Goal: Task Accomplishment & Management: Manage account settings

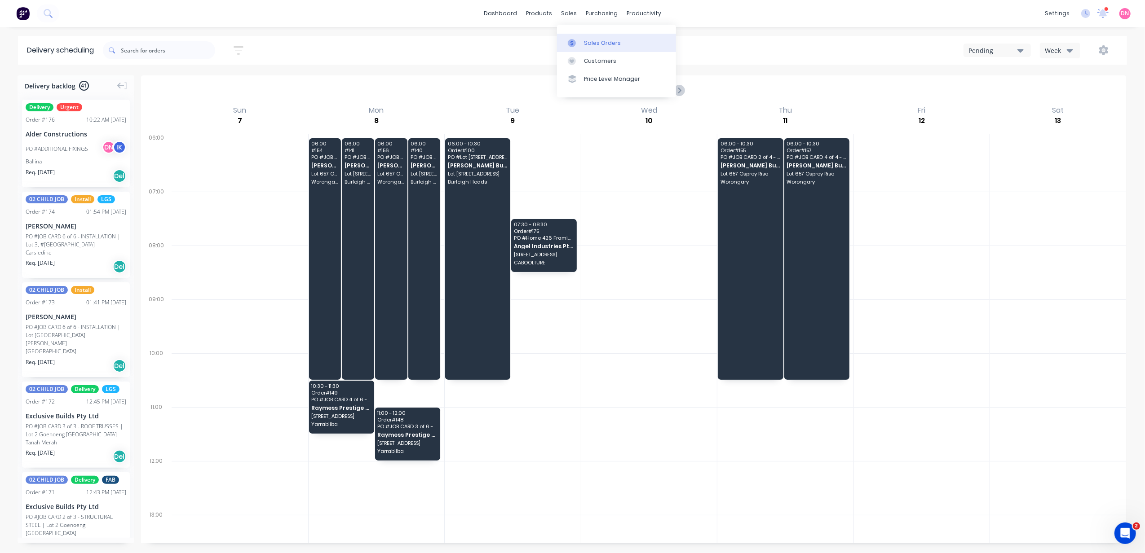
click at [569, 36] on link "Sales Orders" at bounding box center [616, 43] width 119 height 18
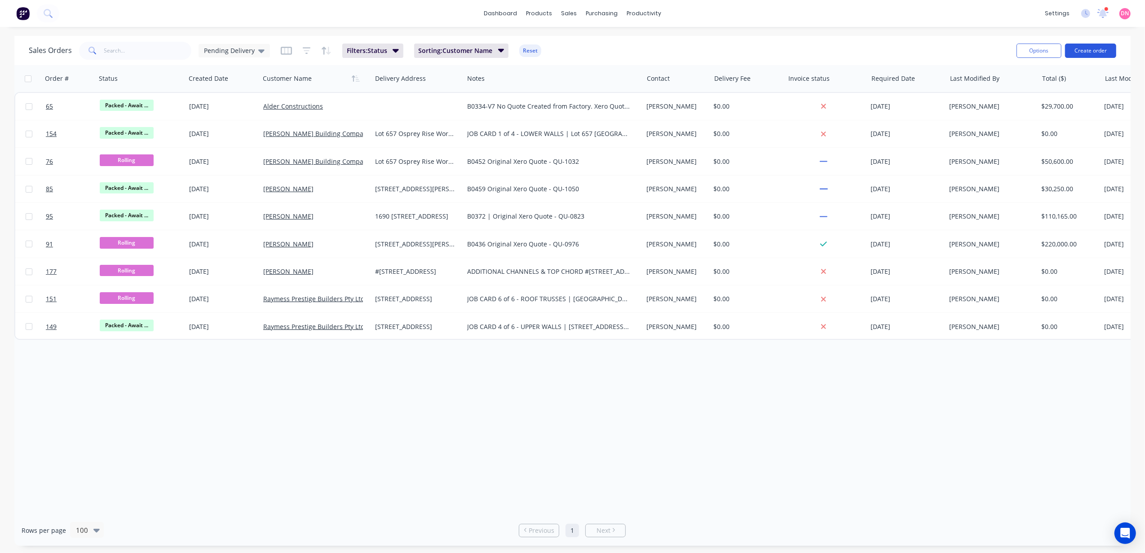
click at [1076, 47] on button "Create order" at bounding box center [1090, 51] width 51 height 14
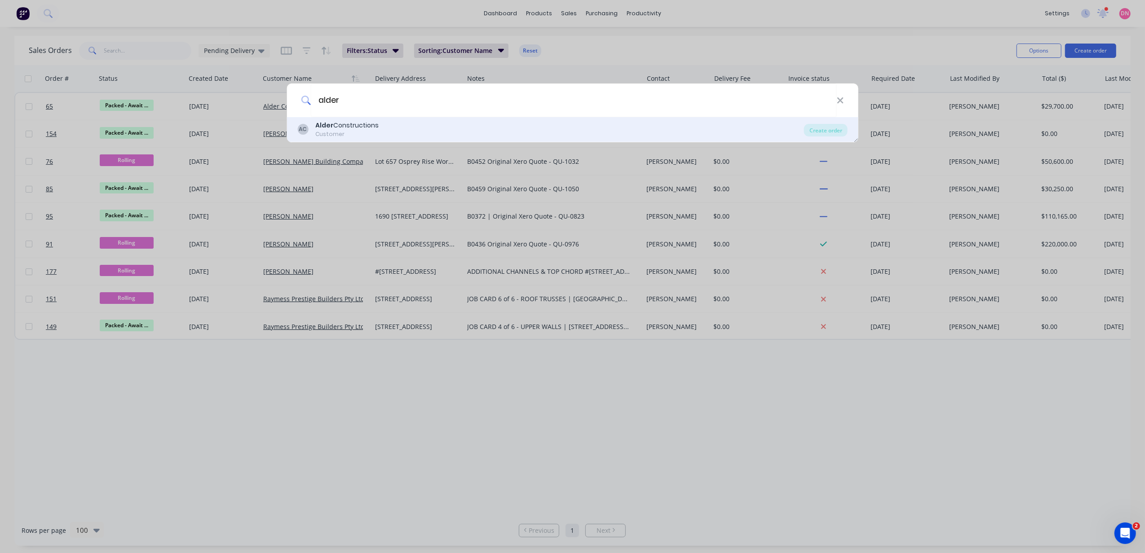
type input "alder"
click at [312, 121] on div "AC Alder Constructions Customer" at bounding box center [550, 130] width 507 height 18
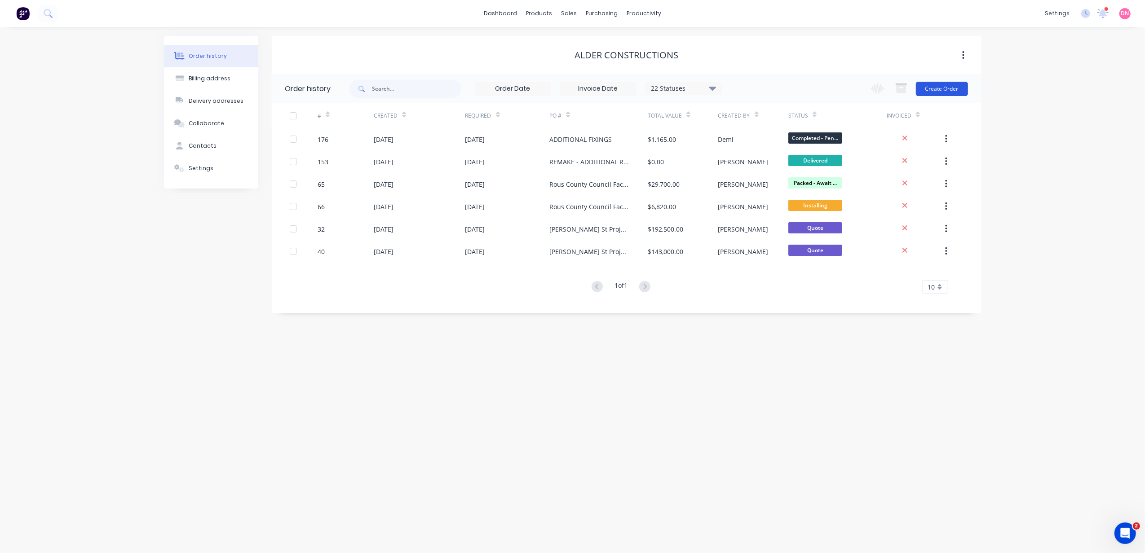
click at [922, 85] on button "Create Order" at bounding box center [942, 89] width 52 height 14
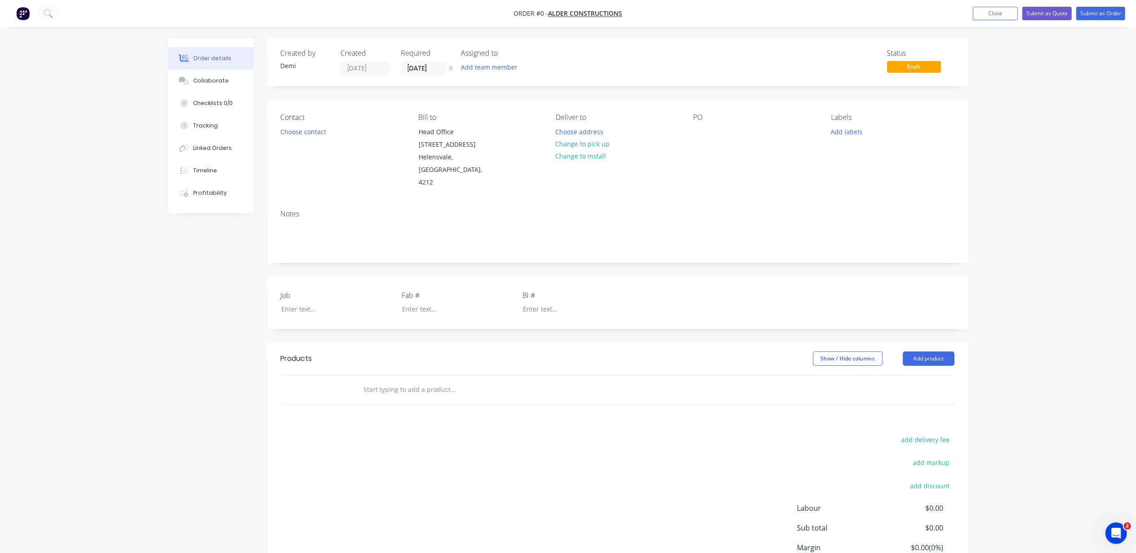
drag, startPoint x: 728, startPoint y: 129, endPoint x: 256, endPoint y: 281, distance: 495.2
click at [728, 130] on div "PO" at bounding box center [754, 151] width 123 height 76
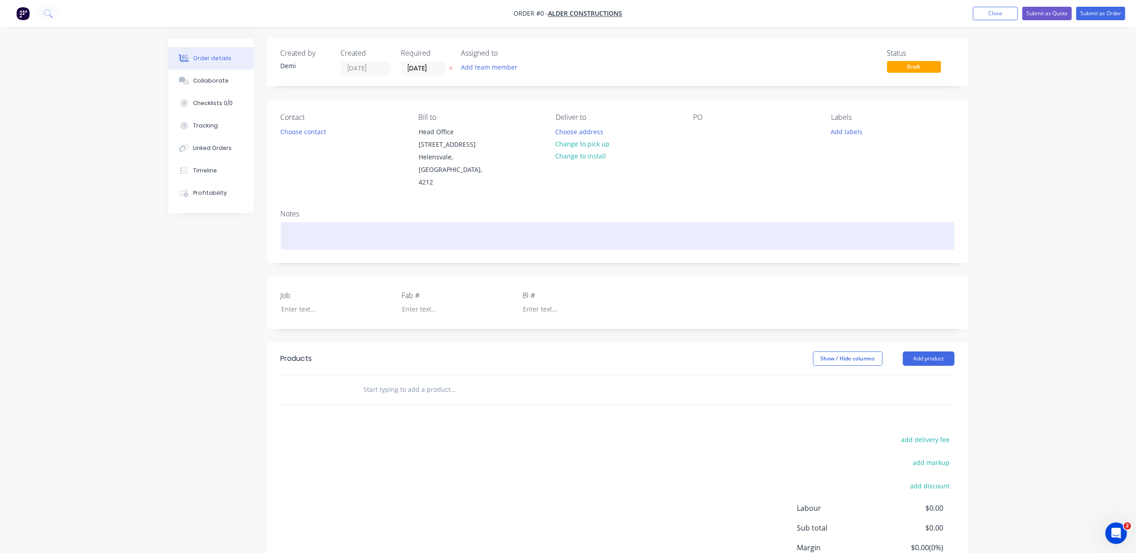
click at [294, 222] on div at bounding box center [618, 235] width 674 height 27
click at [287, 223] on div "40 BOX BEAMS" at bounding box center [618, 235] width 674 height 27
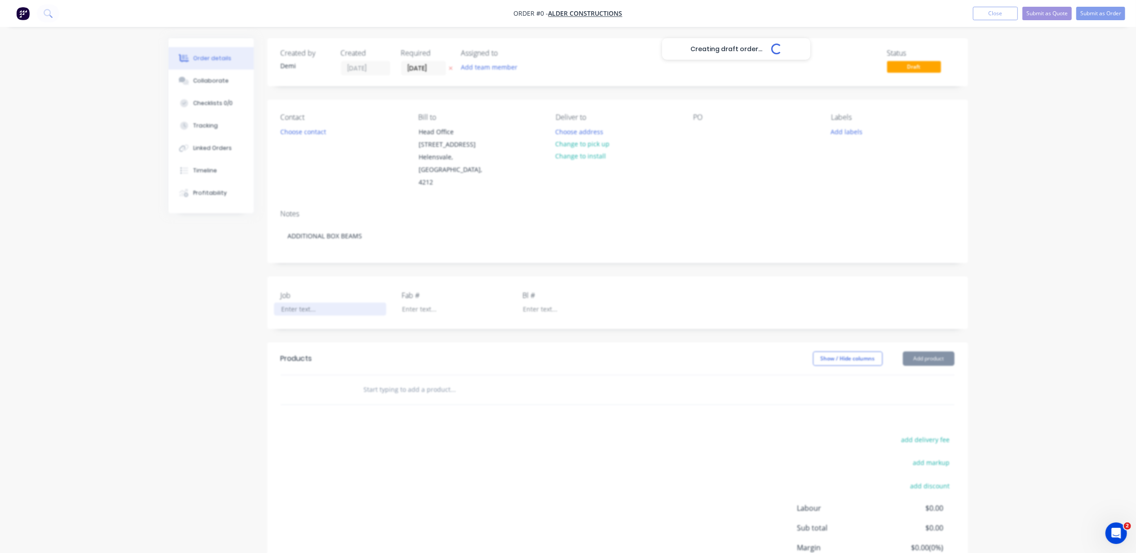
click at [322, 301] on div "Creating draft order... Loading... Order details Collaborate Checklists 0/0 Tra…" at bounding box center [567, 336] width 817 height 596
drag, startPoint x: 322, startPoint y: 301, endPoint x: 268, endPoint y: 295, distance: 54.3
click at [268, 295] on div "Job B0344 Fab # Bl #" at bounding box center [617, 303] width 701 height 53
copy div "B0344"
click at [557, 303] on div at bounding box center [572, 309] width 112 height 13
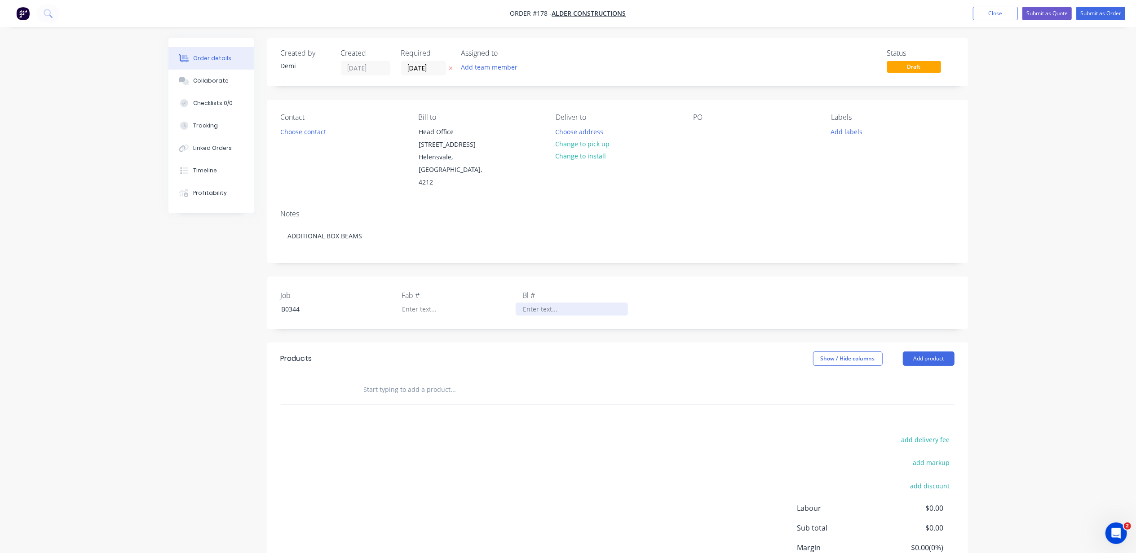
paste div
click at [593, 130] on button "Choose address" at bounding box center [579, 131] width 57 height 12
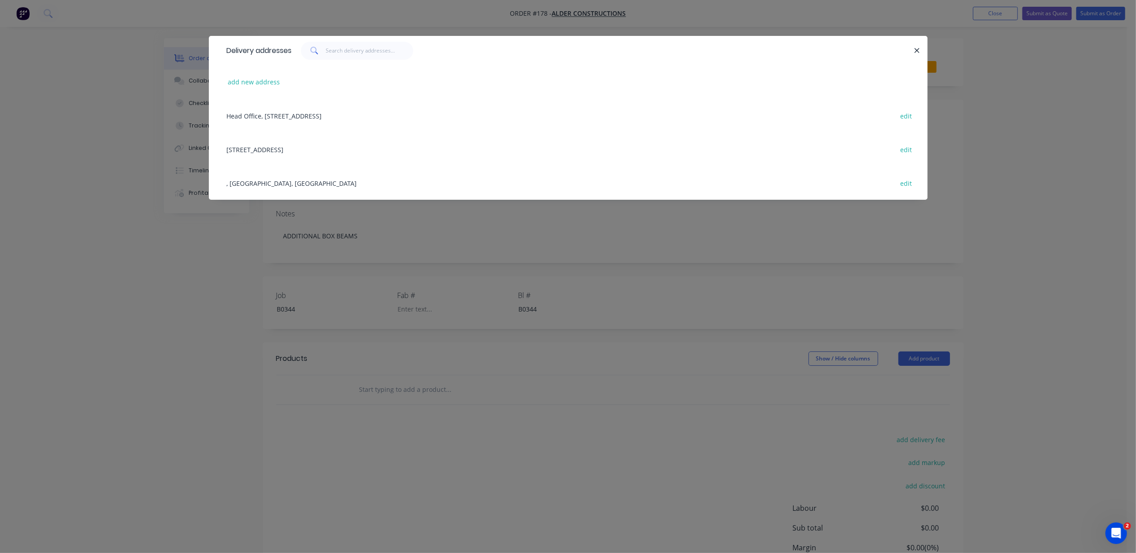
click at [360, 153] on div "57 Gallans Rd, Ballina, New South Wales, Australia, 2478 edit" at bounding box center [568, 149] width 692 height 34
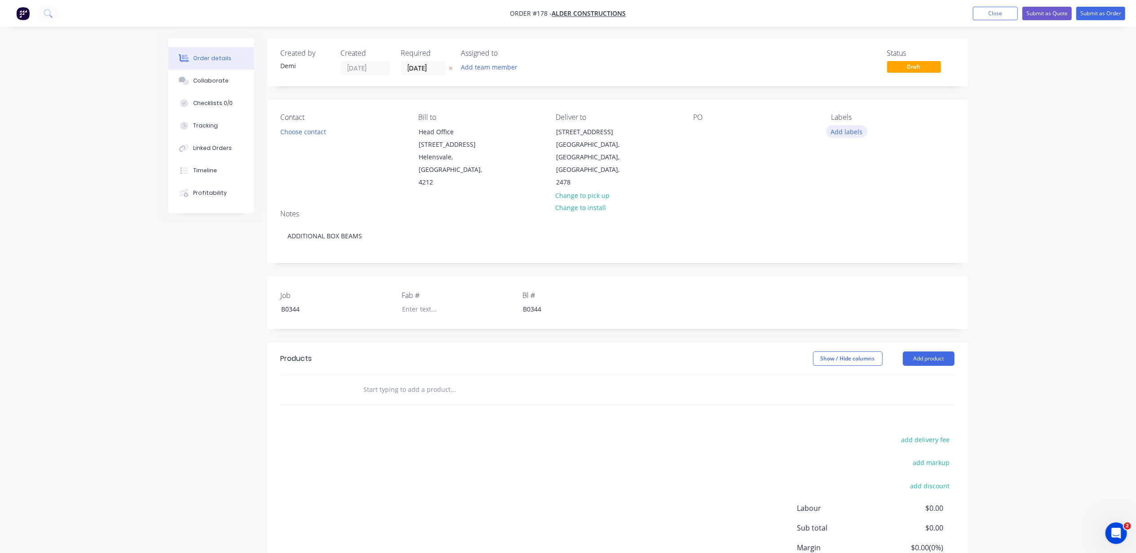
click at [848, 129] on button "Add labels" at bounding box center [846, 131] width 41 height 12
click at [847, 249] on div at bounding box center [847, 248] width 18 height 18
click at [844, 273] on div at bounding box center [847, 274] width 18 height 18
click at [456, 381] on input "text" at bounding box center [453, 390] width 180 height 18
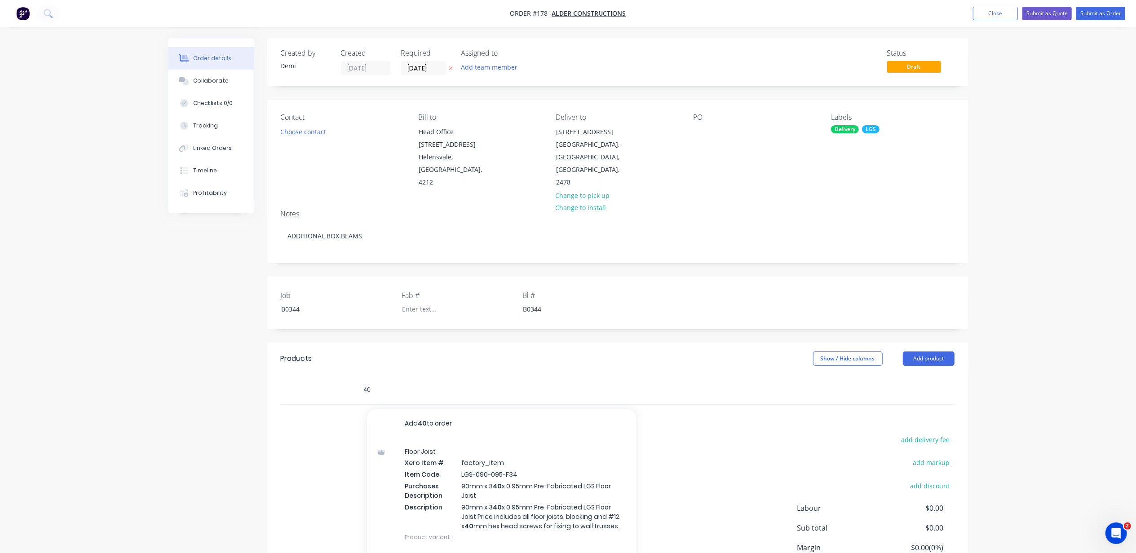
type input "4"
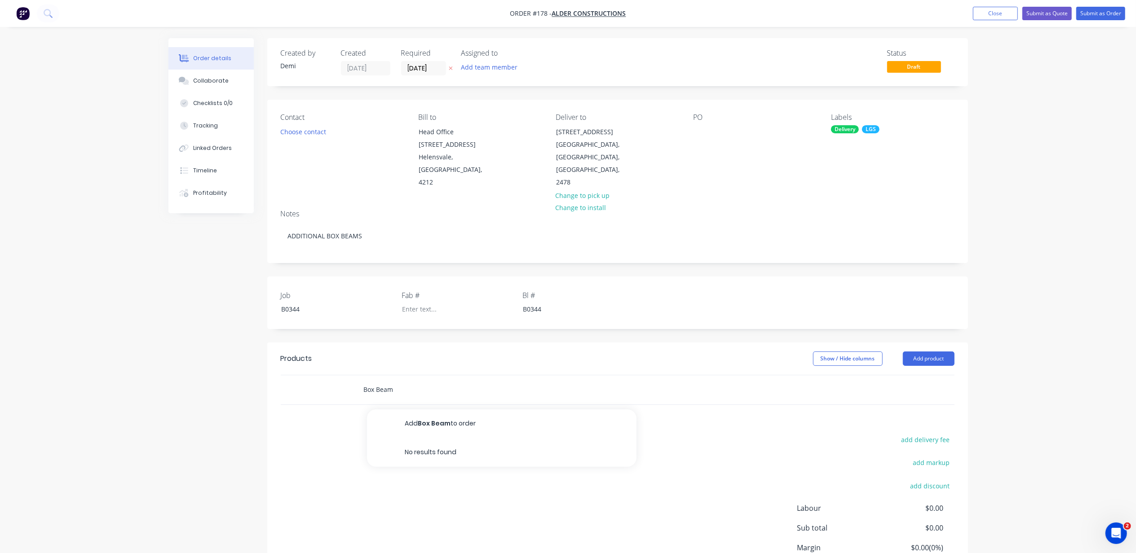
type input "Box Beam"
click at [866, 125] on div "Labels Delivery LGS" at bounding box center [892, 151] width 123 height 76
click at [887, 132] on div "Delivery LGS" at bounding box center [892, 129] width 123 height 8
click at [845, 261] on div at bounding box center [847, 262] width 18 height 18
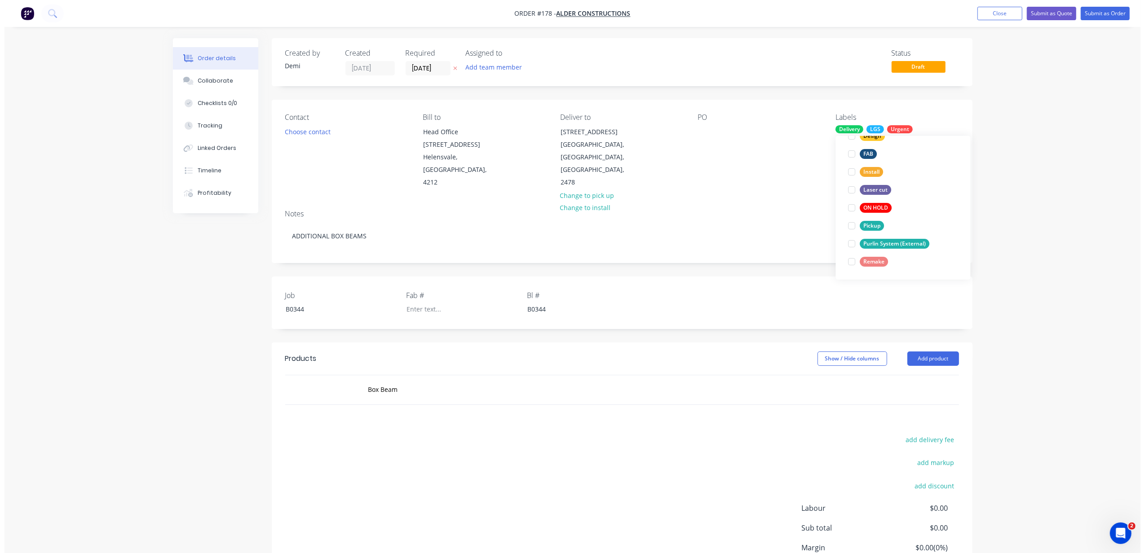
scroll to position [0, 0]
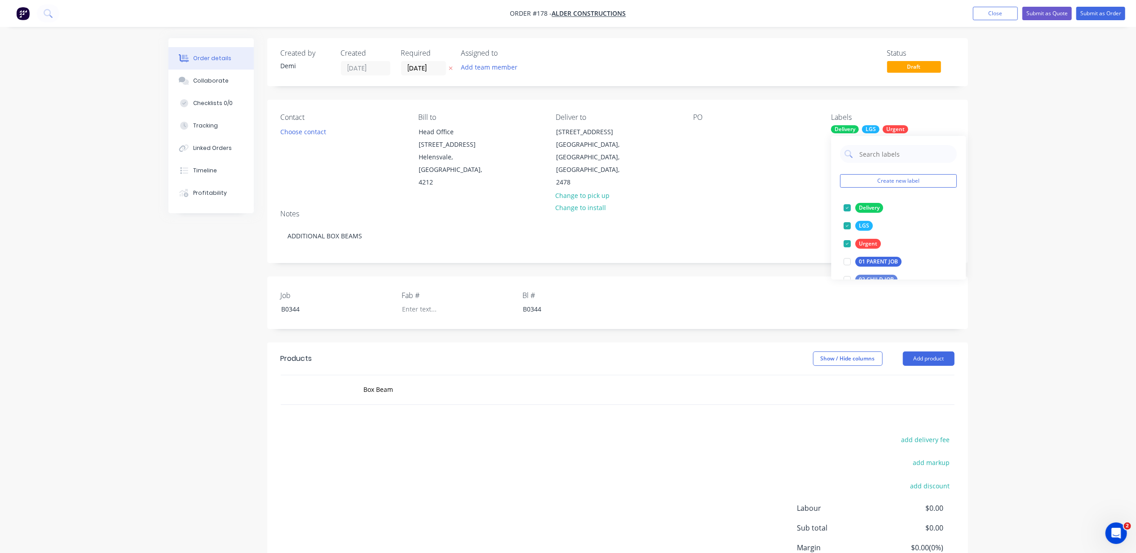
click at [584, 362] on header "Products Show / Hide columns Add product" at bounding box center [617, 359] width 701 height 32
drag, startPoint x: 432, startPoint y: 371, endPoint x: 419, endPoint y: 376, distance: 14.7
click at [433, 381] on input "Box Beam" at bounding box center [453, 390] width 180 height 18
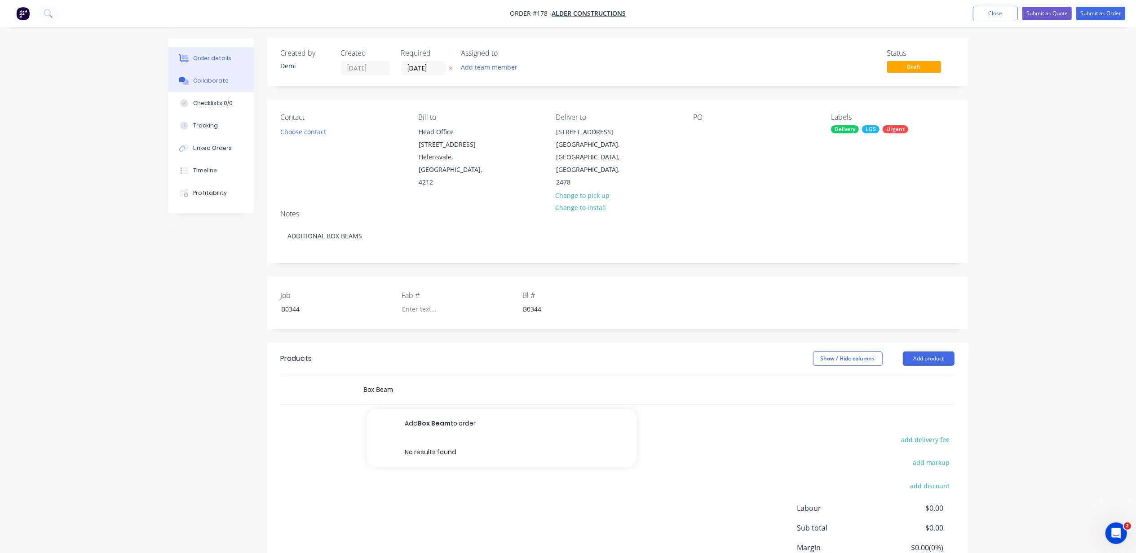
click at [211, 78] on div "Collaborate" at bounding box center [210, 81] width 35 height 8
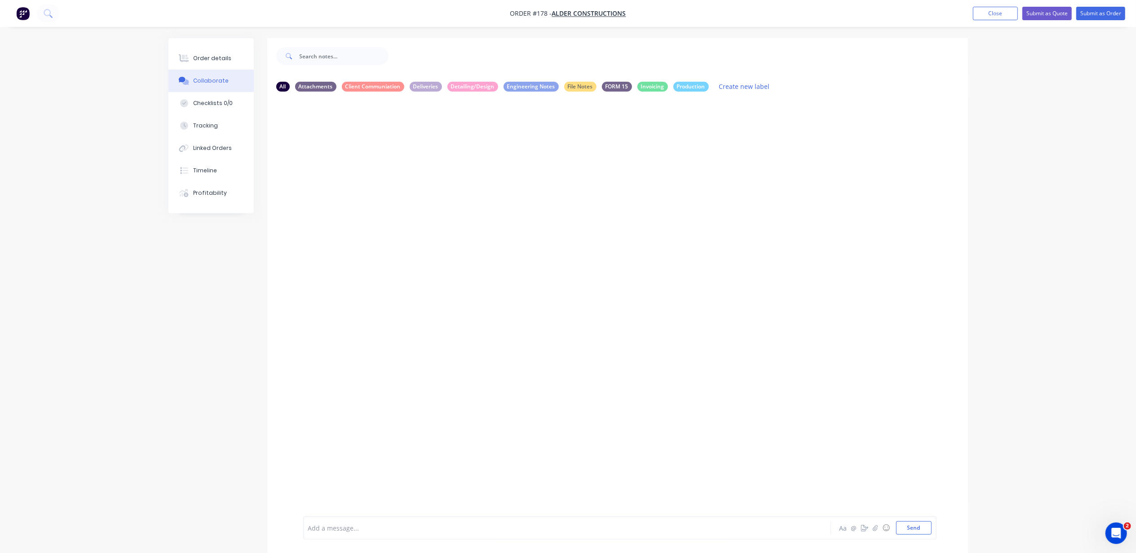
click at [794, 533] on div "Add a message... Aa @ ☺ Send" at bounding box center [619, 527] width 623 height 13
click at [783, 528] on div "Add a message... Aa @ ☺ Send" at bounding box center [619, 527] width 623 height 13
click at [873, 529] on icon "button" at bounding box center [875, 528] width 5 height 6
click at [904, 526] on button "Send" at bounding box center [913, 527] width 35 height 13
click at [192, 58] on button "Order details" at bounding box center [210, 58] width 85 height 22
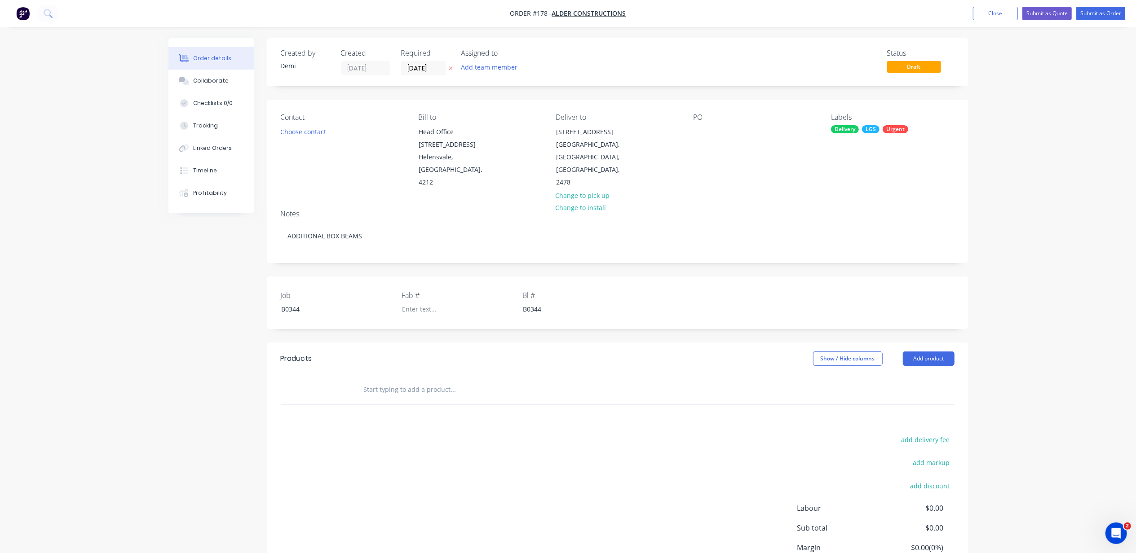
click at [451, 381] on input "text" at bounding box center [453, 390] width 180 height 18
type input "C"
click at [408, 382] on input "Boxed Channel 6000mm" at bounding box center [453, 390] width 180 height 18
drag, startPoint x: 363, startPoint y: 378, endPoint x: 391, endPoint y: 376, distance: 27.9
click at [363, 381] on input "Boxed Channel 6000mm" at bounding box center [453, 390] width 180 height 18
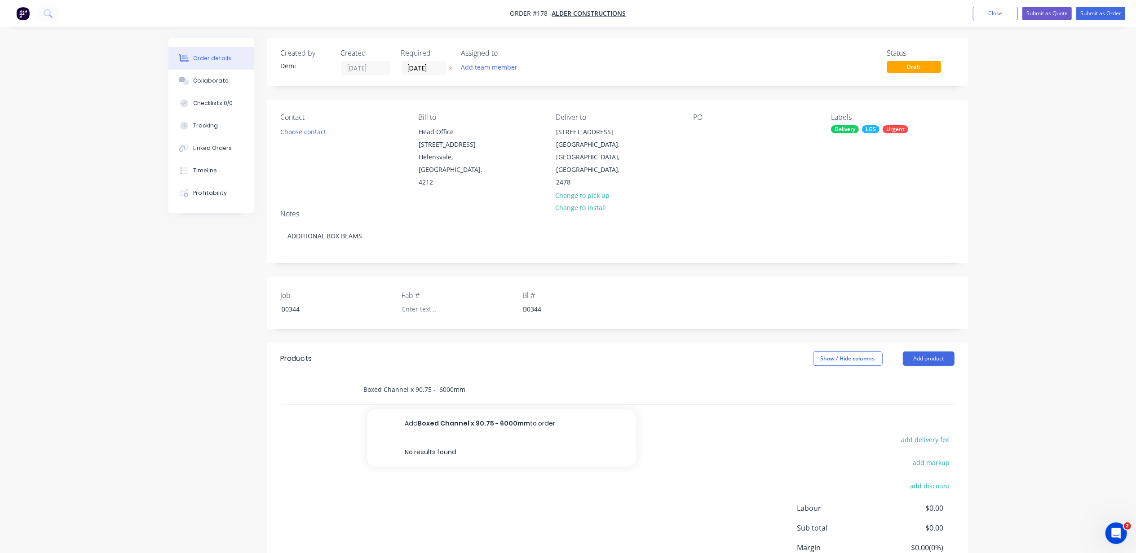
click at [388, 381] on input "Boxed Channel x 90.75 - 6000mm" at bounding box center [453, 390] width 180 height 18
type input "Boxed Channel"
click at [939, 352] on button "Add product" at bounding box center [929, 359] width 52 height 14
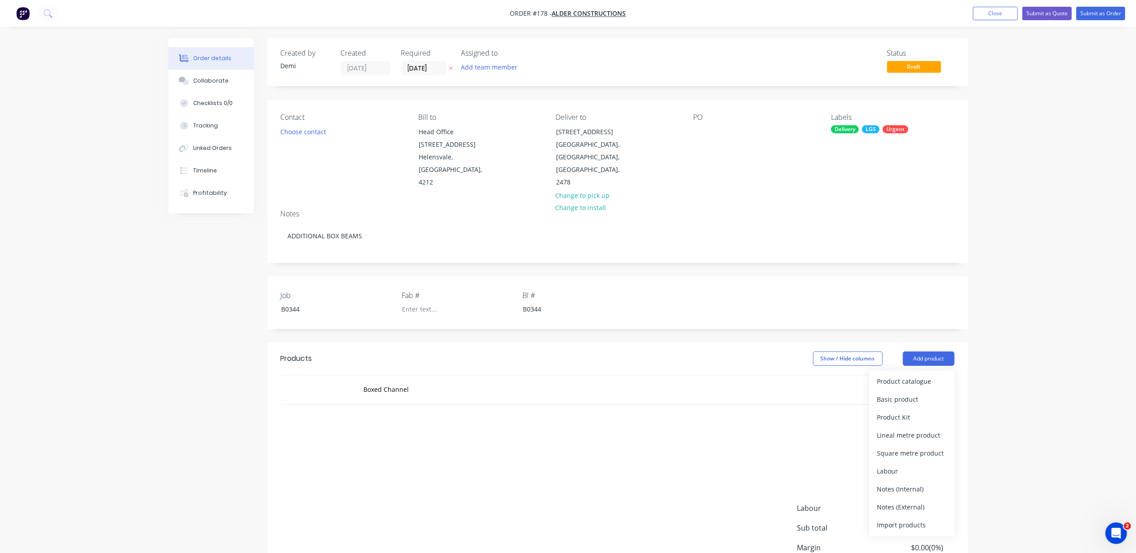
click at [783, 403] on div "Products Show / Hide columns Add product Product catalogue Basic product Produc…" at bounding box center [617, 482] width 701 height 278
click at [847, 375] on div "Boxed Channel" at bounding box center [618, 389] width 674 height 29
click at [791, 434] on div "add delivery fee add markup add discount Labour $0.00 Sub total $0.00 Margin $0…" at bounding box center [618, 520] width 674 height 173
click at [331, 381] on div at bounding box center [326, 389] width 54 height 29
drag, startPoint x: 365, startPoint y: 379, endPoint x: 394, endPoint y: 381, distance: 29.3
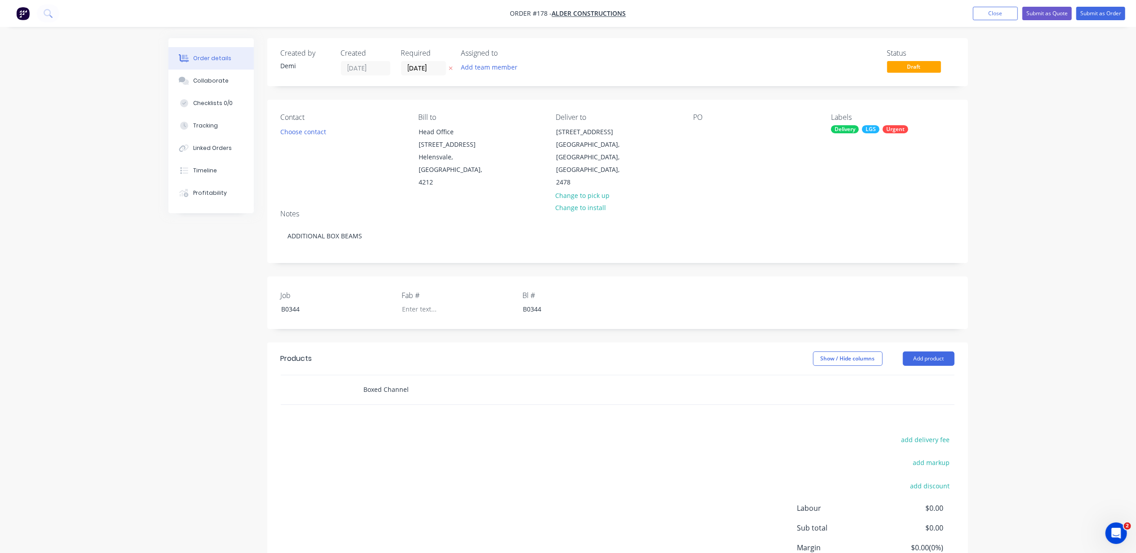
click at [365, 381] on input "Boxed Channel" at bounding box center [453, 390] width 180 height 18
click at [437, 381] on input "Boxed Channel" at bounding box center [453, 390] width 180 height 18
click at [442, 410] on button "Add Boxed Channel to order" at bounding box center [501, 424] width 269 height 29
click at [421, 413] on div at bounding box center [409, 419] width 92 height 13
click at [496, 459] on div "Products Show / Hide columns Add product Qty Cost Markup Discount Price Total 1…" at bounding box center [617, 511] width 701 height 336
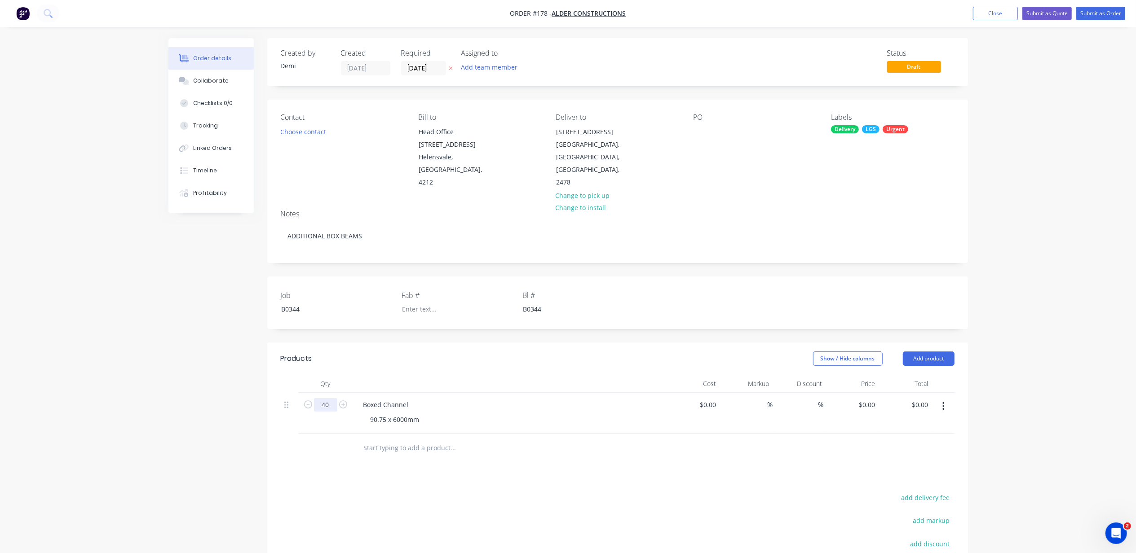
type input "40"
click at [592, 472] on div "Products Show / Hide columns Add product Qty Cost Markup Discount Price Total 4…" at bounding box center [617, 511] width 701 height 336
click at [707, 129] on div at bounding box center [700, 131] width 14 height 13
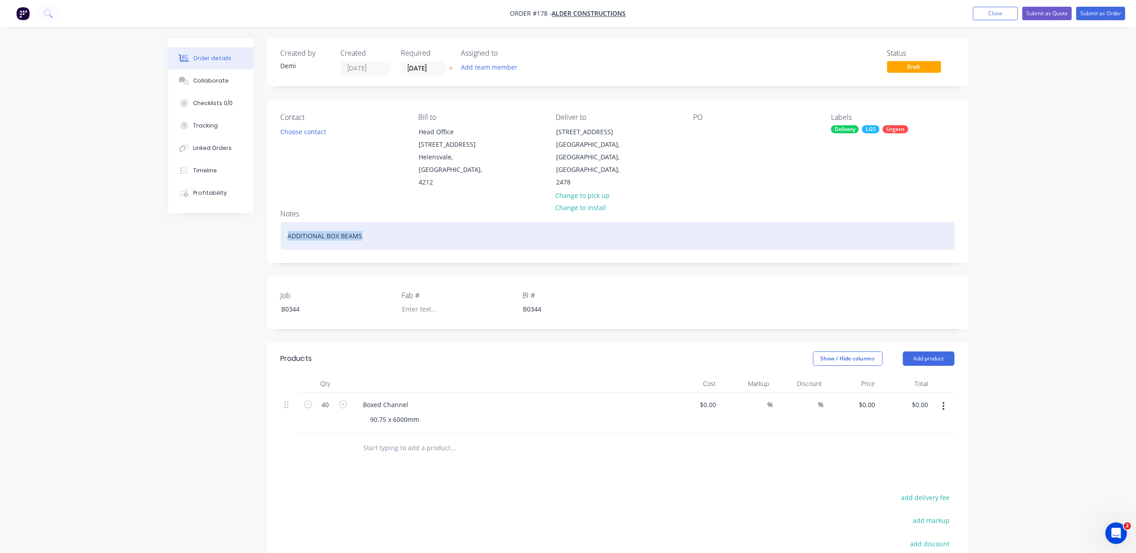
drag, startPoint x: 363, startPoint y: 222, endPoint x: 251, endPoint y: 221, distance: 111.4
click at [251, 221] on div "Created by Demi Created 02/09/25 Required 02/09/25 Assigned to Add team member …" at bounding box center [567, 365] width 799 height 654
copy div "ADDITIONAL BOX BEAMS"
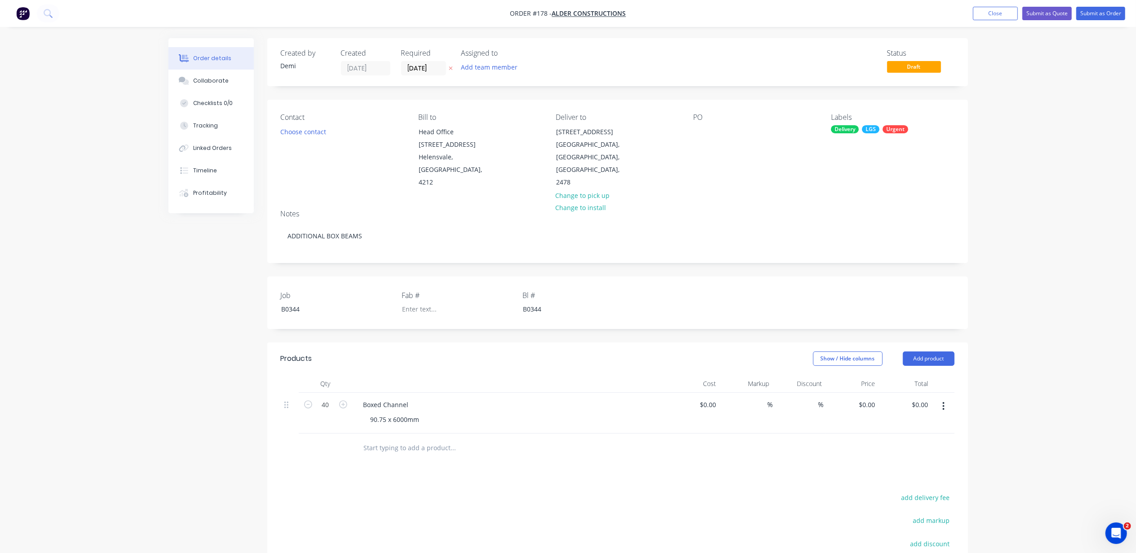
click at [717, 133] on div "PO" at bounding box center [754, 151] width 123 height 76
click at [696, 121] on div "PO" at bounding box center [754, 117] width 123 height 9
click at [703, 137] on div at bounding box center [700, 131] width 14 height 13
drag, startPoint x: 723, startPoint y: 123, endPoint x: 710, endPoint y: 123, distance: 13.0
click at [719, 123] on div "PO" at bounding box center [754, 151] width 123 height 76
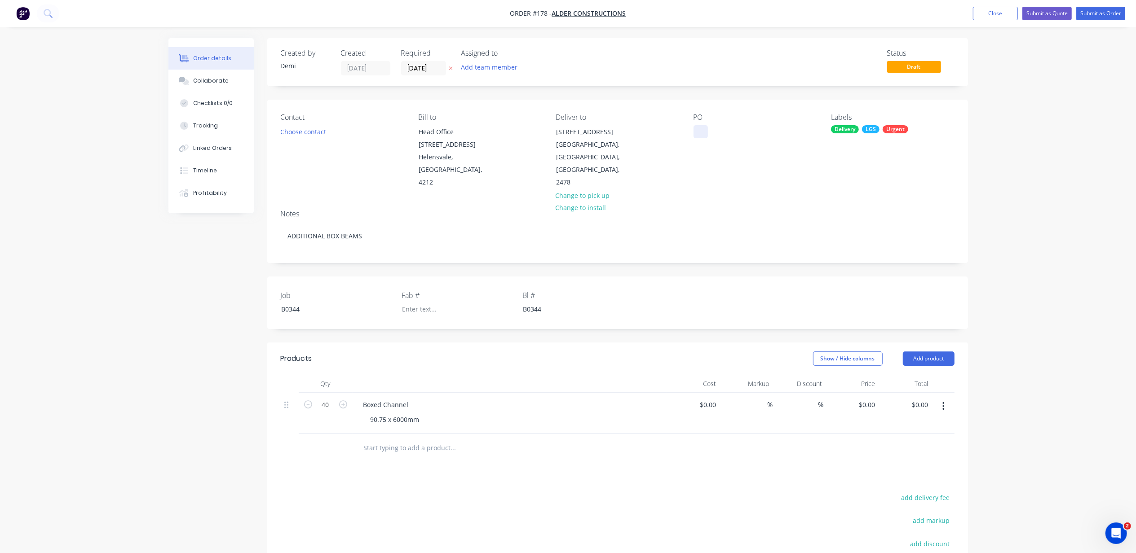
click at [693, 135] on div at bounding box center [700, 131] width 14 height 13
paste div
click at [782, 134] on div "PO ADDITIONAL BOX BEAMS" at bounding box center [754, 151] width 123 height 76
click at [780, 133] on div "ADDITIONAL BOX BEAMS" at bounding box center [737, 131] width 89 height 13
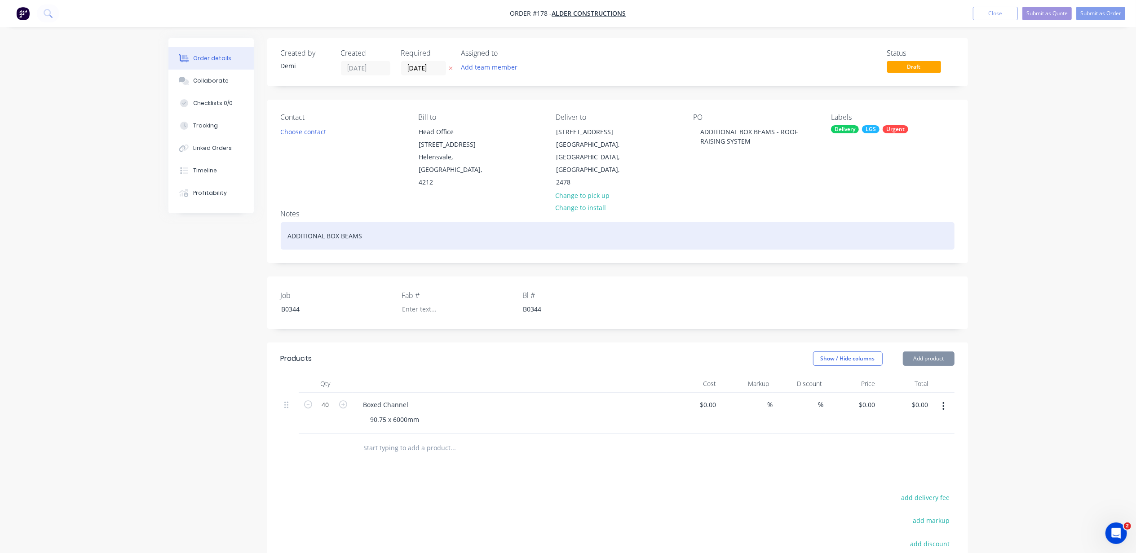
click at [364, 233] on div "ADDITIONAL BOX BEAMS" at bounding box center [618, 235] width 674 height 27
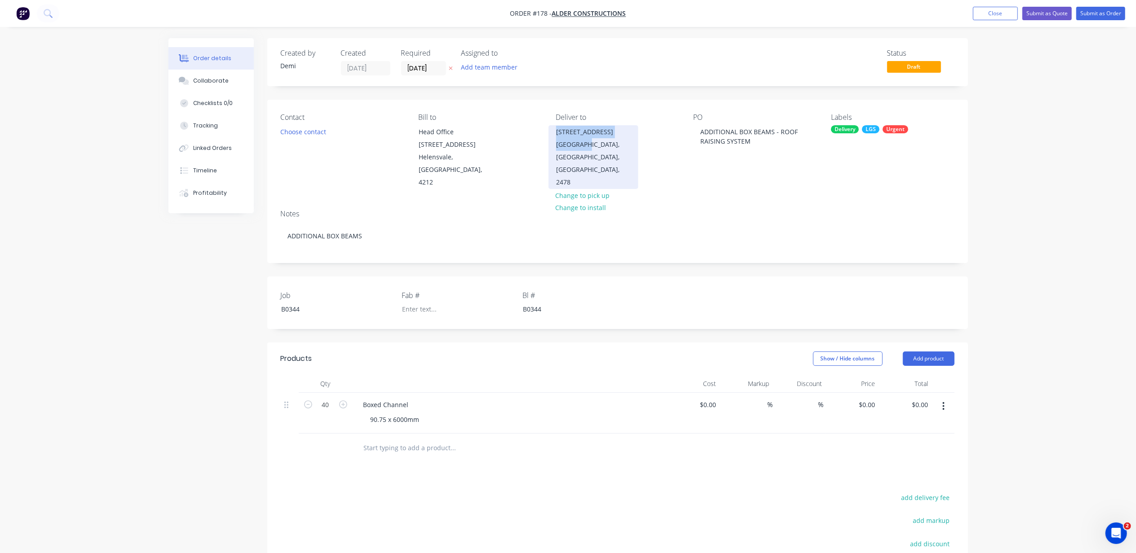
drag, startPoint x: 556, startPoint y: 132, endPoint x: 581, endPoint y: 149, distance: 30.6
click at [581, 149] on div "57 Gallans Rd Ballina, New South Wales, Australia, 2478" at bounding box center [593, 157] width 90 height 64
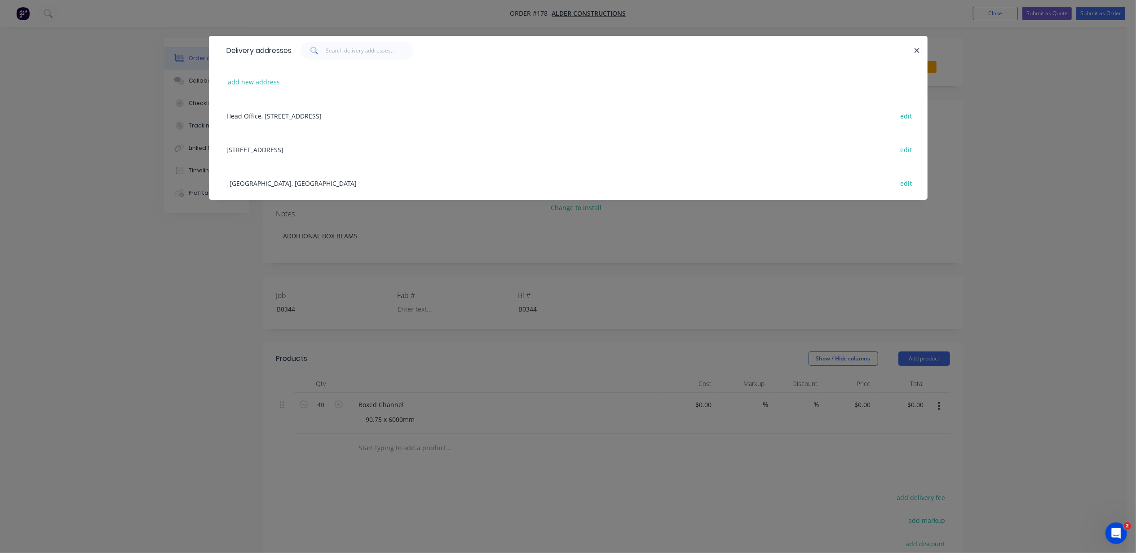
copy div "57 Gallans Rd Ballina,"
click at [369, 147] on div "57 Gallans Rd, Ballina, New South Wales, Australia, 2478 edit" at bounding box center [568, 149] width 692 height 34
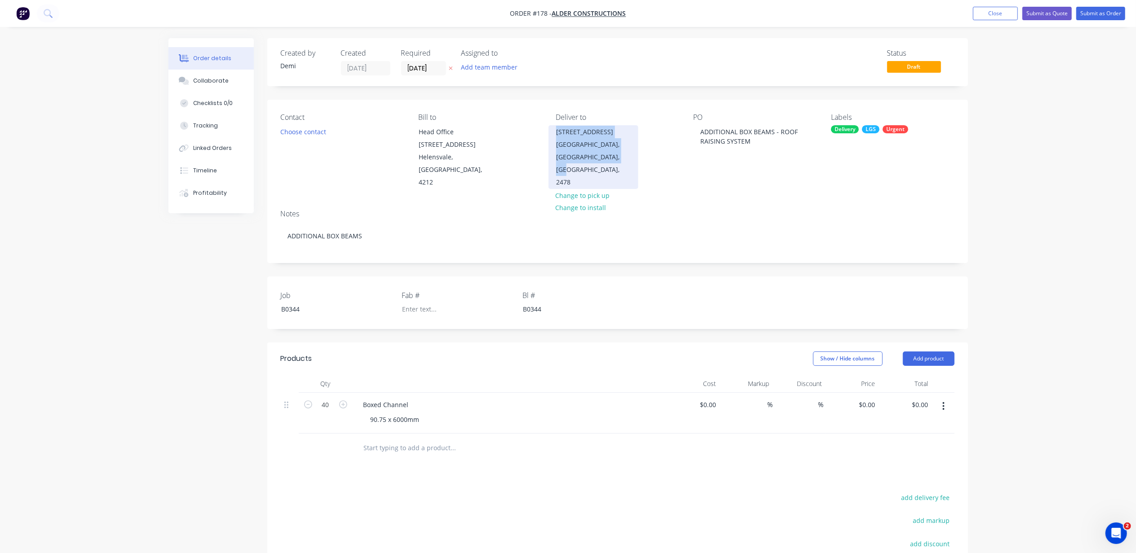
drag, startPoint x: 622, startPoint y: 153, endPoint x: 553, endPoint y: 128, distance: 73.4
click at [553, 128] on div "57 Gallans Rd Ballina, New South Wales, Australia, 2478" at bounding box center [593, 157] width 90 height 64
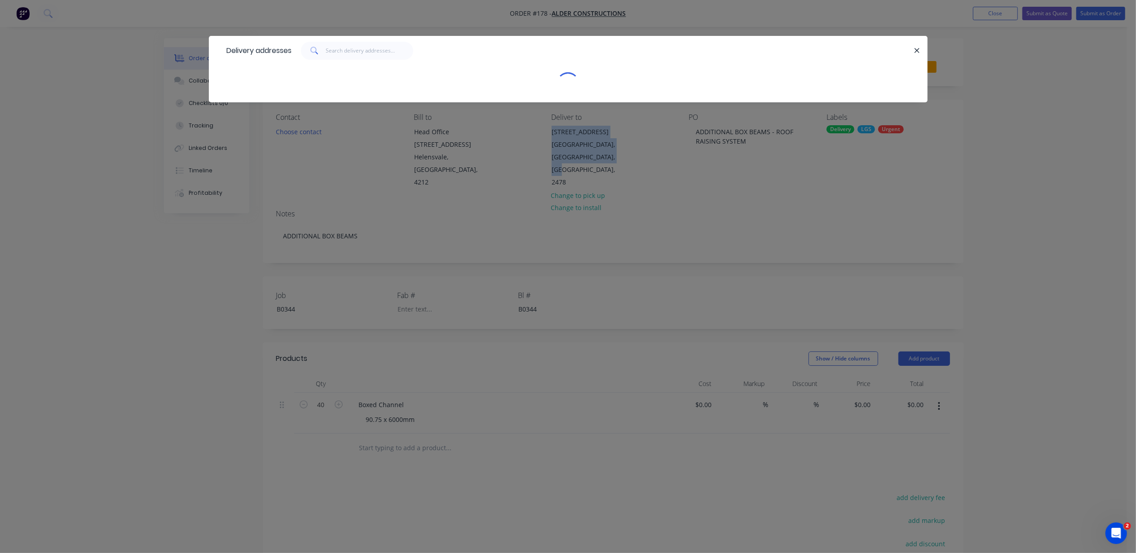
copy div "57 Gallans Rd Ballina, New South Wales, Australia, 2478"
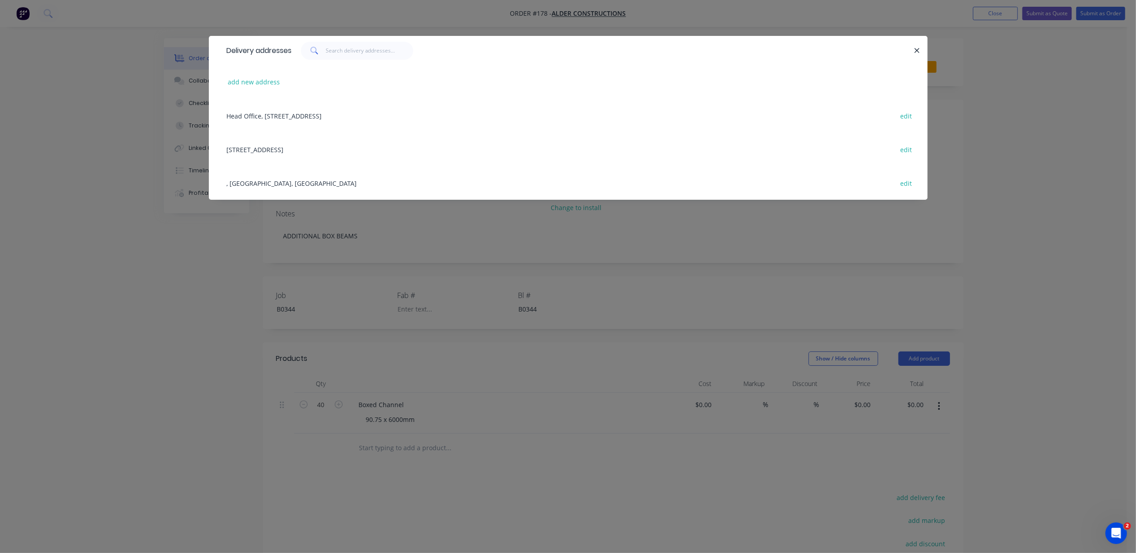
click at [505, 241] on div "Delivery addresses add new address Head Office, 119 Siganto Drive, Helensvale, …" at bounding box center [568, 276] width 1136 height 553
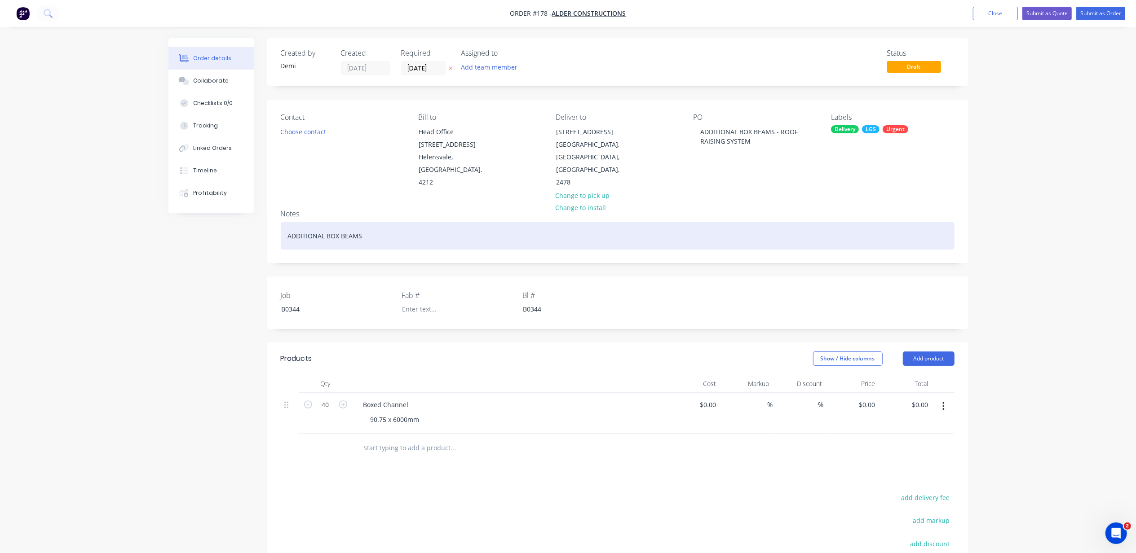
click at [424, 222] on div "ADDITIONAL BOX BEAMS" at bounding box center [618, 235] width 674 height 27
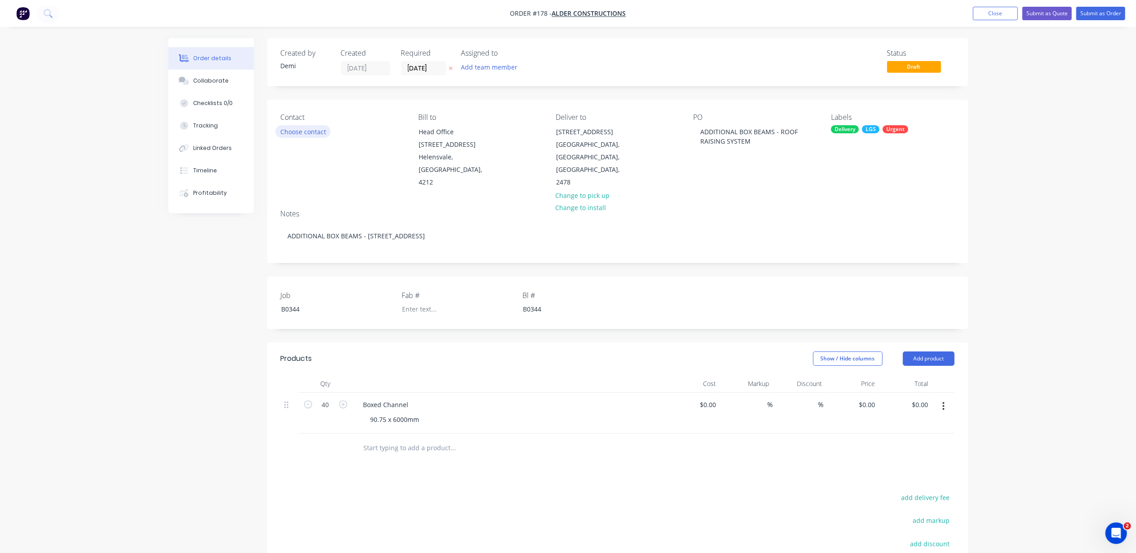
click at [313, 135] on button "Choose contact" at bounding box center [302, 131] width 55 height 12
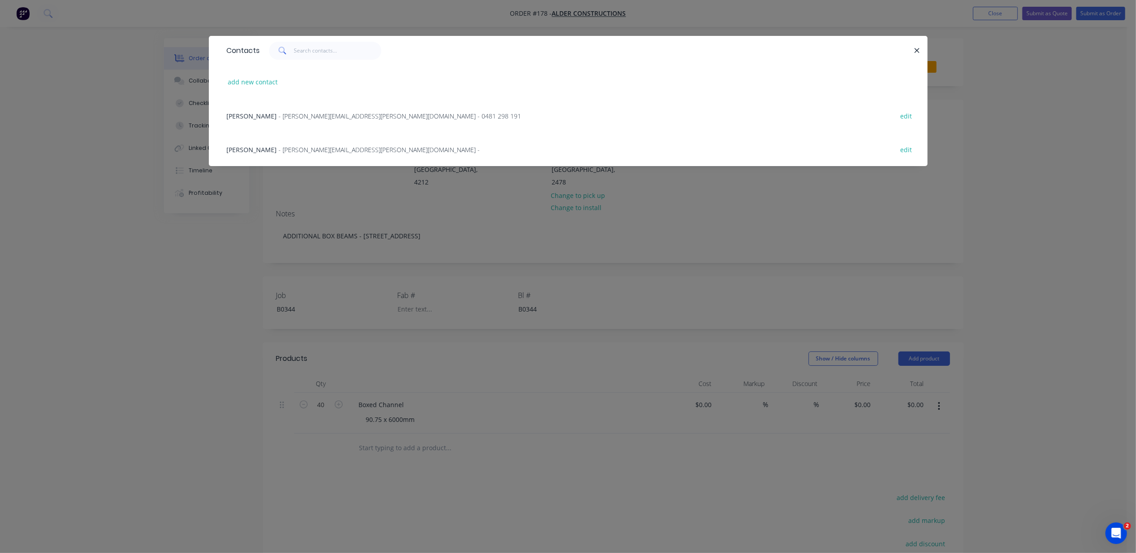
click at [311, 147] on span "- brad.perske@aldercon.com.au -" at bounding box center [379, 150] width 201 height 9
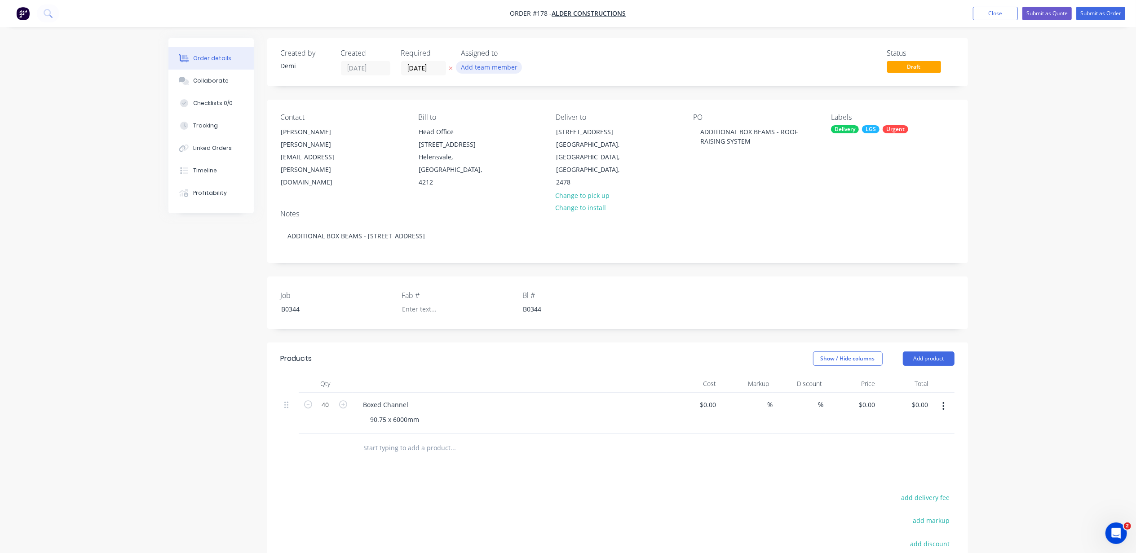
click at [474, 66] on button "Add team member" at bounding box center [489, 67] width 66 height 12
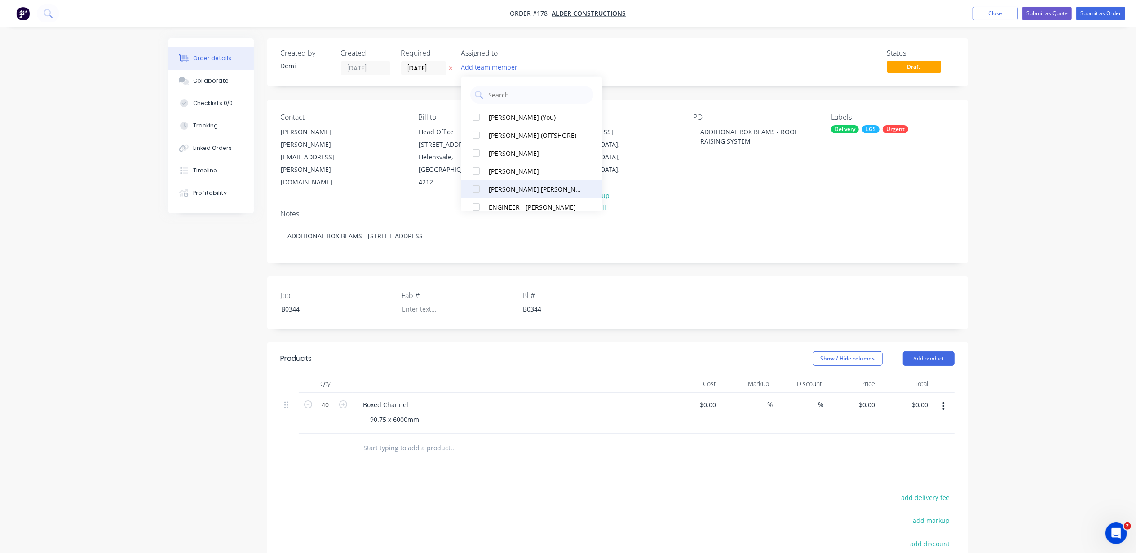
click at [473, 192] on div at bounding box center [476, 189] width 18 height 18
click at [739, 210] on div "Notes" at bounding box center [618, 214] width 674 height 9
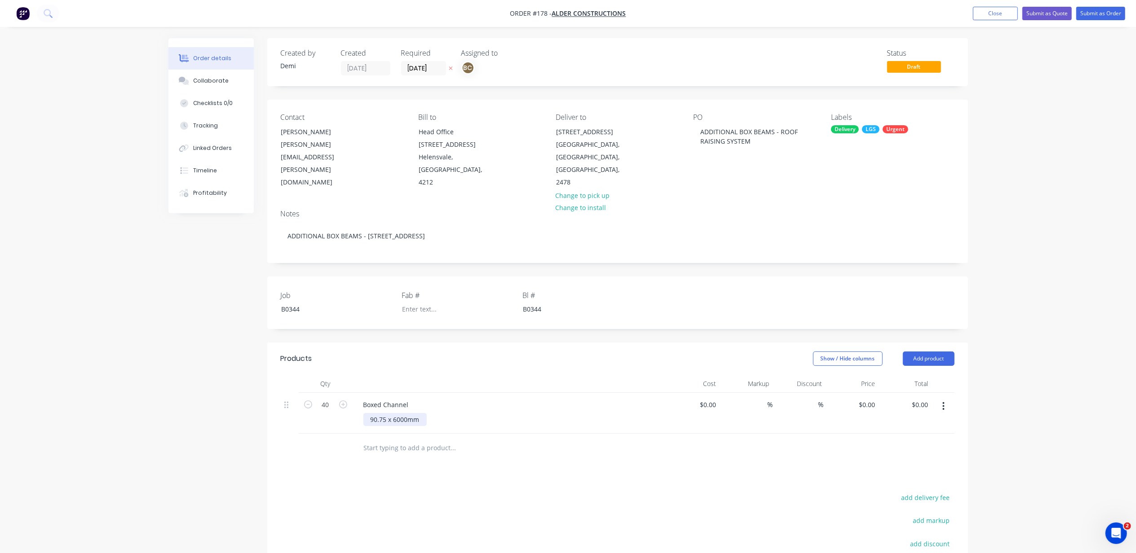
click at [392, 413] on div "90.75 x 6000mm" at bounding box center [394, 419] width 63 height 13
click at [1096, 13] on button "Submit as Order" at bounding box center [1100, 13] width 49 height 13
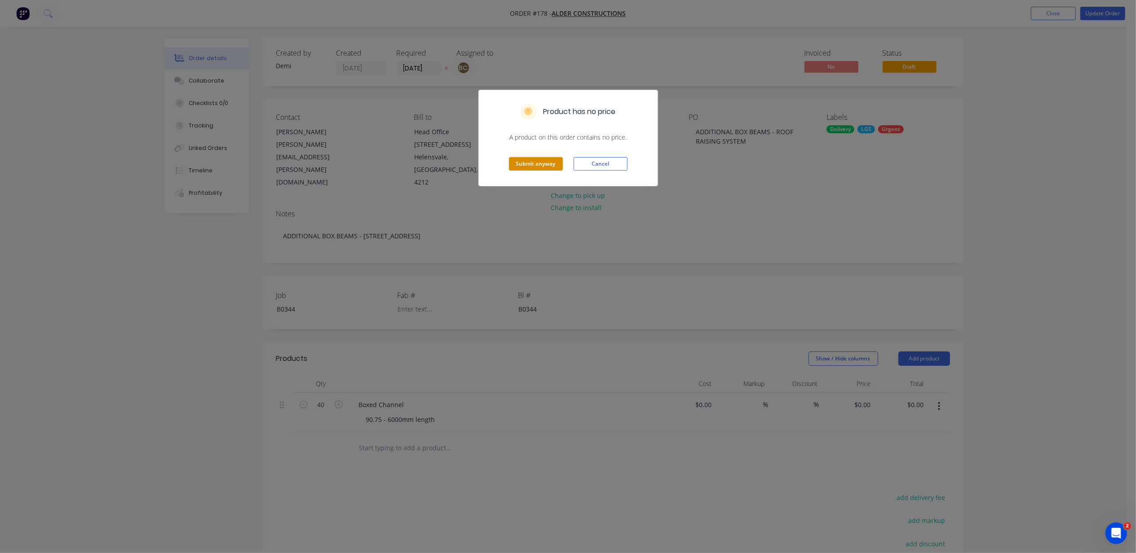
click at [521, 163] on button "Submit anyway" at bounding box center [536, 163] width 54 height 13
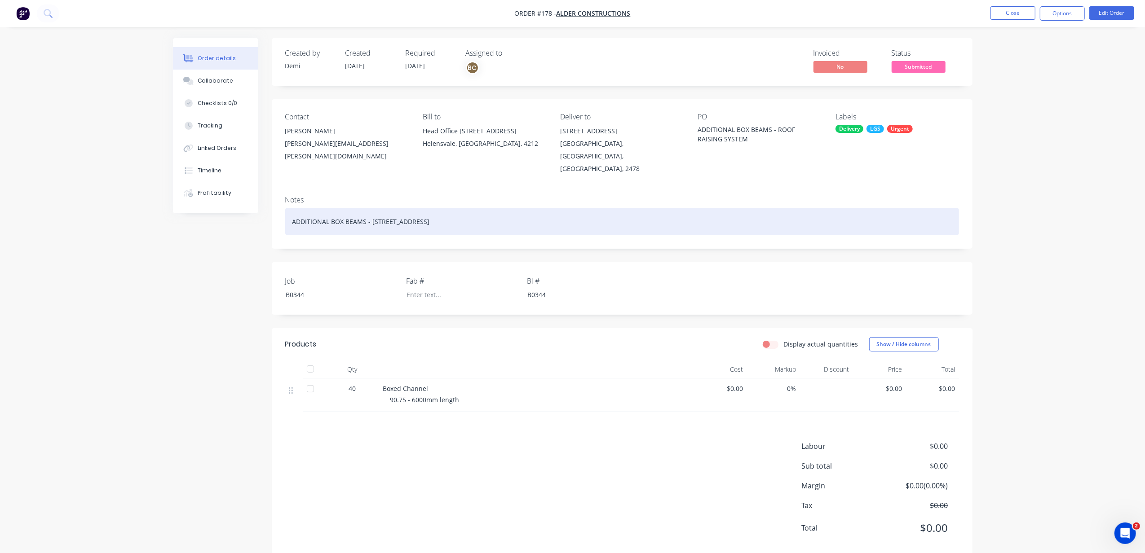
click at [421, 208] on div "ADDITIONAL BOX BEAMS - 57 Gallans RdBallina, New South Wales, Australia, 2478" at bounding box center [622, 221] width 674 height 27
drag, startPoint x: 410, startPoint y: 198, endPoint x: 418, endPoint y: 198, distance: 7.6
click at [418, 208] on div "ADDITIONAL BOX BEAMS - 57 Gallans RdBallina, New South Wales, Australia, 2478" at bounding box center [622, 221] width 674 height 27
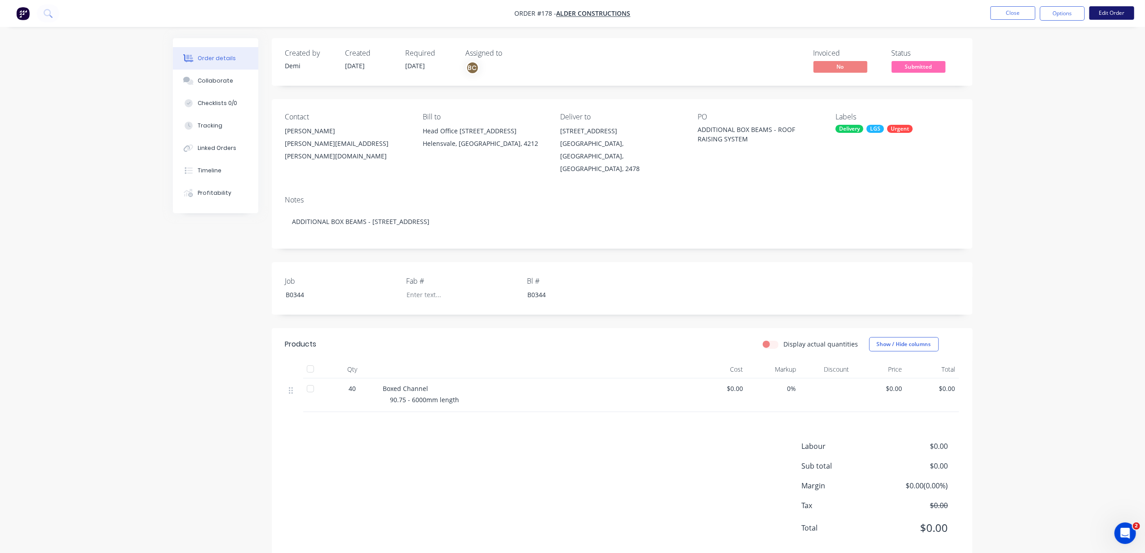
click at [1116, 15] on button "Edit Order" at bounding box center [1111, 12] width 45 height 13
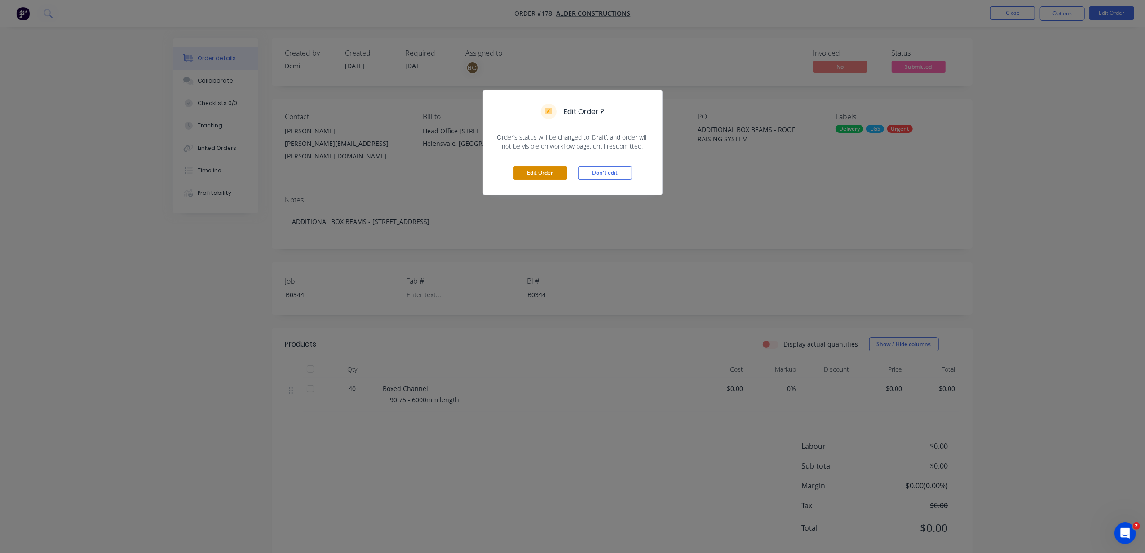
click at [534, 169] on button "Edit Order" at bounding box center [540, 172] width 54 height 13
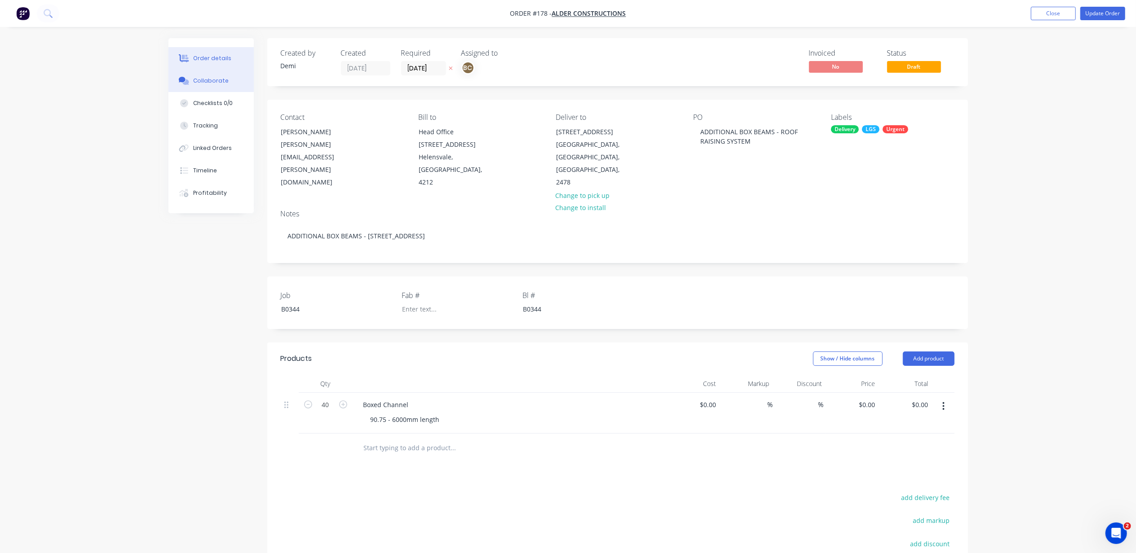
click at [227, 83] on button "Collaborate" at bounding box center [210, 81] width 85 height 22
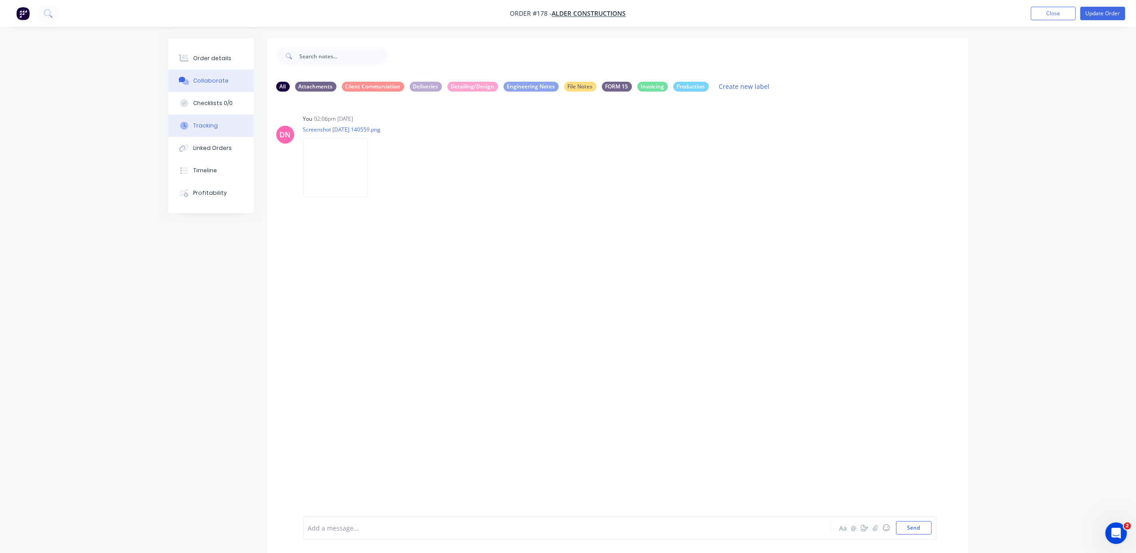
click at [220, 116] on button "Tracking" at bounding box center [210, 126] width 85 height 22
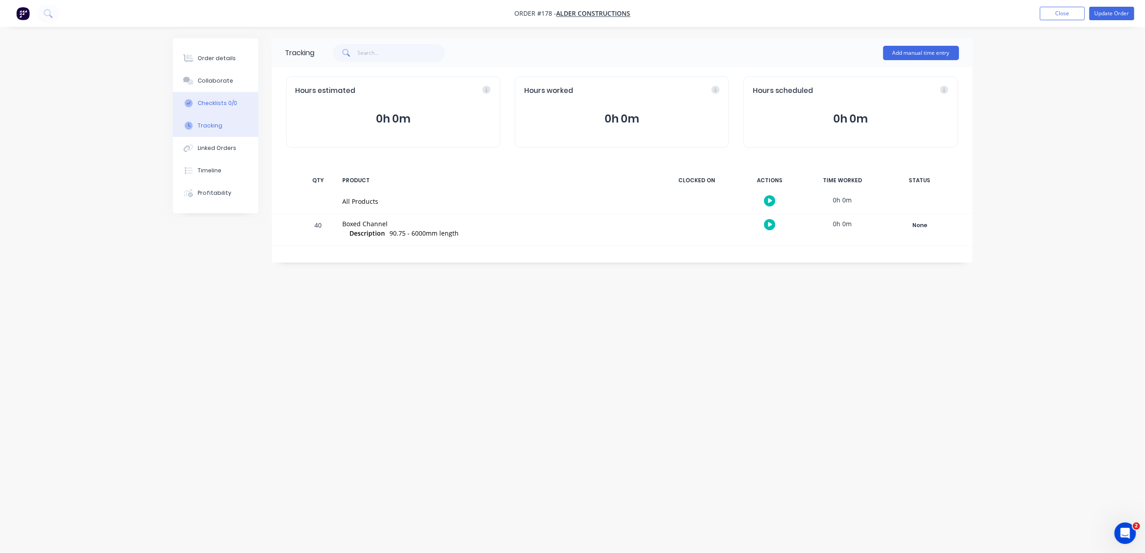
click at [221, 101] on div "Checklists 0/0" at bounding box center [218, 103] width 40 height 8
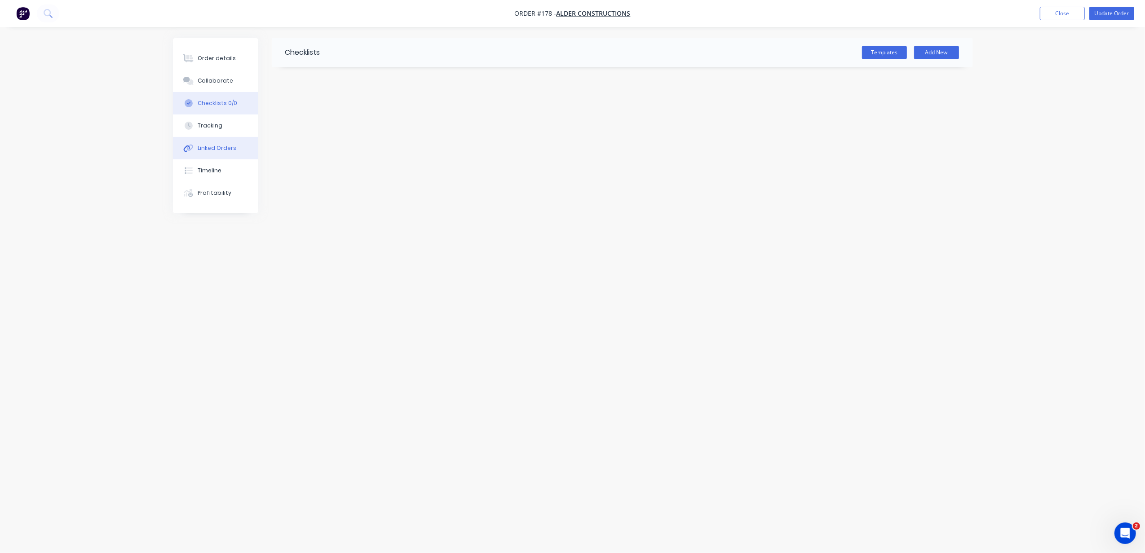
click at [220, 148] on div "Linked Orders" at bounding box center [217, 148] width 39 height 8
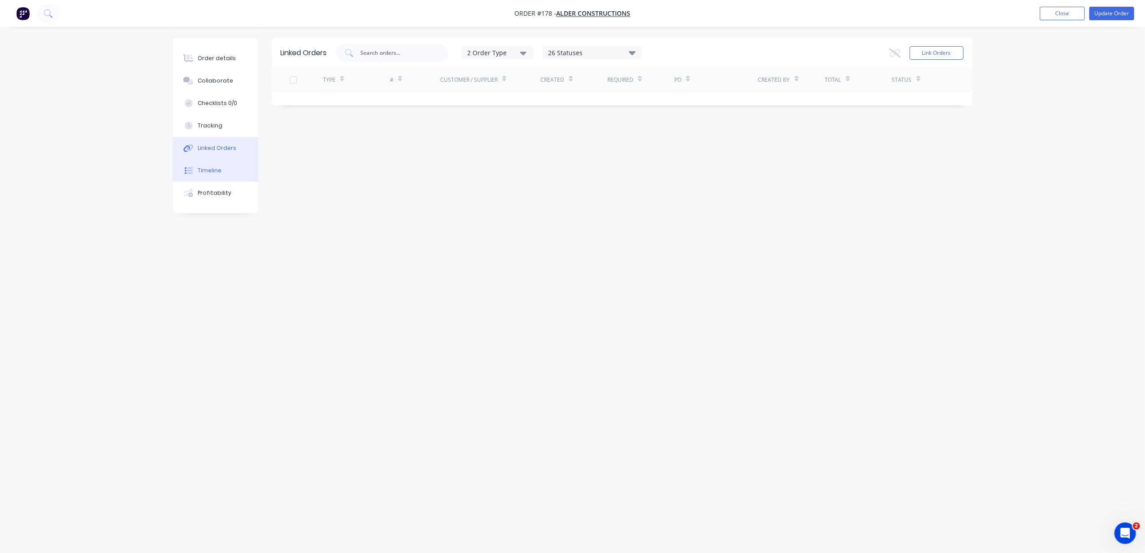
click at [218, 178] on button "Timeline" at bounding box center [215, 170] width 85 height 22
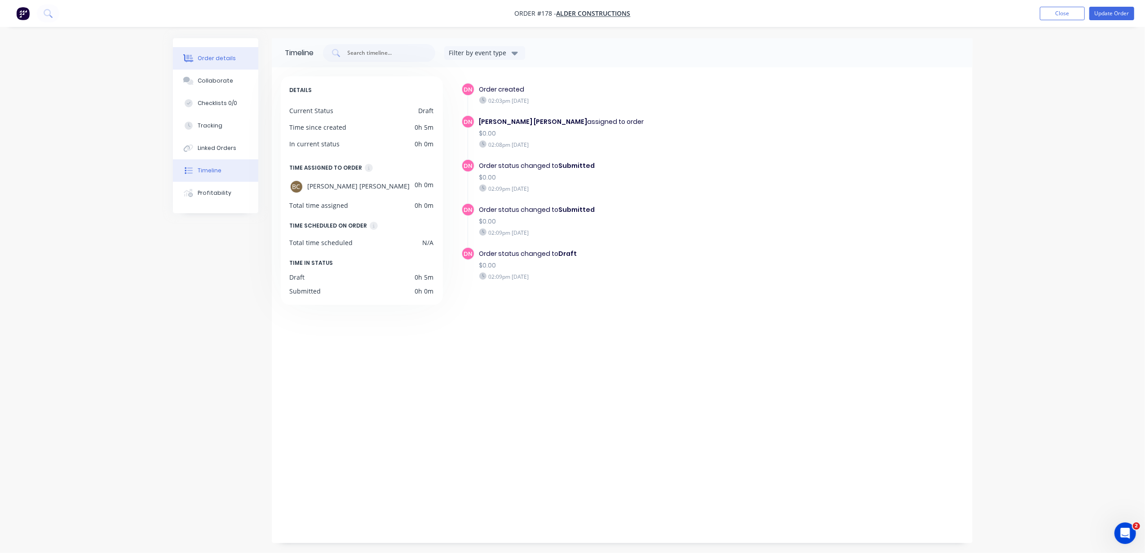
click at [220, 58] on div "Order details" at bounding box center [217, 58] width 38 height 8
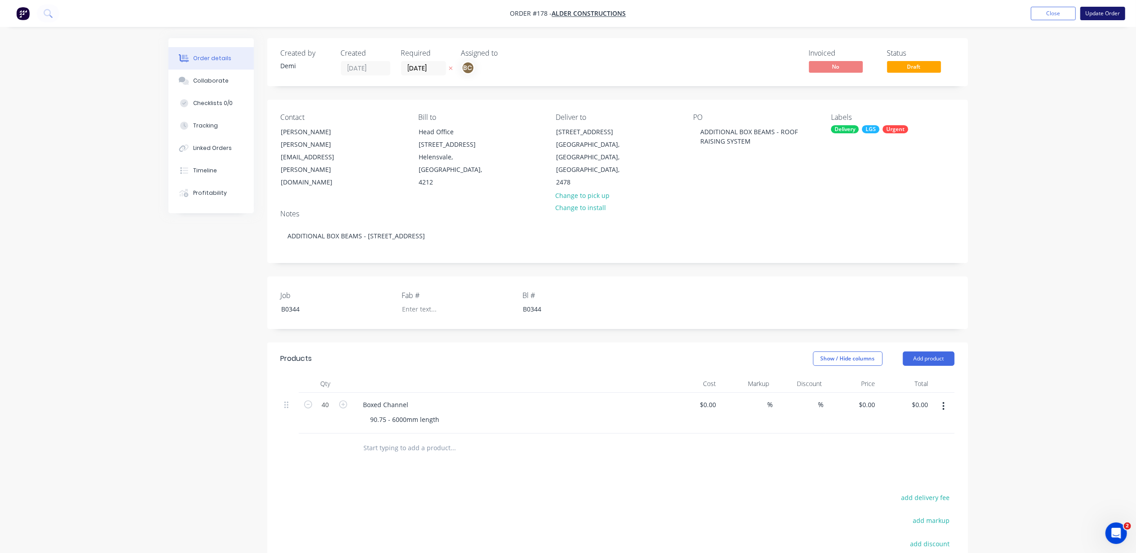
click at [1102, 13] on button "Update Order" at bounding box center [1102, 13] width 45 height 13
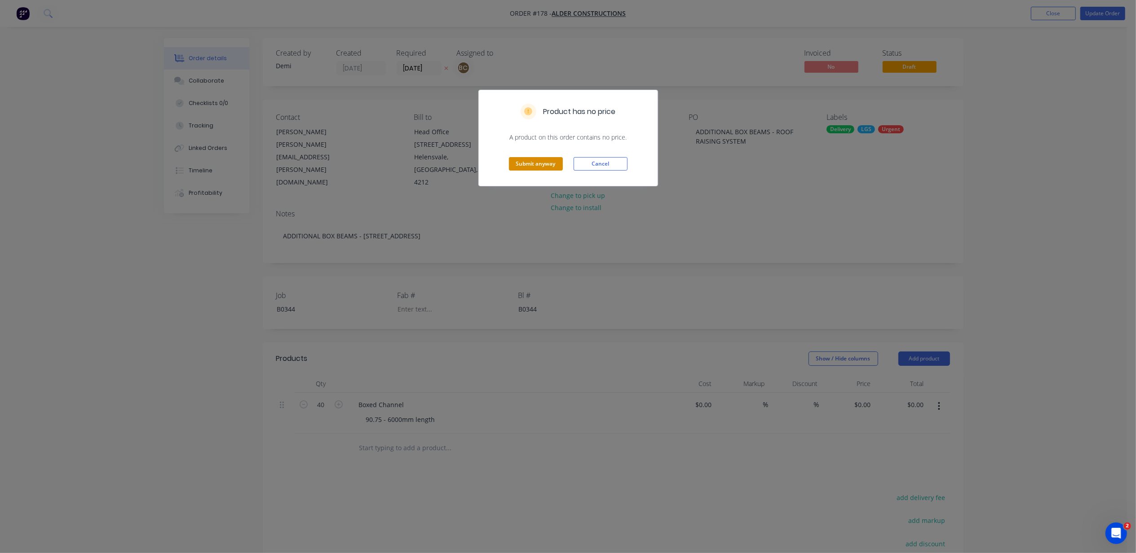
click at [548, 160] on button "Submit anyway" at bounding box center [536, 163] width 54 height 13
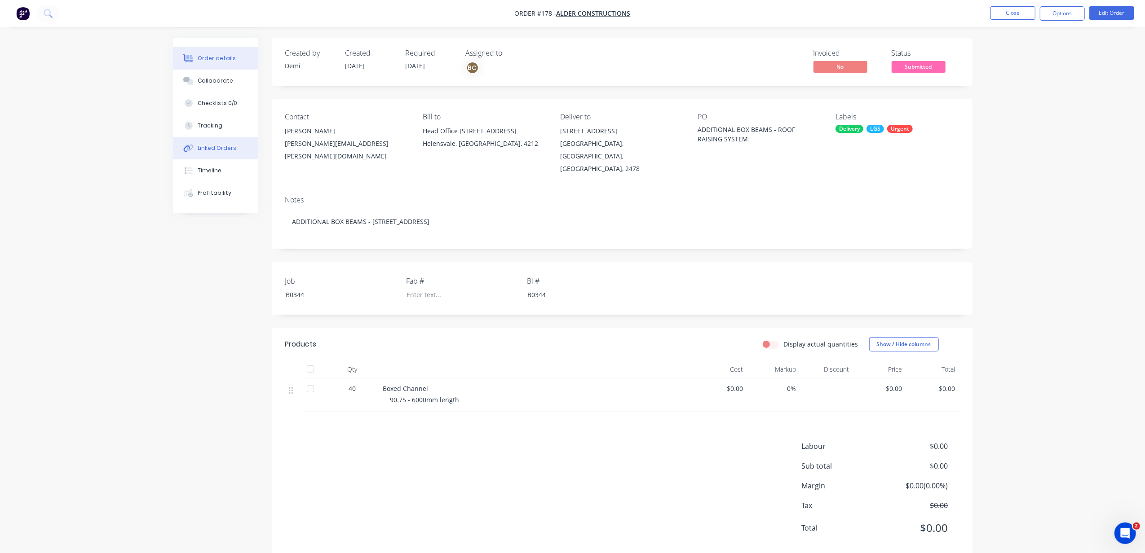
click at [218, 153] on button "Linked Orders" at bounding box center [215, 148] width 85 height 22
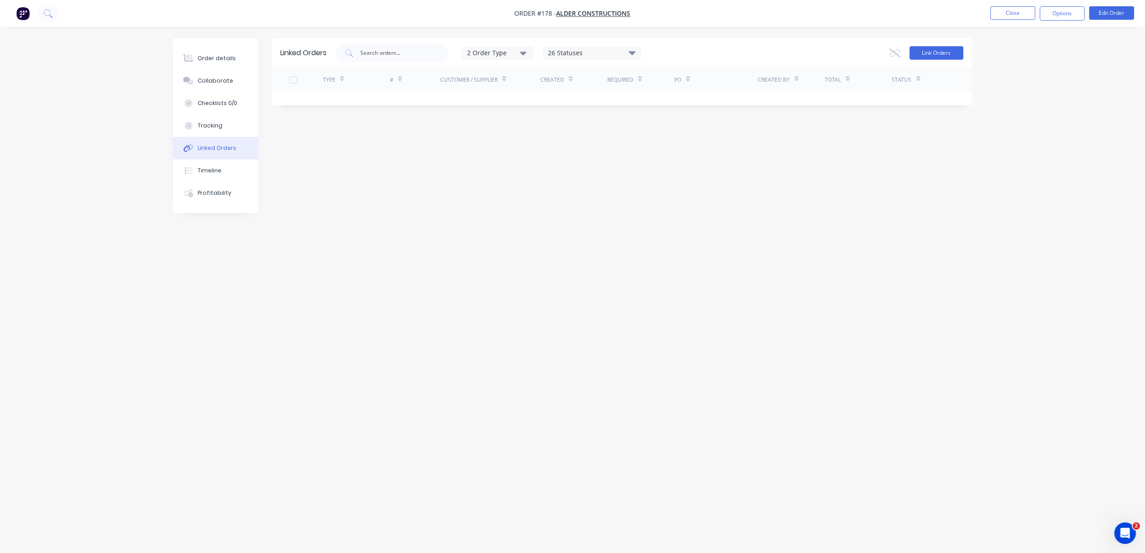
click at [935, 53] on button "Link Orders" at bounding box center [936, 52] width 54 height 13
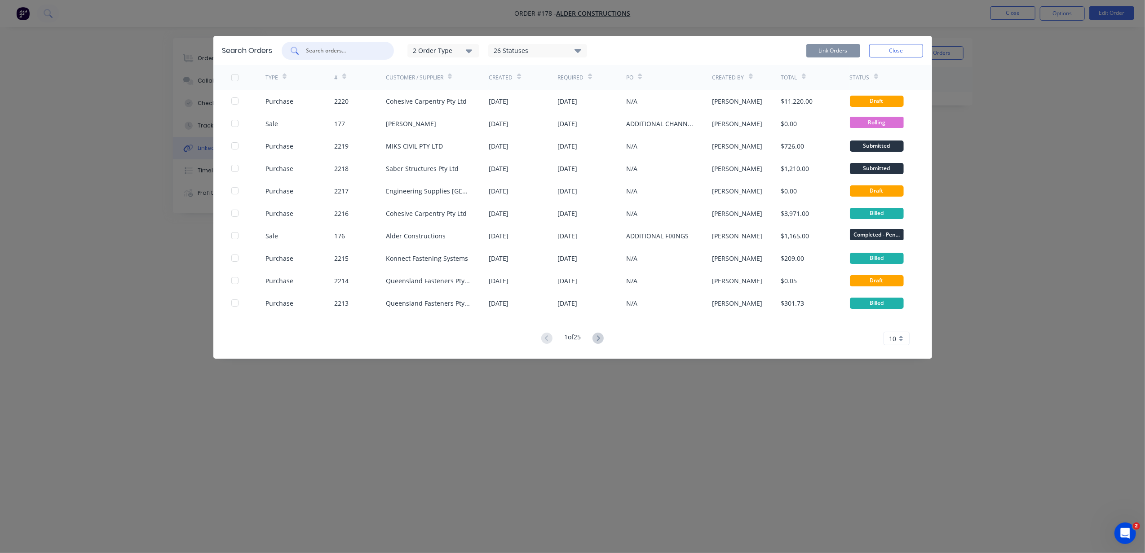
click at [356, 51] on input "text" at bounding box center [342, 50] width 75 height 9
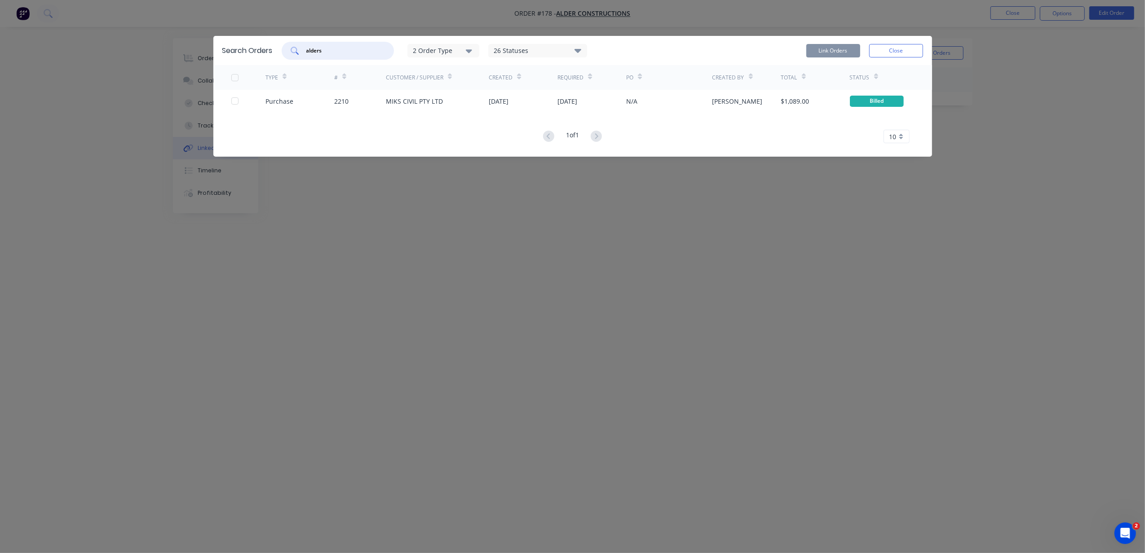
type input "alders"
click at [427, 50] on div "2 Order Type" at bounding box center [443, 50] width 60 height 9
click at [481, 87] on div "button" at bounding box center [482, 91] width 18 height 18
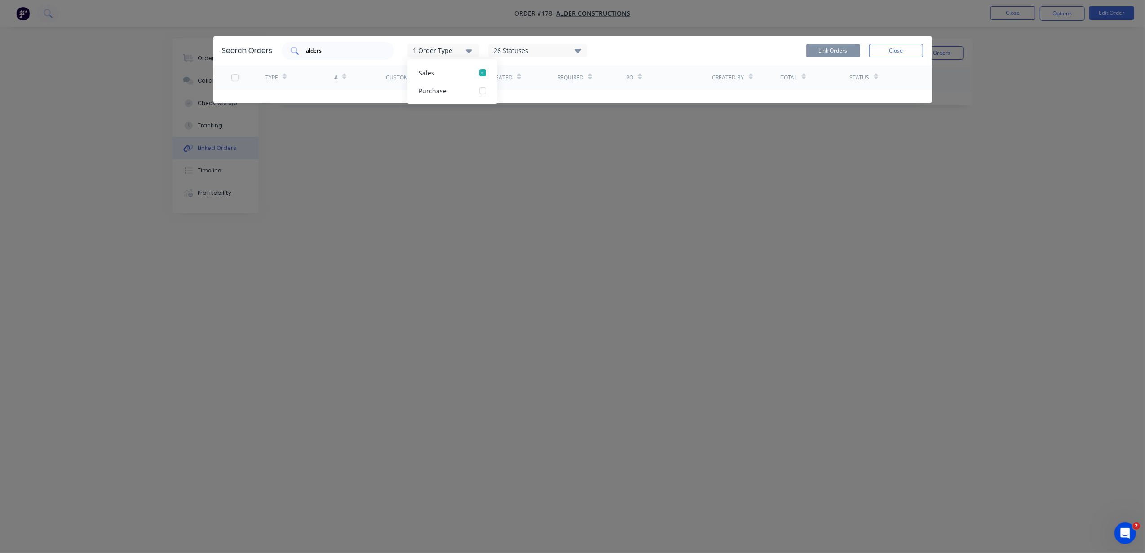
click at [378, 51] on div "alders" at bounding box center [338, 51] width 112 height 18
drag, startPoint x: 344, startPoint y: 50, endPoint x: 208, endPoint y: 54, distance: 135.2
click at [208, 54] on div "Search Orders alders 1 Order Type 26 Statuses Sales Order Status All Archived D…" at bounding box center [572, 276] width 1145 height 553
click at [581, 52] on icon at bounding box center [577, 50] width 7 height 11
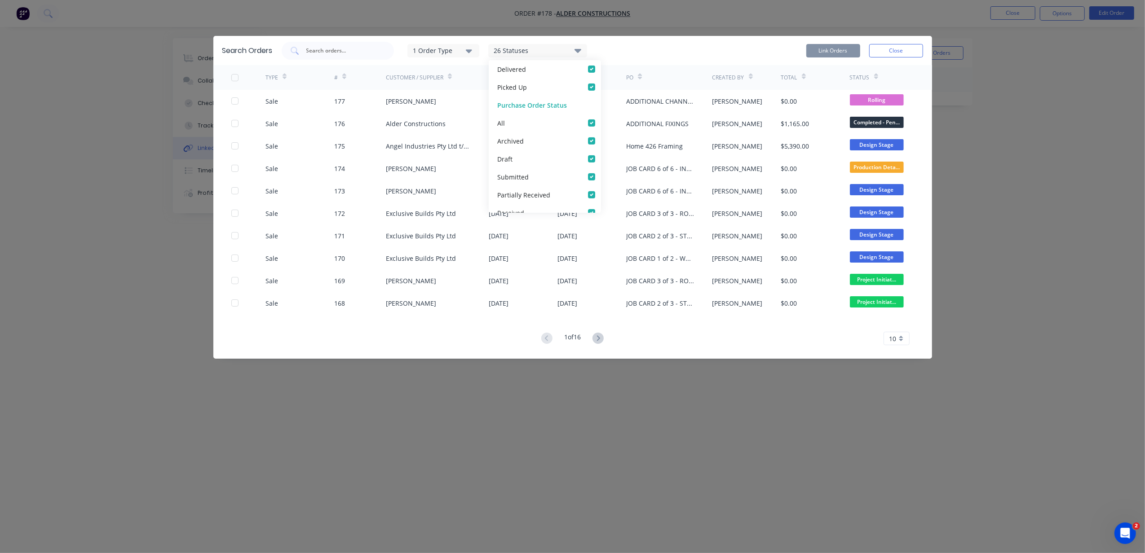
scroll to position [386, 0]
click at [699, 57] on div "1 Order Type 26 Statuses Sales Order Status All Archived Draft Quote Submitted …" at bounding box center [602, 51] width 641 height 18
click at [448, 75] on icon at bounding box center [450, 76] width 4 height 7
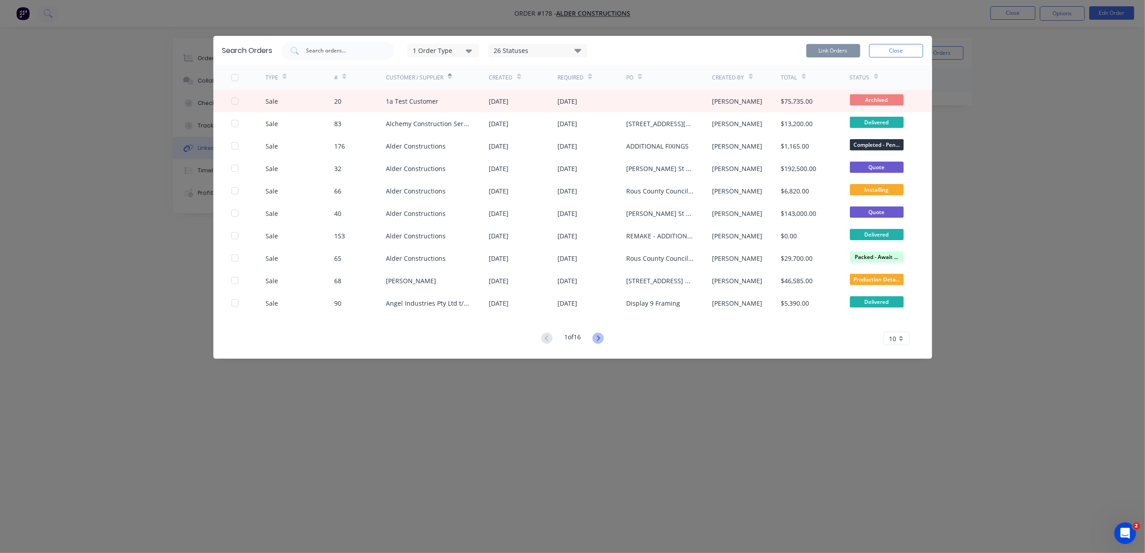
click at [600, 339] on icon at bounding box center [597, 338] width 11 height 11
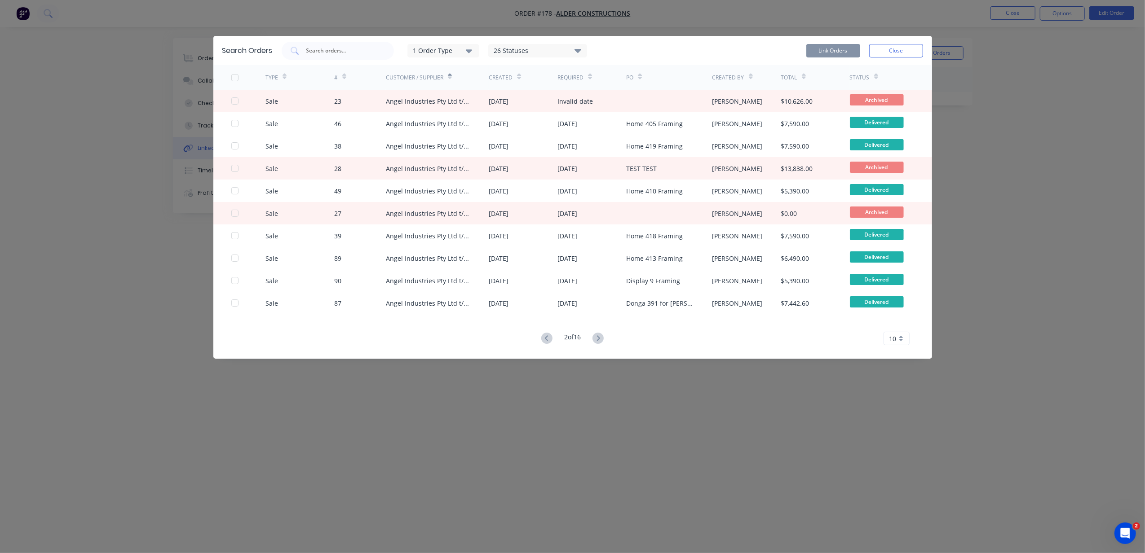
click at [539, 342] on button at bounding box center [546, 338] width 17 height 13
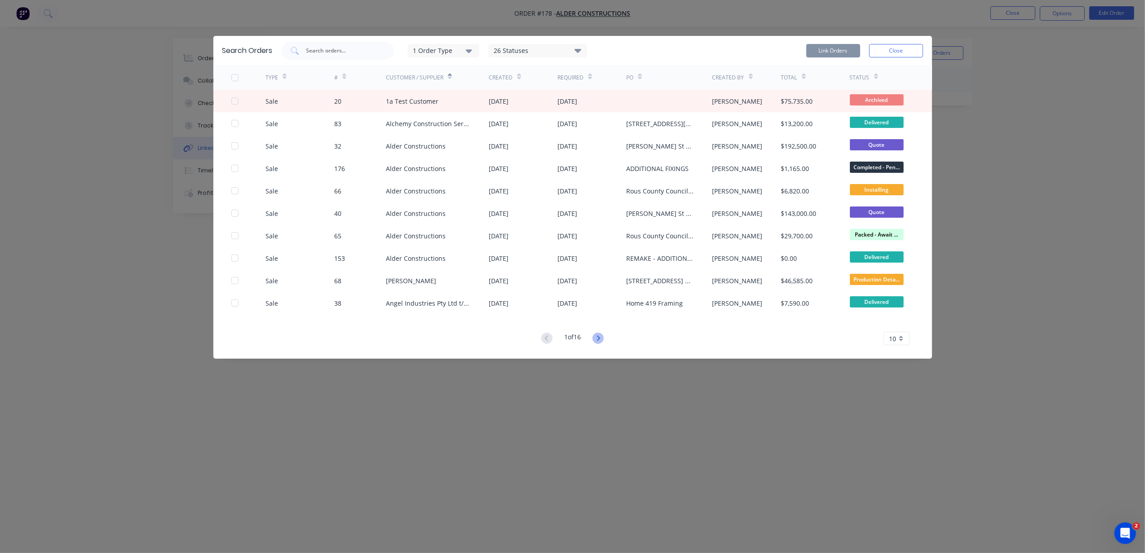
click at [602, 339] on icon at bounding box center [597, 338] width 11 height 11
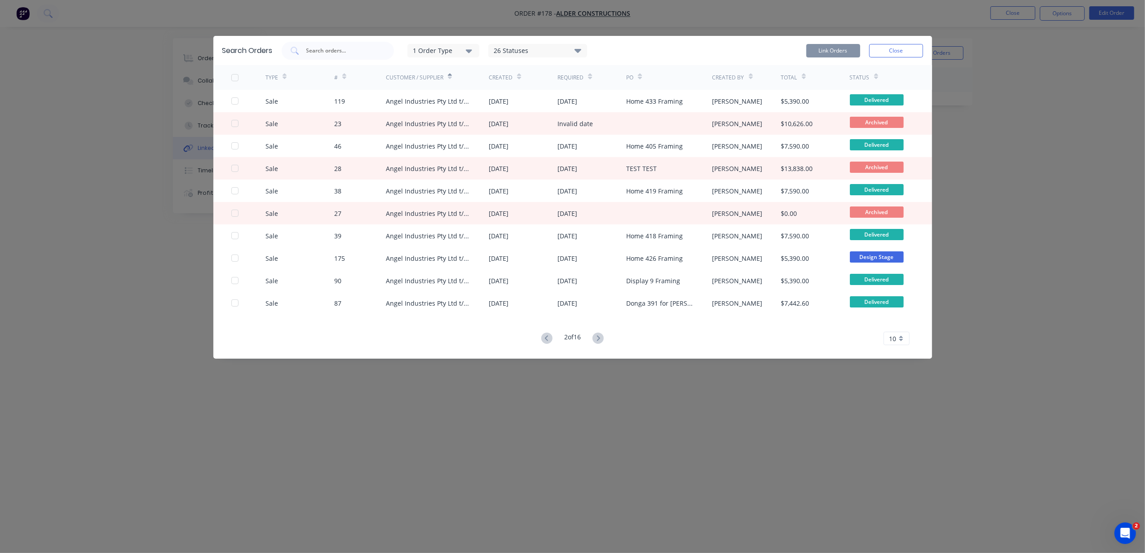
click at [602, 339] on icon at bounding box center [597, 338] width 11 height 11
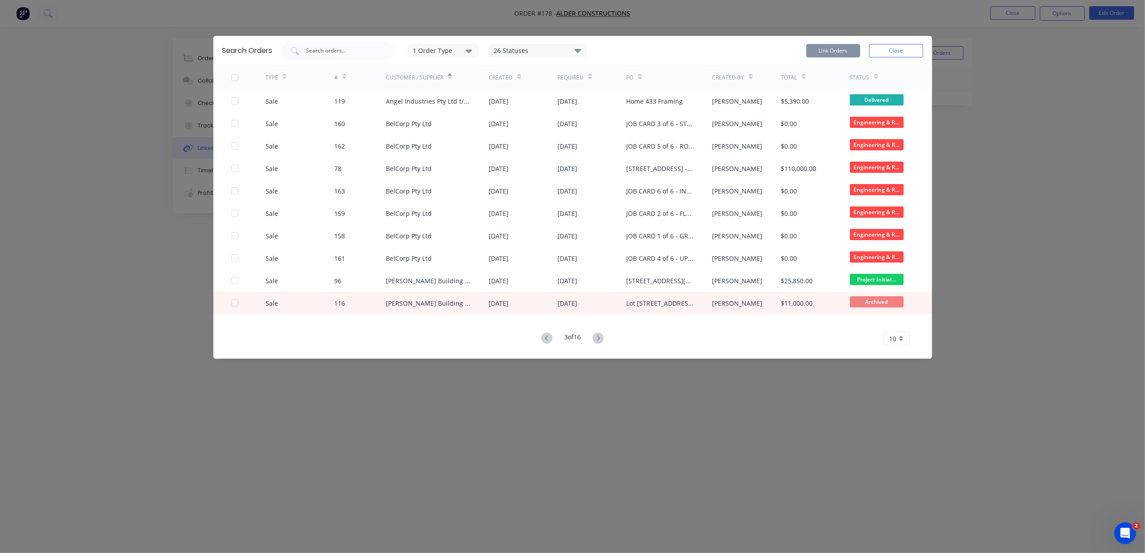
click at [475, 54] on button "1 Order Type" at bounding box center [443, 50] width 72 height 13
click at [521, 46] on div "26 Statuses" at bounding box center [538, 51] width 98 height 10
click at [879, 49] on button "Close" at bounding box center [896, 50] width 54 height 13
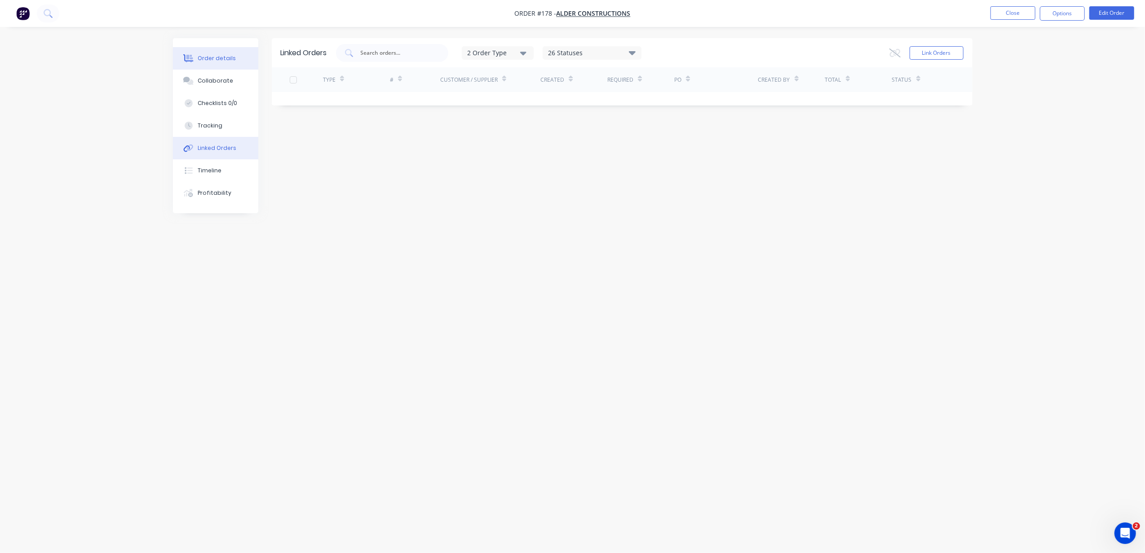
click at [216, 62] on div "Order details" at bounding box center [217, 58] width 38 height 8
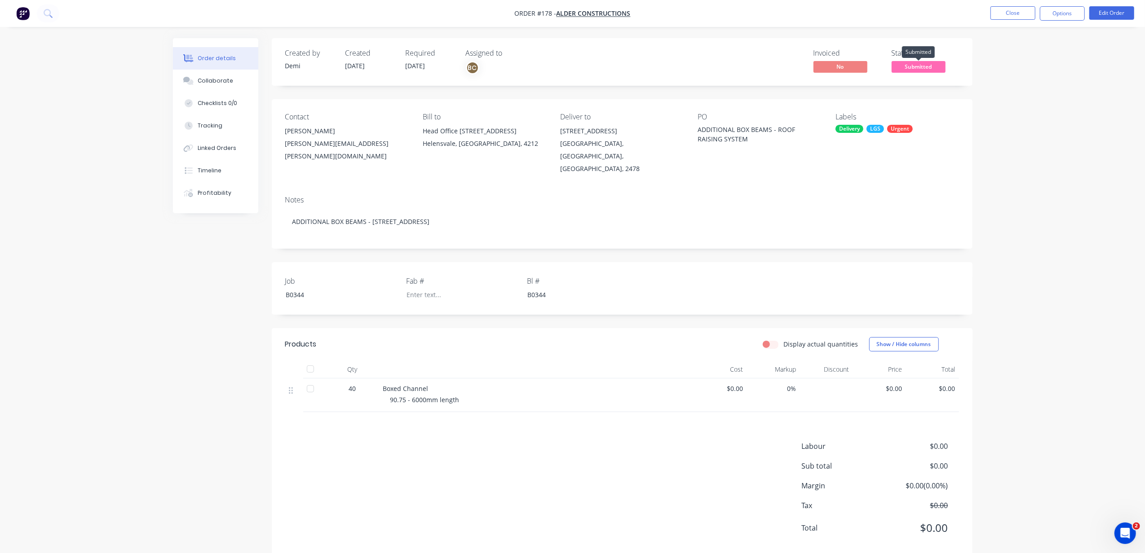
click at [935, 68] on span "Submitted" at bounding box center [918, 66] width 54 height 11
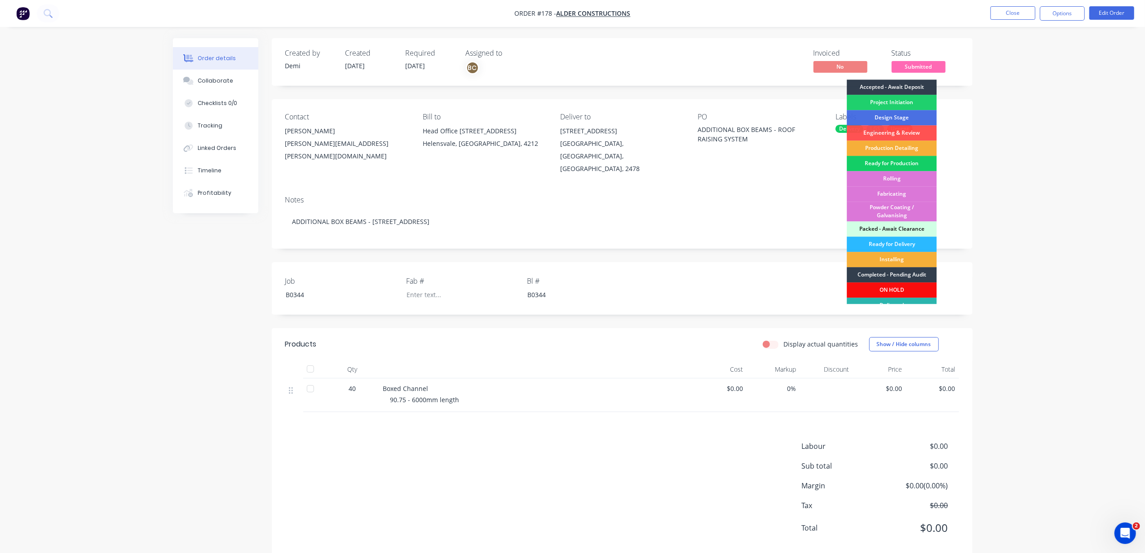
click at [915, 159] on div "Ready for Production" at bounding box center [892, 163] width 90 height 15
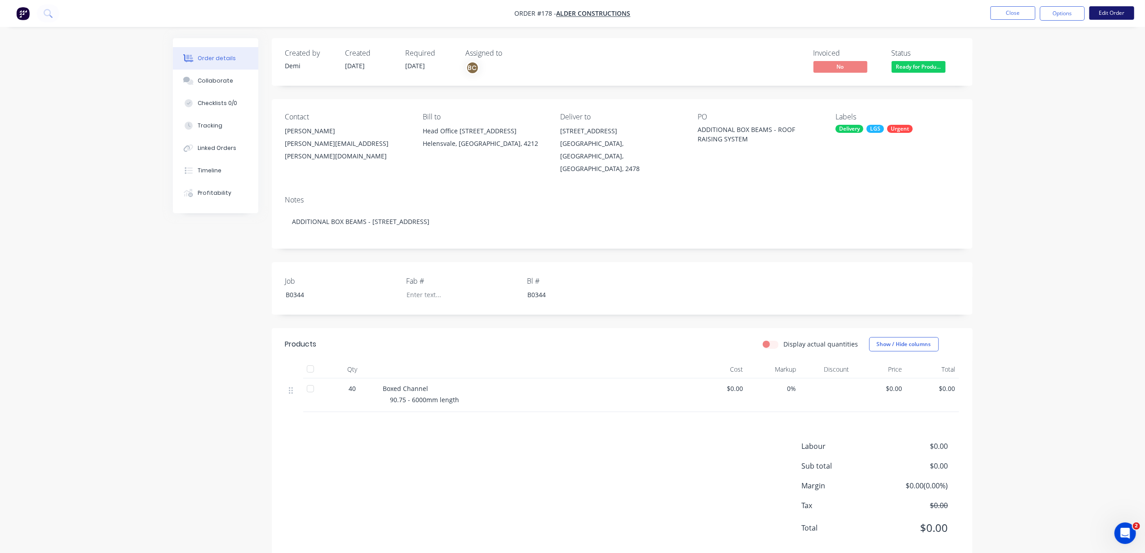
click at [1100, 9] on button "Edit Order" at bounding box center [1111, 12] width 45 height 13
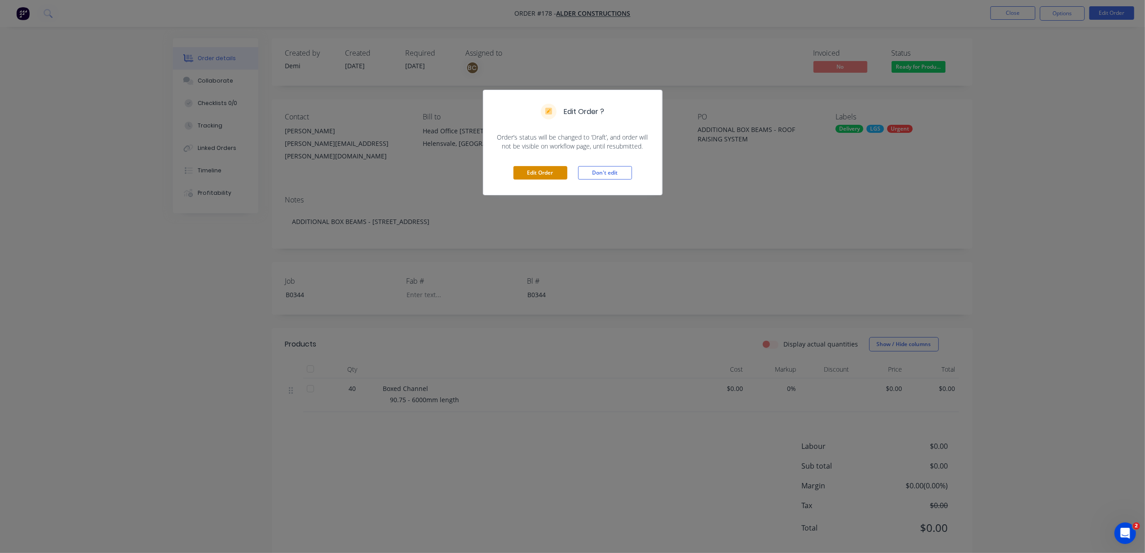
click at [552, 169] on button "Edit Order" at bounding box center [540, 172] width 54 height 13
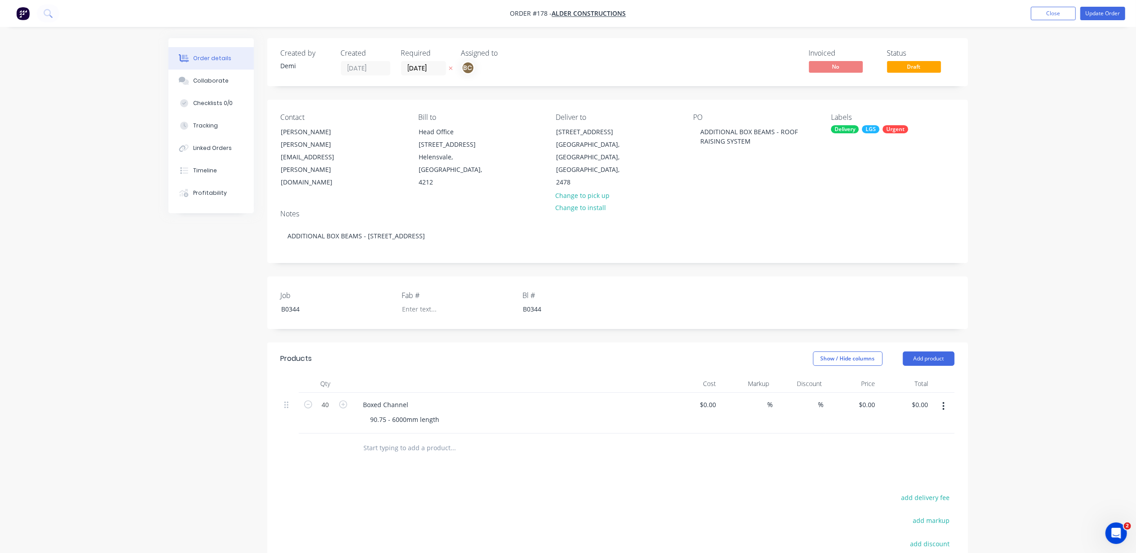
click at [888, 70] on span "Draft" at bounding box center [914, 66] width 54 height 11
click at [917, 55] on div "Draft" at bounding box center [914, 52] width 20 height 12
click at [917, 60] on div "Status Draft" at bounding box center [920, 62] width 67 height 26
click at [1104, 14] on button "Update Order" at bounding box center [1102, 13] width 45 height 13
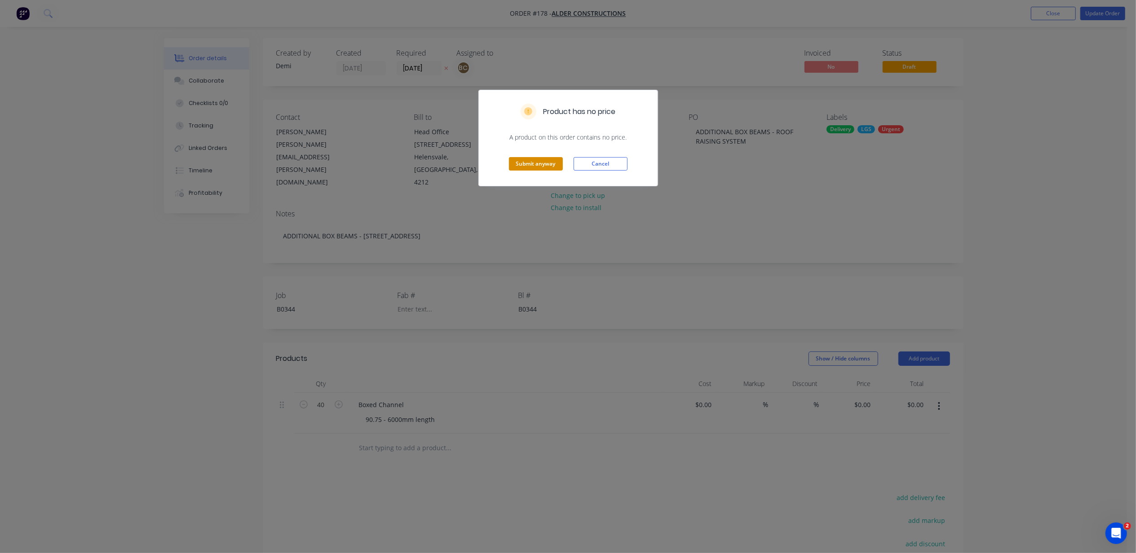
click at [558, 170] on button "Submit anyway" at bounding box center [536, 163] width 54 height 13
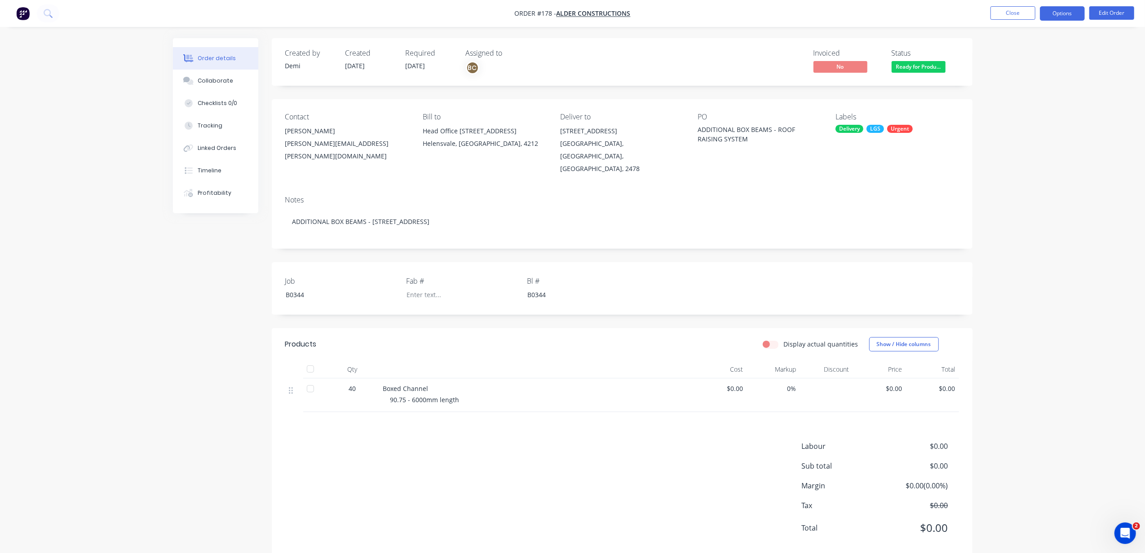
click at [1051, 15] on button "Options" at bounding box center [1062, 13] width 45 height 14
click at [1052, 110] on div "Work Order" at bounding box center [1035, 108] width 83 height 13
click at [1051, 88] on div "Without pricing" at bounding box center [1035, 90] width 83 height 13
click at [1050, 15] on button "Options" at bounding box center [1062, 13] width 45 height 14
click at [473, 66] on div "BC" at bounding box center [472, 67] width 13 height 13
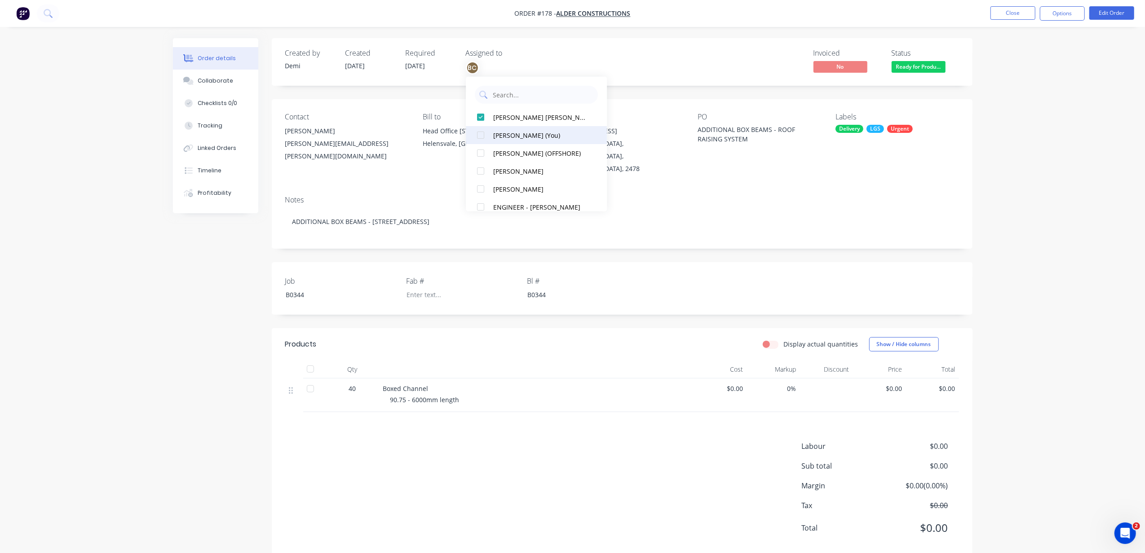
click at [479, 136] on div at bounding box center [481, 135] width 18 height 18
click at [481, 135] on div at bounding box center [481, 135] width 18 height 18
click at [478, 162] on div at bounding box center [481, 165] width 18 height 18
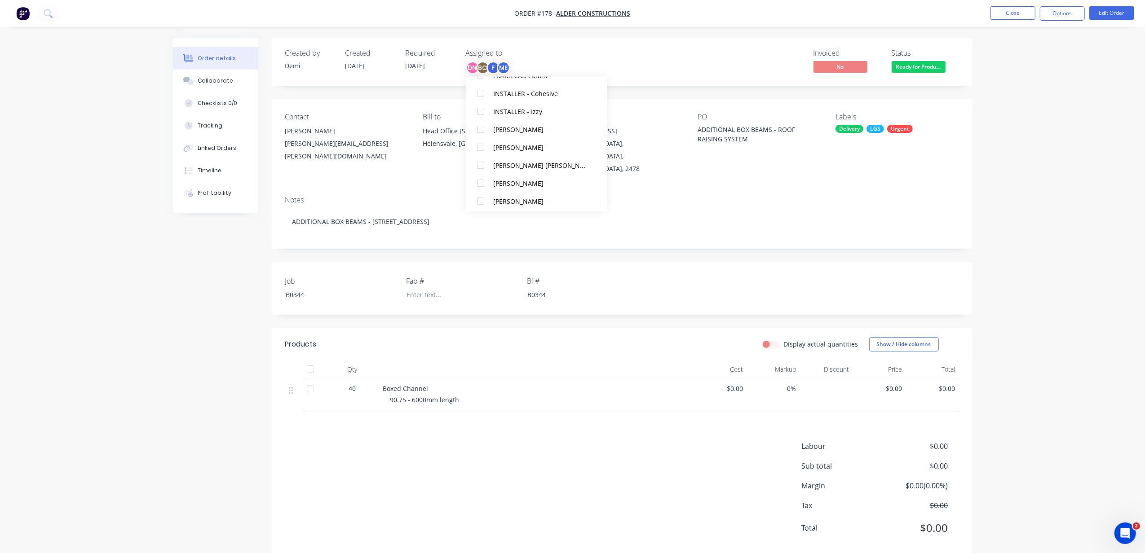
scroll to position [6, 0]
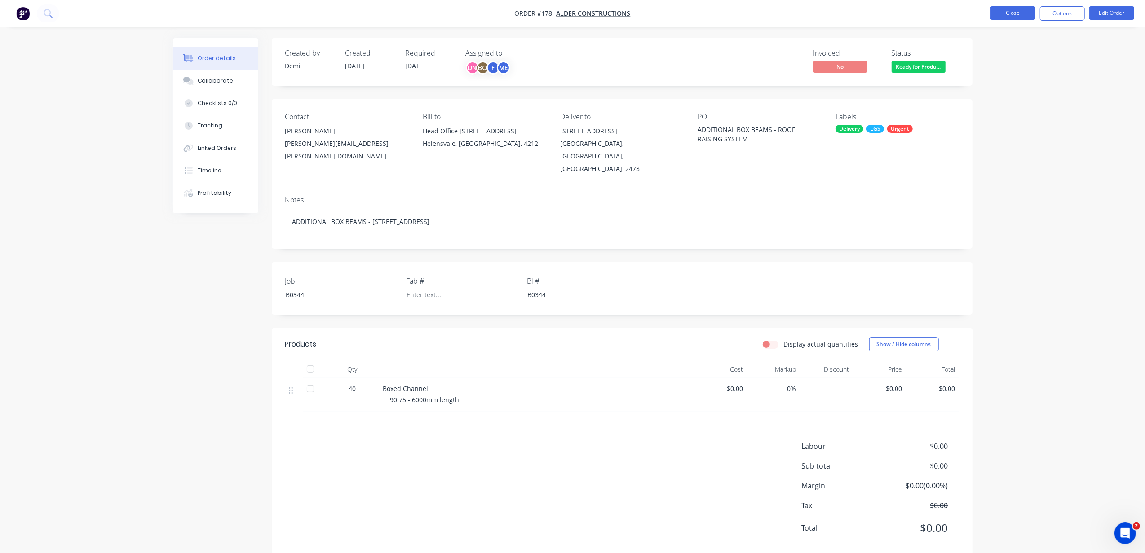
click at [1006, 15] on button "Close" at bounding box center [1012, 12] width 45 height 13
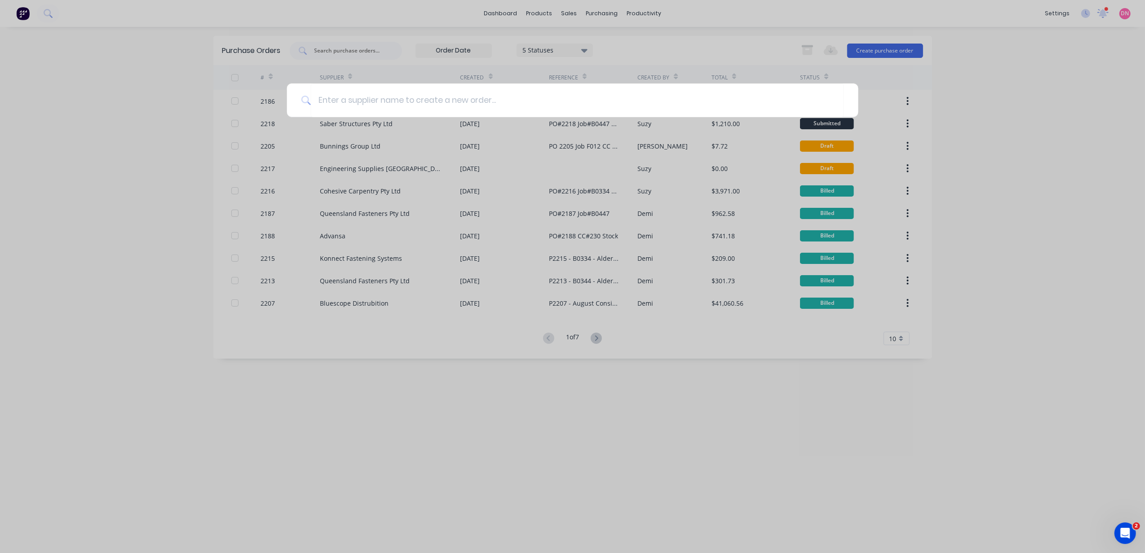
click at [662, 24] on div at bounding box center [572, 276] width 1145 height 553
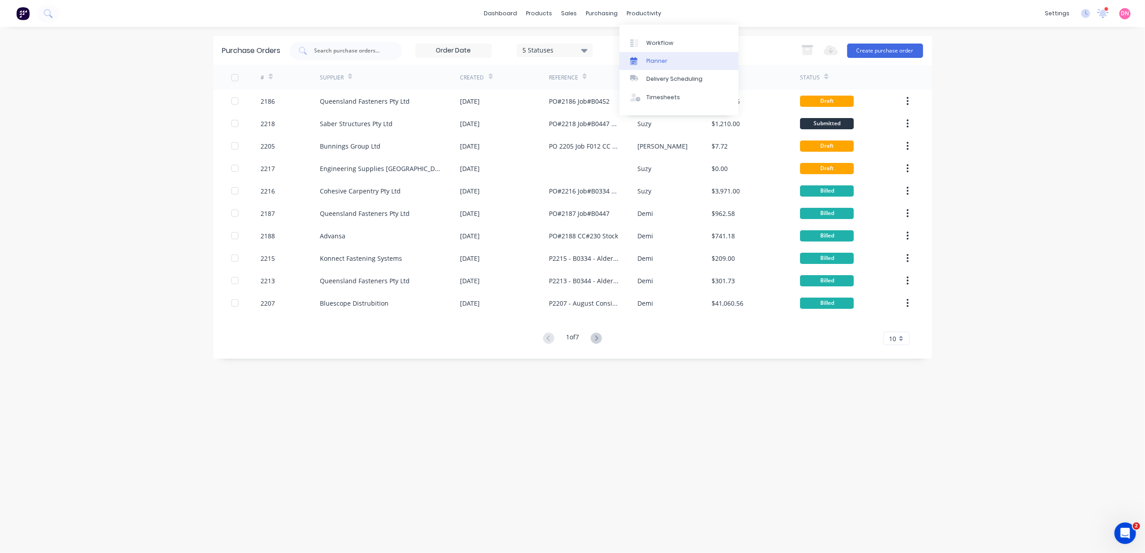
click at [663, 62] on div "Planner" at bounding box center [656, 61] width 21 height 8
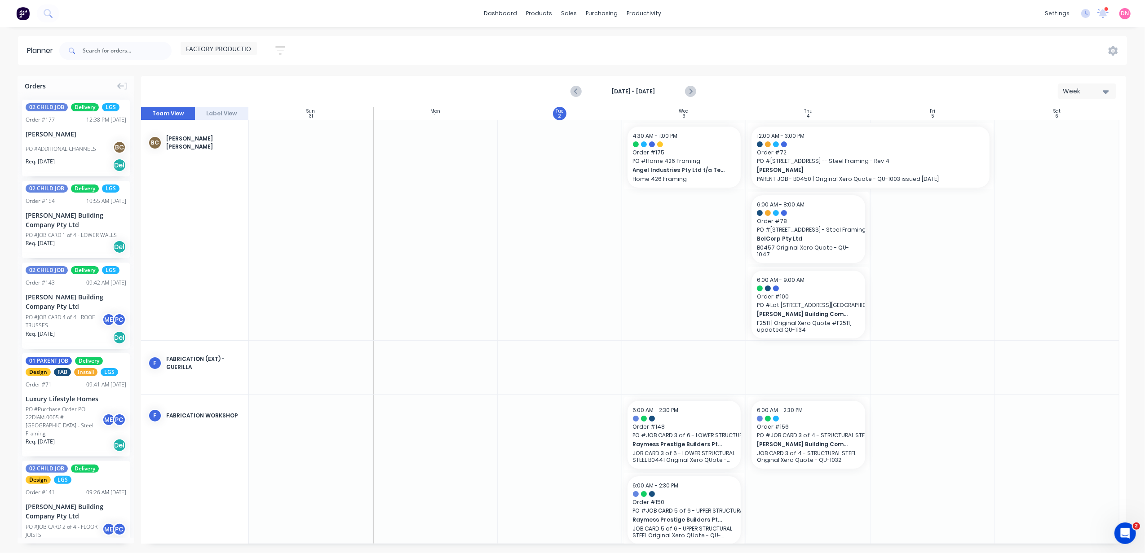
drag, startPoint x: 663, startPoint y: 75, endPoint x: 584, endPoint y: 243, distance: 186.4
click at [584, 243] on div at bounding box center [560, 230] width 124 height 220
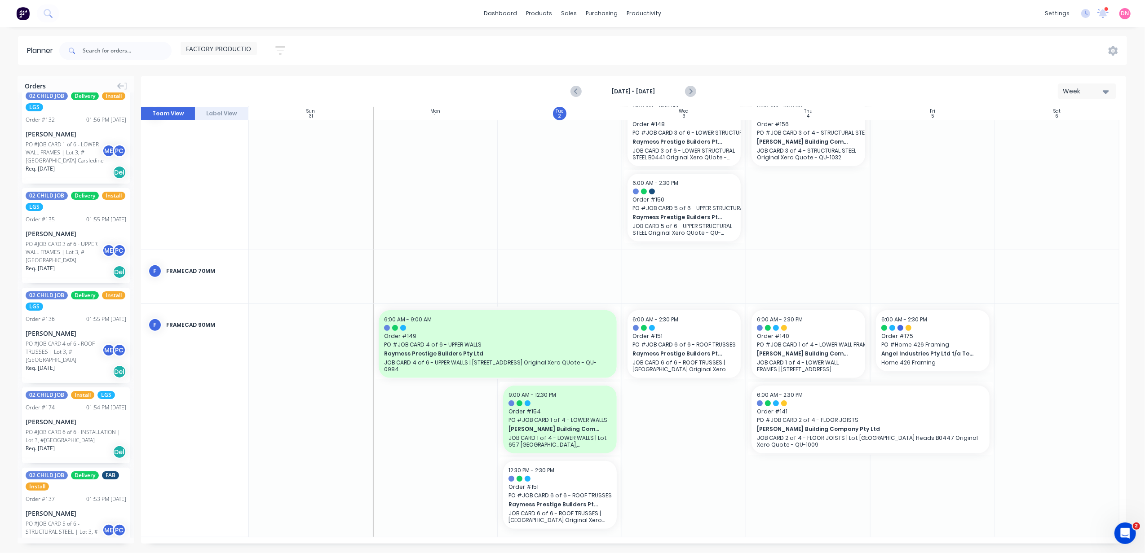
scroll to position [1472, 0]
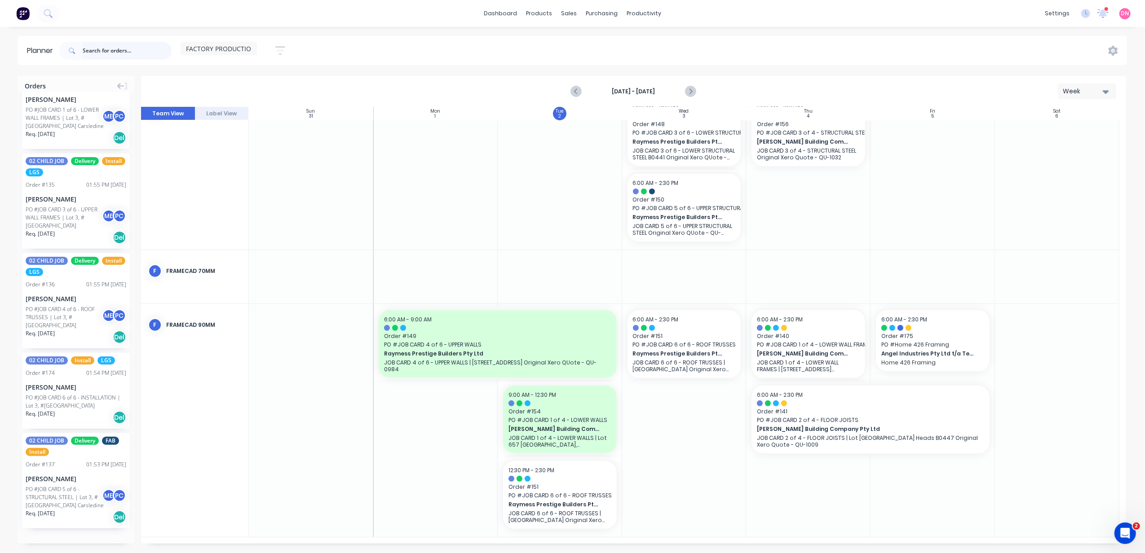
click at [110, 51] on input "text" at bounding box center [127, 51] width 89 height 18
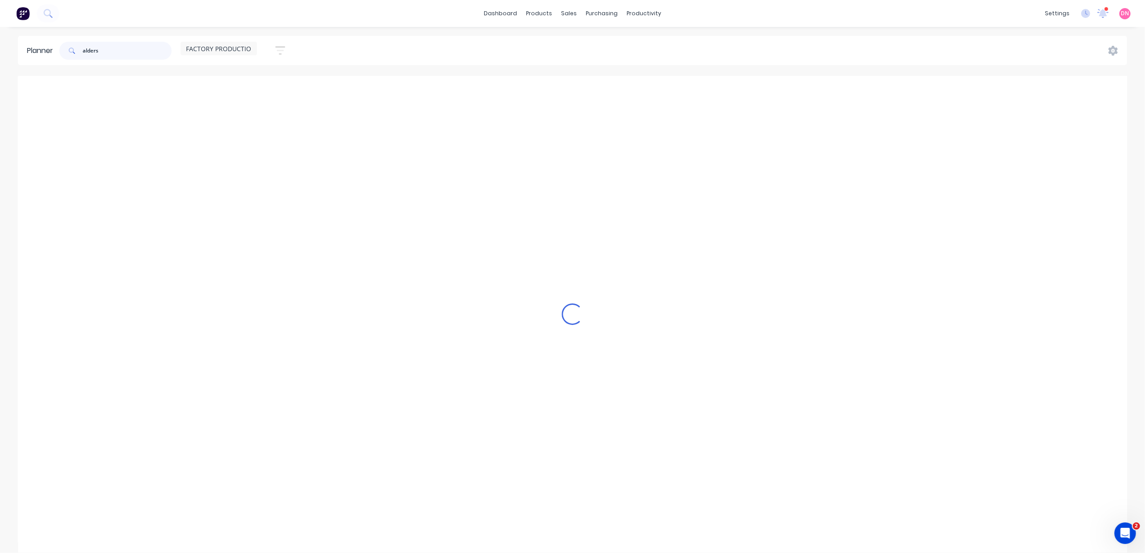
scroll to position [0, 0]
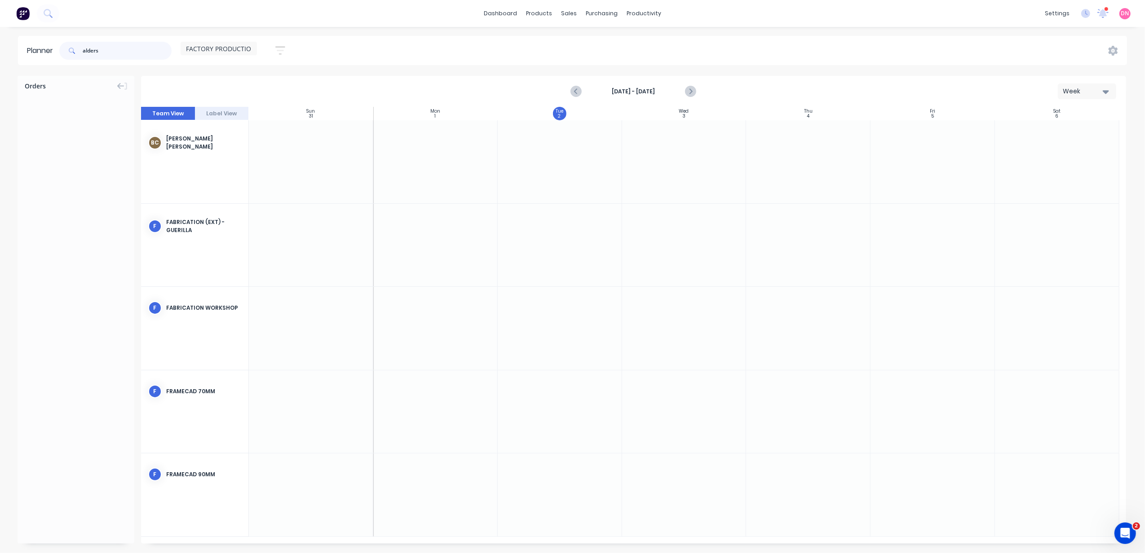
drag, startPoint x: 132, startPoint y: 42, endPoint x: -3, endPoint y: 61, distance: 136.0
click at [0, 61] on html "dashboard products sales purchasing productivity dashboard products Product Cat…" at bounding box center [572, 276] width 1145 height 553
type input "="
click at [556, 38] on link "Product Catalogue" at bounding box center [583, 43] width 119 height 18
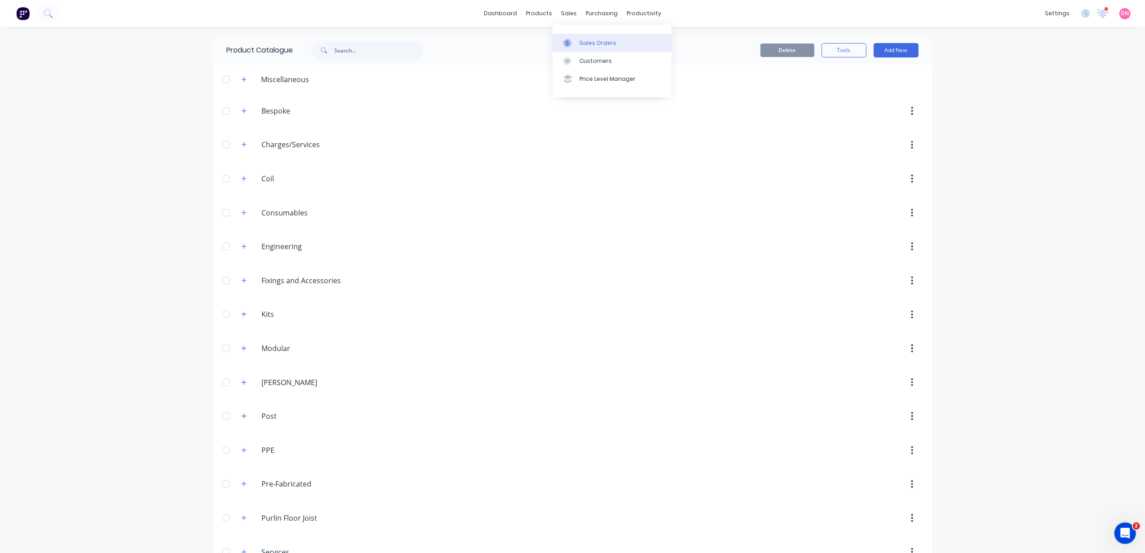
click at [574, 42] on div at bounding box center [569, 43] width 13 height 8
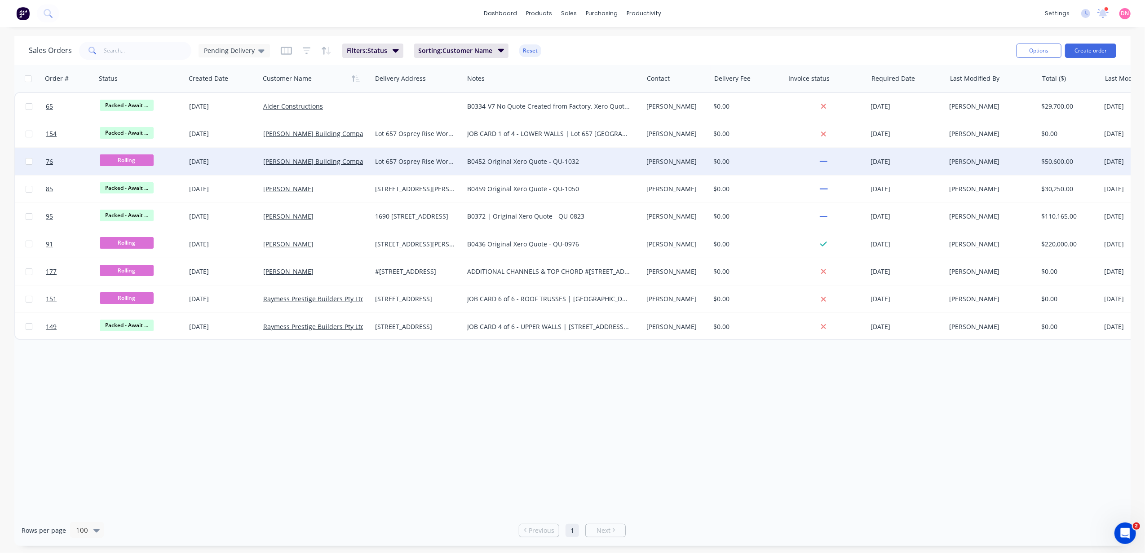
click at [288, 155] on div "[PERSON_NAME] Building Company Pty Ltd" at bounding box center [316, 161] width 112 height 27
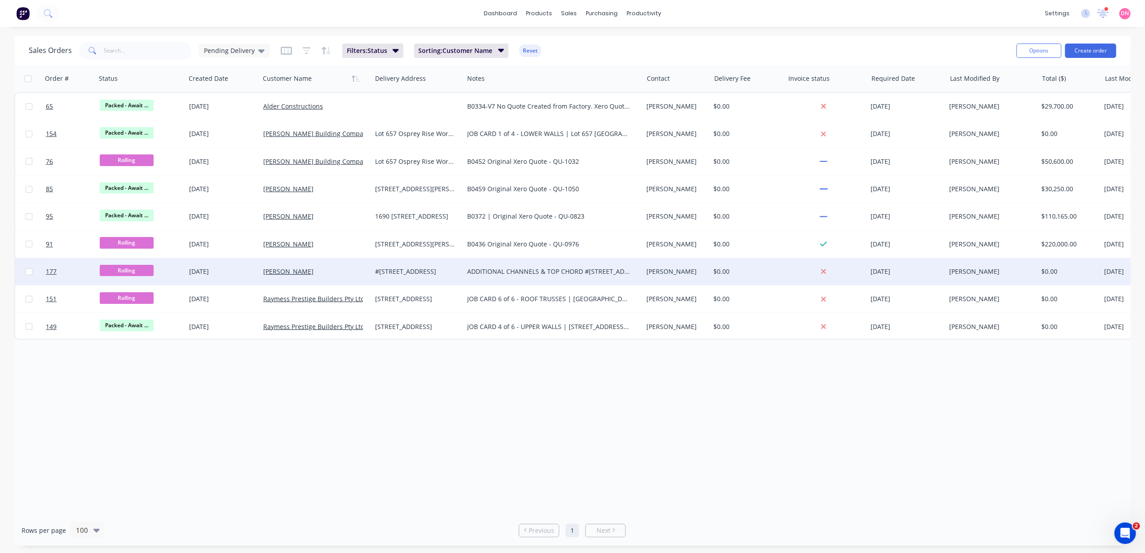
click at [140, 272] on span "Rolling" at bounding box center [127, 270] width 54 height 11
click at [161, 397] on span "Ready for Production" at bounding box center [134, 399] width 63 height 9
click at [646, 41] on div "Workflow" at bounding box center [659, 43] width 27 height 8
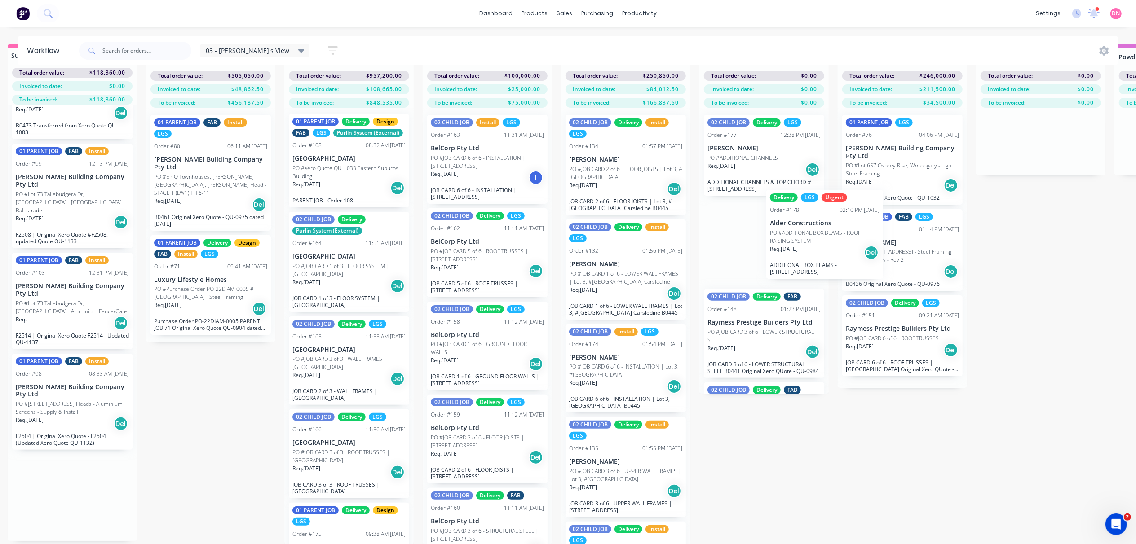
scroll to position [41, 13]
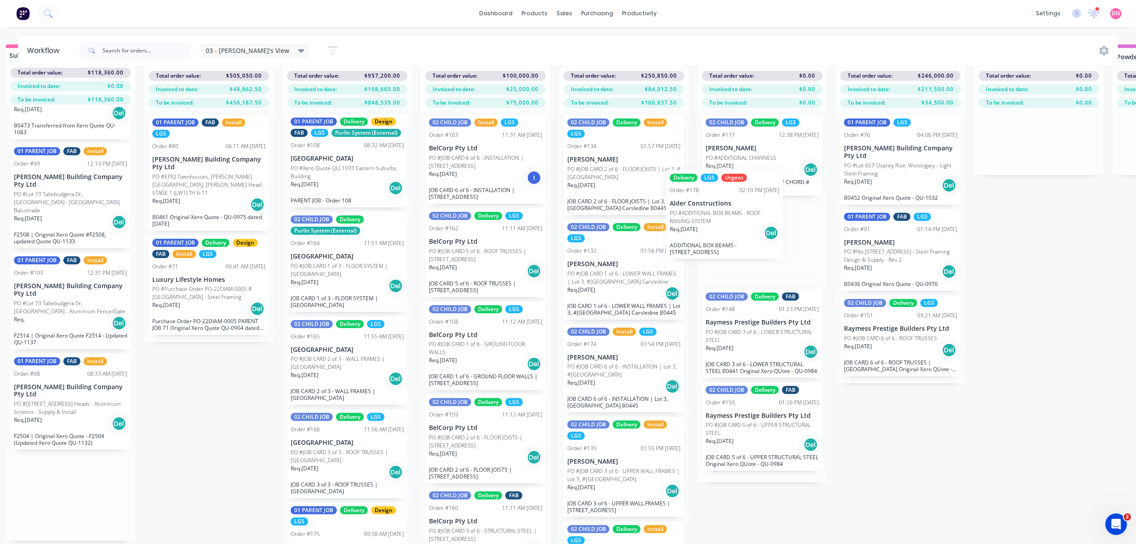
drag, startPoint x: 79, startPoint y: 503, endPoint x: 732, endPoint y: 228, distance: 708.2
click at [732, 228] on div "Submitted 6 Status colour #FF69B4 hex #FF69B4 Save Cancel Summaries Total order…" at bounding box center [1119, 294] width 2279 height 500
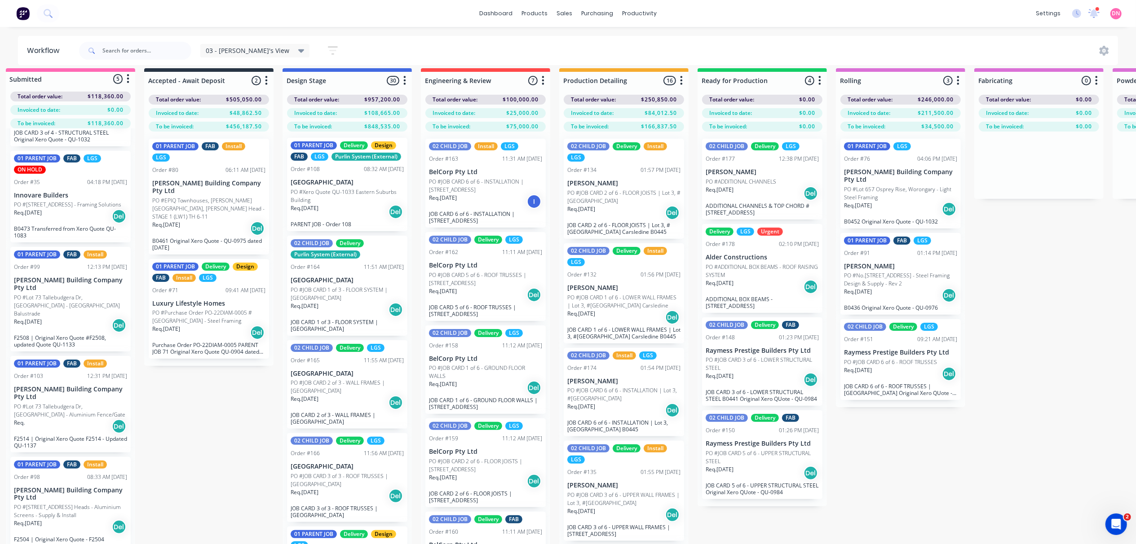
scroll to position [64, 0]
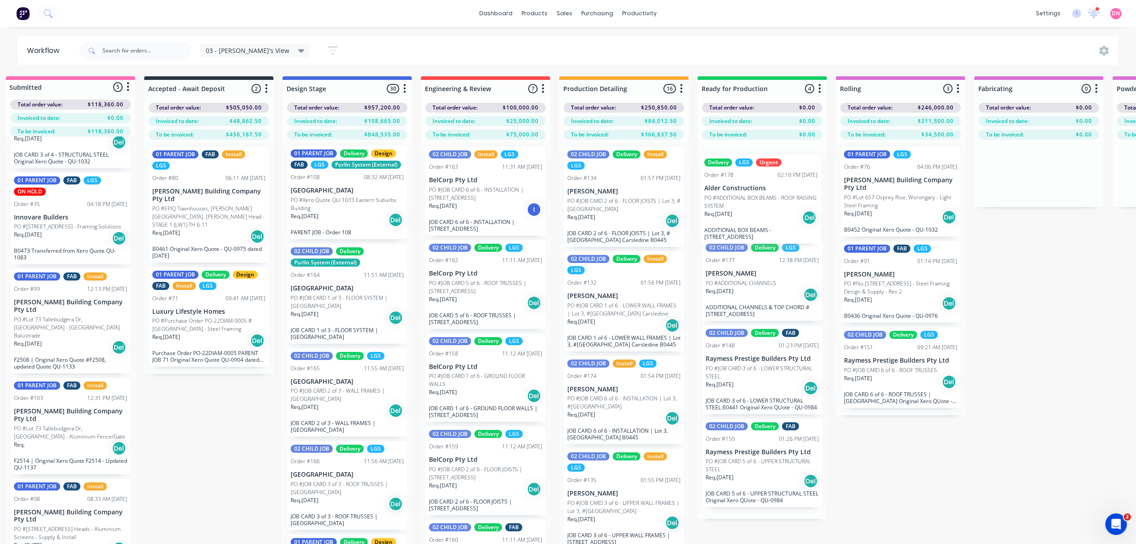
drag, startPoint x: 755, startPoint y: 277, endPoint x: 750, endPoint y: 178, distance: 98.9
click at [750, 178] on div "02 CHILD JOB Delivery LGS Order #177 12:38 PM 02/09/25 Nathan Flack PO #ADDITIO…" at bounding box center [761, 329] width 129 height 379
click at [816, 92] on button "button" at bounding box center [819, 89] width 11 height 11
click at [807, 106] on button "Status colour" at bounding box center [780, 108] width 90 height 15
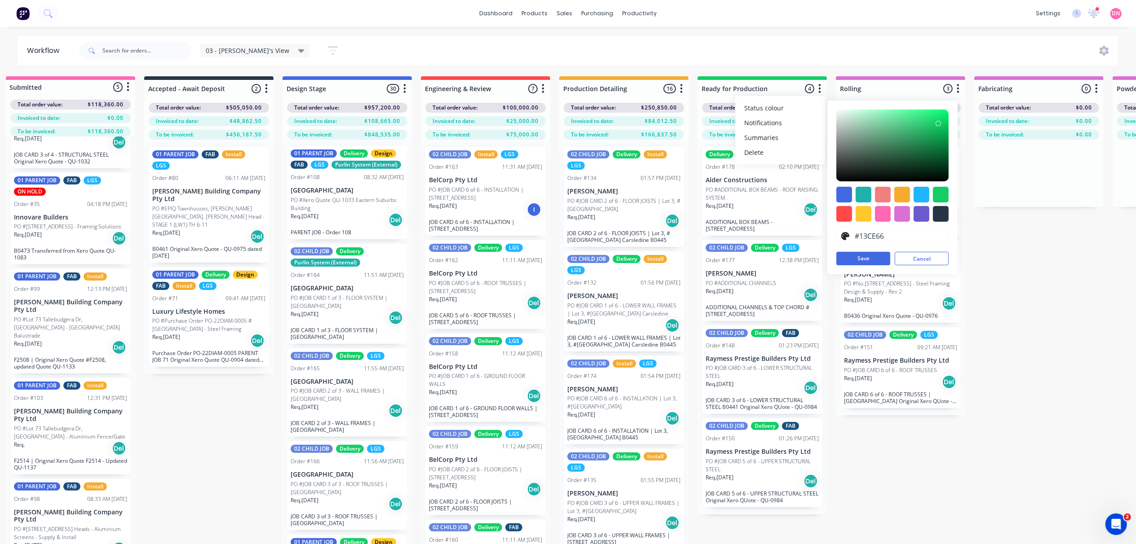
click at [951, 454] on div "Submitted 5 Status colour #FF69B4 hex #FF69B4 Save Cancel Summaries Total order…" at bounding box center [1119, 326] width 2279 height 500
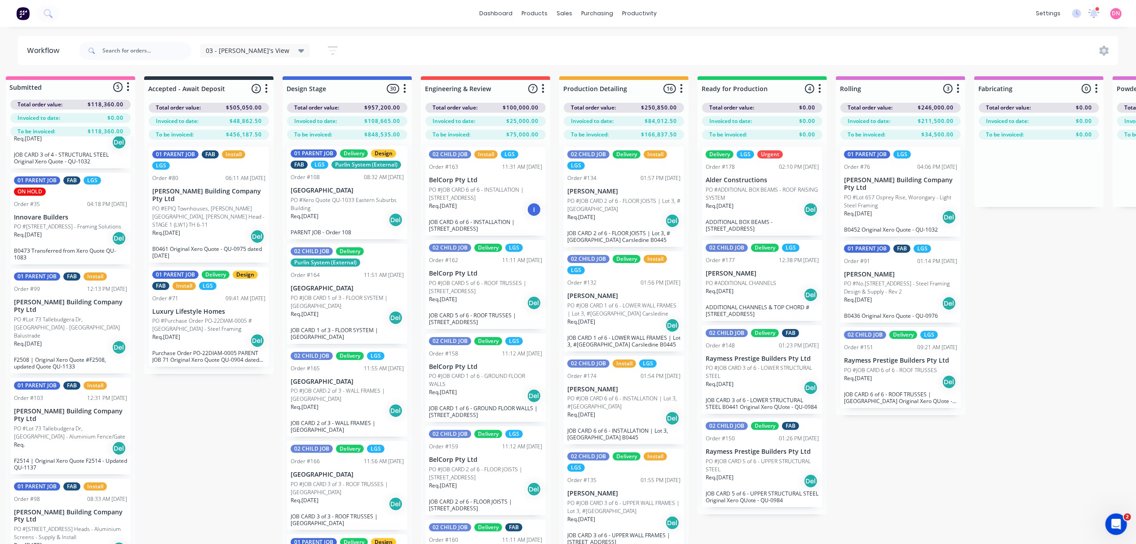
click at [820, 86] on icon "button" at bounding box center [820, 88] width 2 height 9
click at [808, 135] on button "Summaries" at bounding box center [780, 137] width 90 height 15
click at [916, 470] on div "Submitted 5 Status colour #FF69B4 hex #FF69B4 Save Cancel Summaries Total order…" at bounding box center [1119, 326] width 2279 height 500
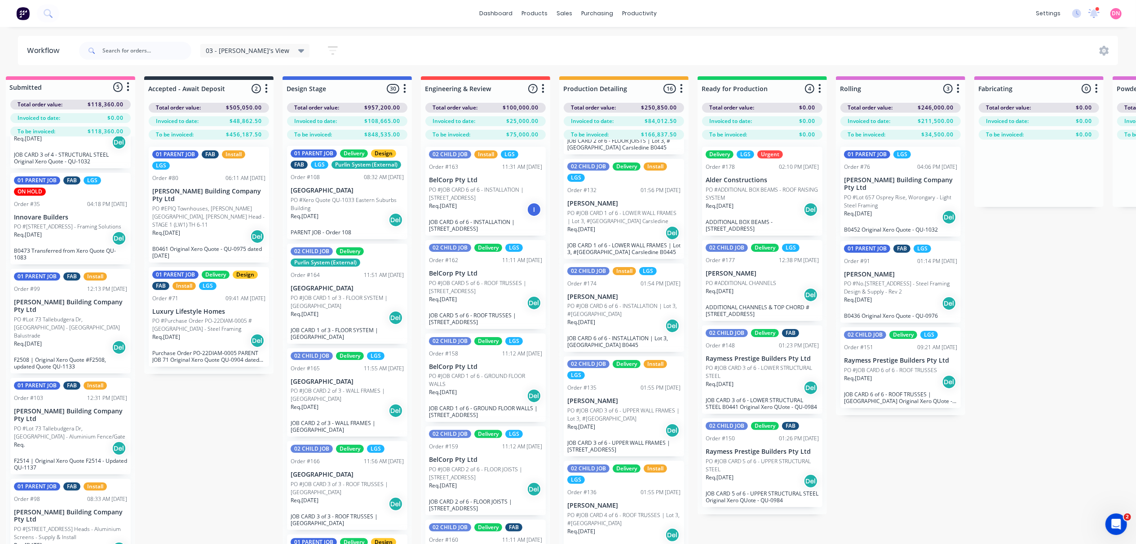
scroll to position [0, 0]
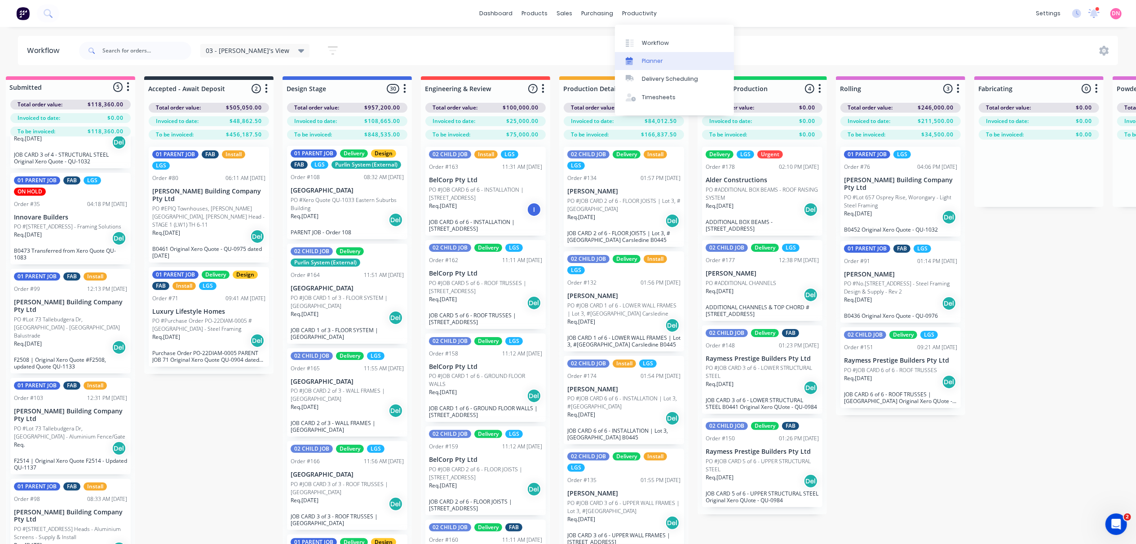
click at [653, 66] on link "Planner" at bounding box center [674, 61] width 119 height 18
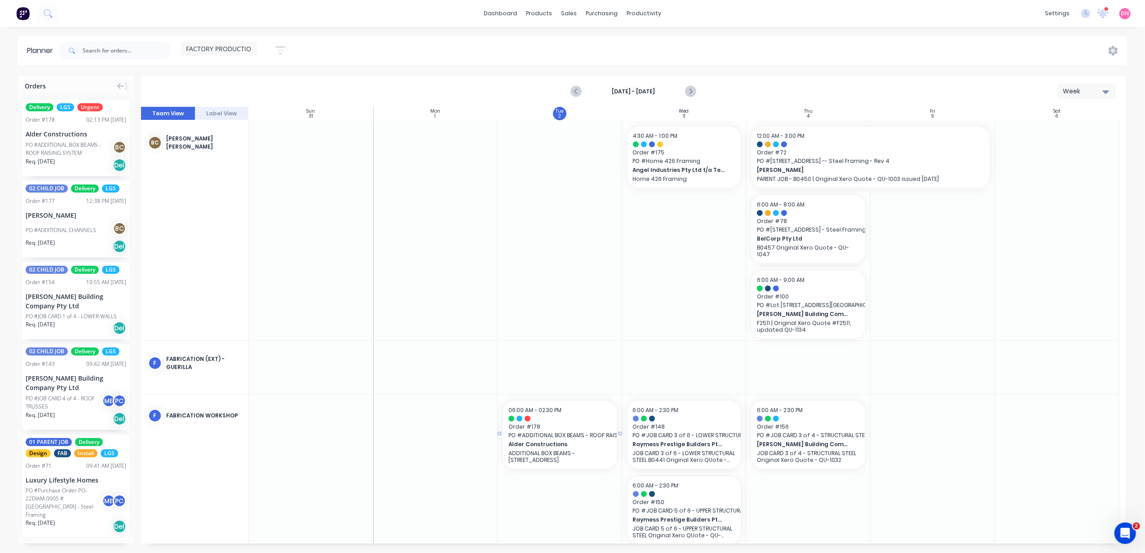
drag, startPoint x: 78, startPoint y: 137, endPoint x: 590, endPoint y: 478, distance: 615.1
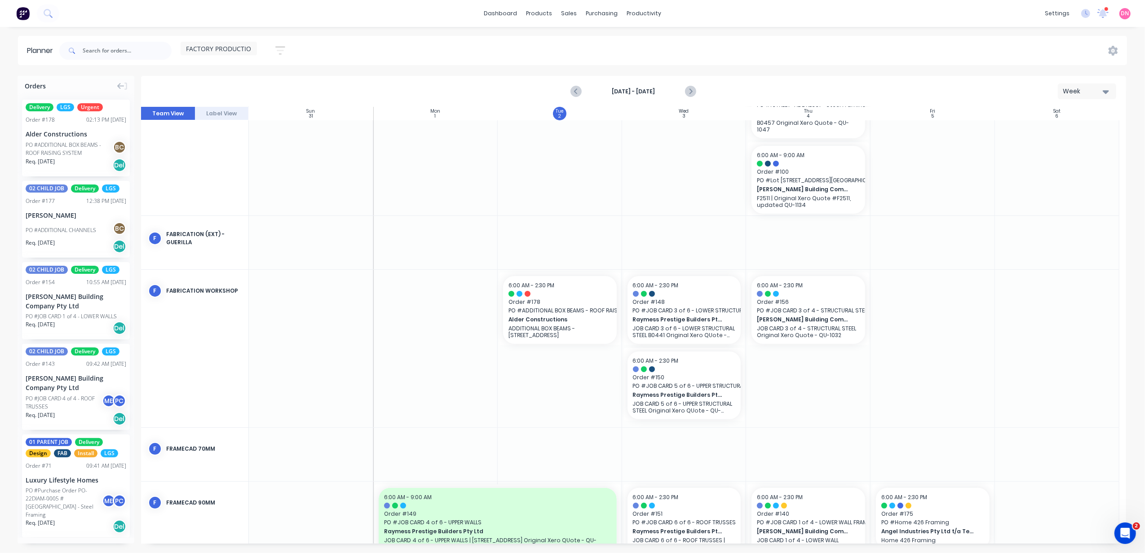
scroll to position [303, 0]
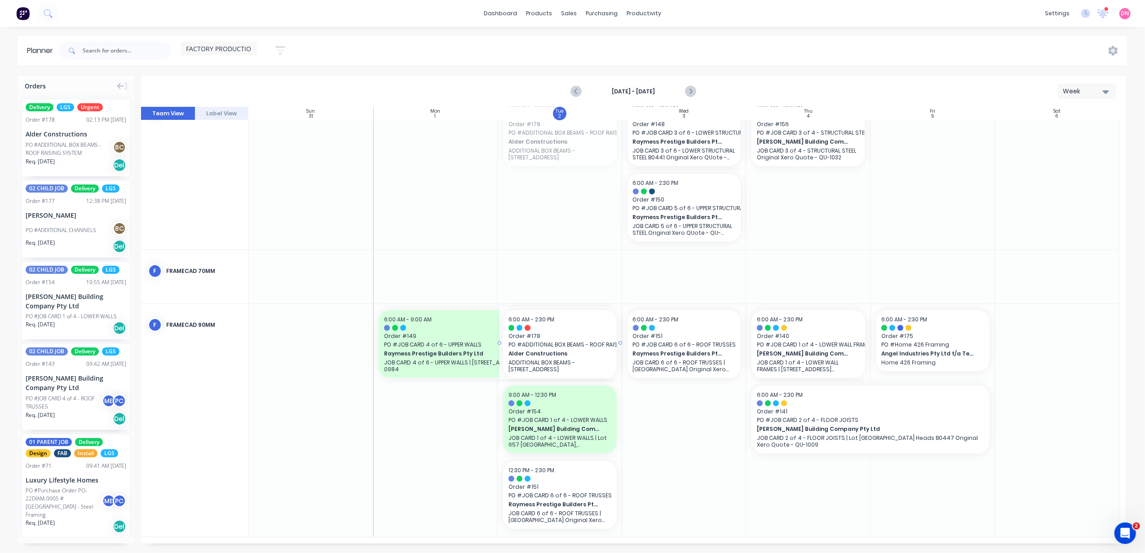
drag, startPoint x: 590, startPoint y: 140, endPoint x: 581, endPoint y: 510, distance: 370.2
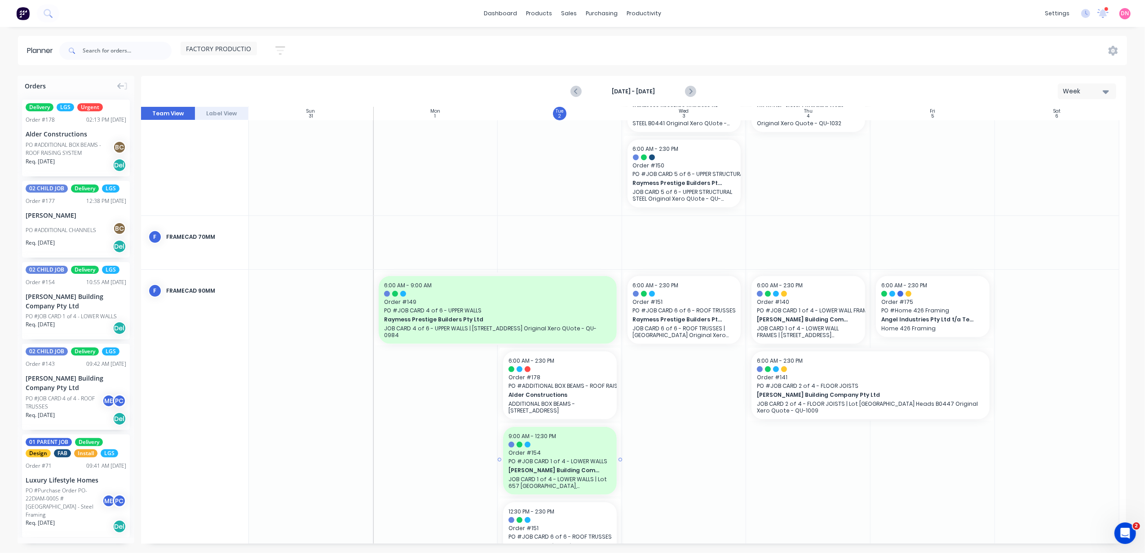
scroll to position [379, 0]
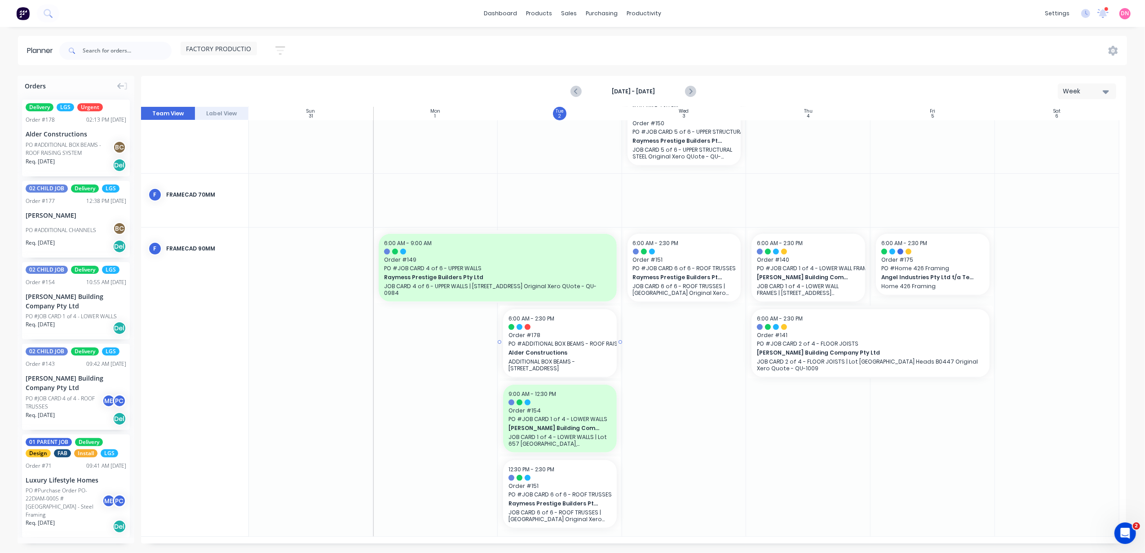
drag, startPoint x: 565, startPoint y: 346, endPoint x: 580, endPoint y: 523, distance: 178.0
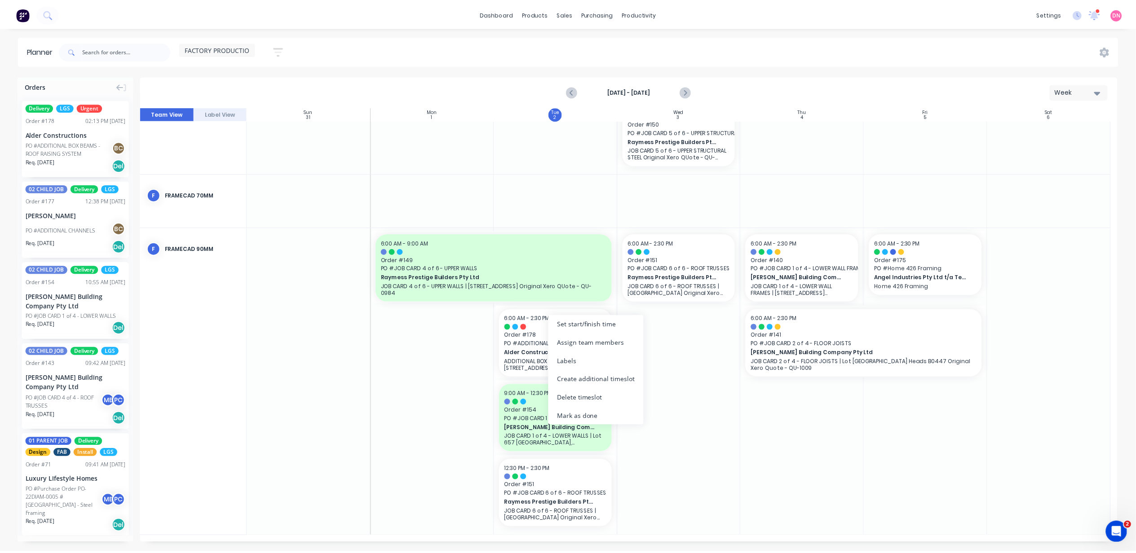
scroll to position [372, 0]
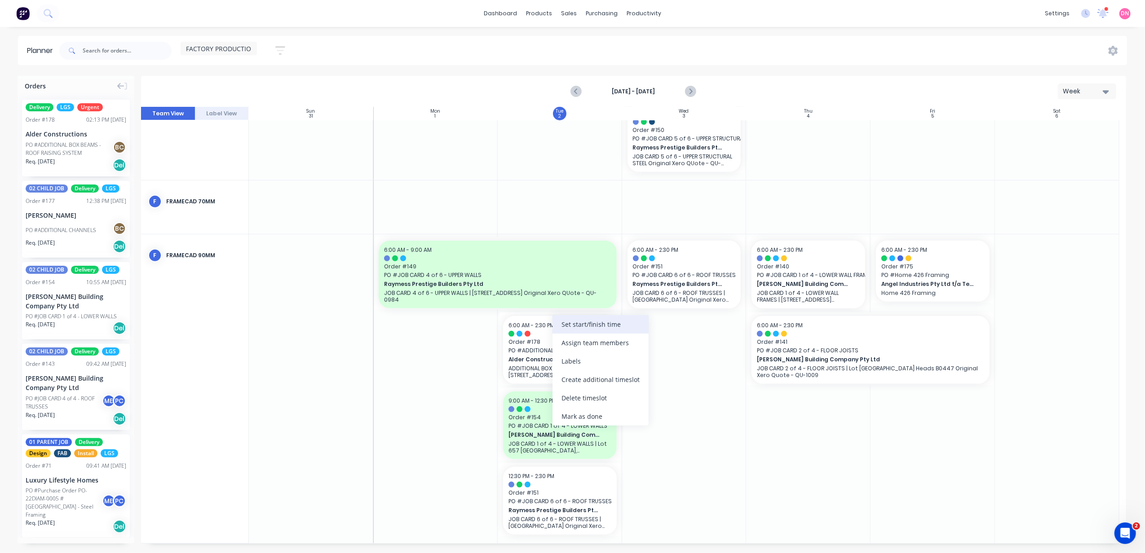
click at [577, 328] on div "Set start/finish time" at bounding box center [600, 324] width 96 height 18
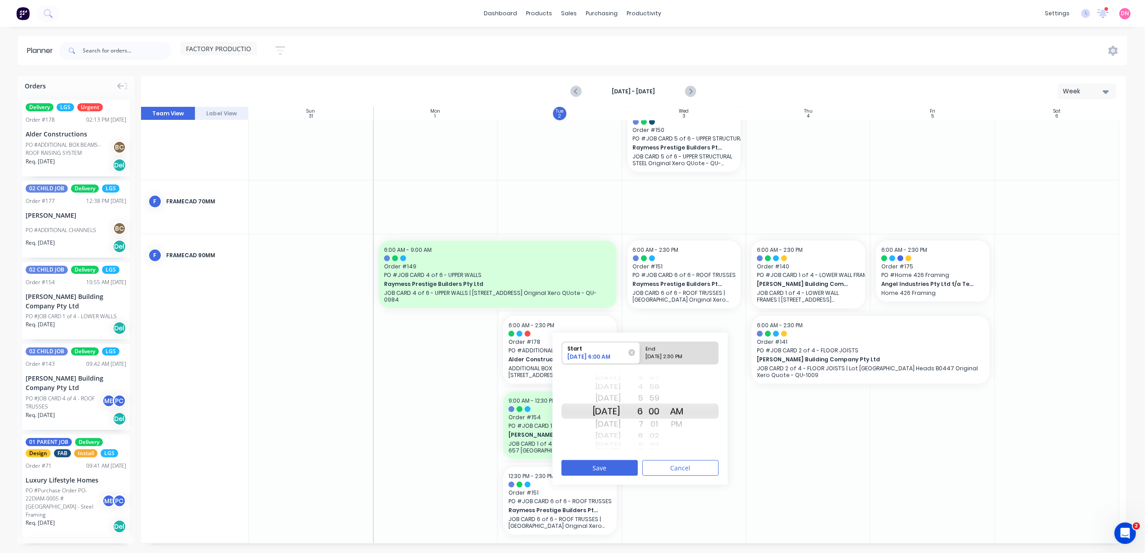
click at [656, 435] on div "02" at bounding box center [654, 436] width 22 height 12
click at [688, 426] on div "PM" at bounding box center [677, 424] width 22 height 14
click at [656, 406] on div "59" at bounding box center [654, 411] width 22 height 15
click at [643, 405] on div "6" at bounding box center [632, 411] width 22 height 15
click at [643, 424] on div "2" at bounding box center [632, 424] width 22 height 14
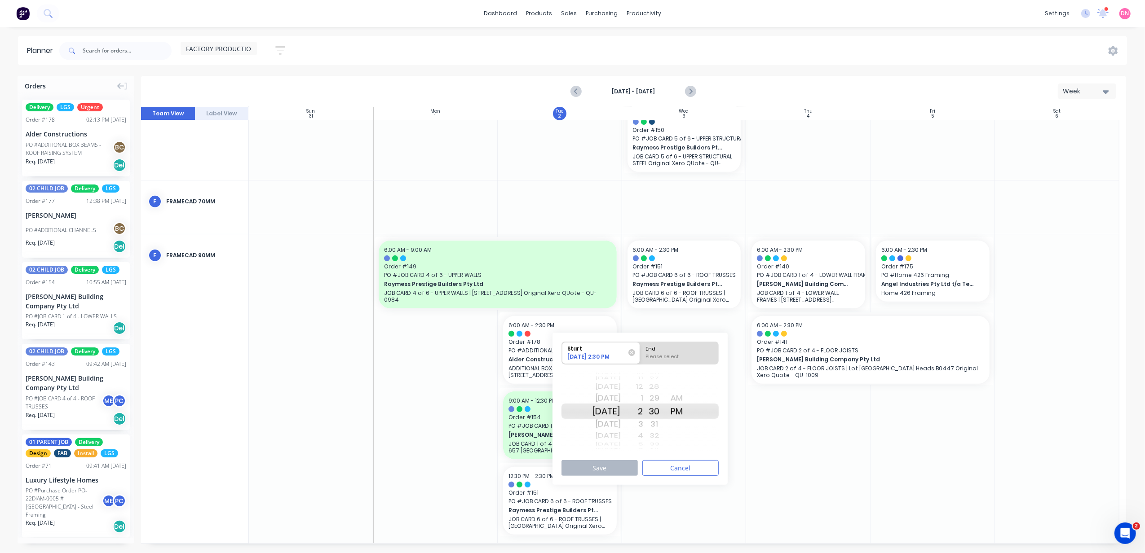
click at [686, 412] on div "PM" at bounding box center [677, 411] width 22 height 15
click at [683, 360] on div "Please select" at bounding box center [679, 358] width 73 height 11
click at [640, 360] on input "End Please select" at bounding box center [640, 353] width 0 height 22
radio input "true"
click at [643, 424] on div "3" at bounding box center [632, 424] width 22 height 14
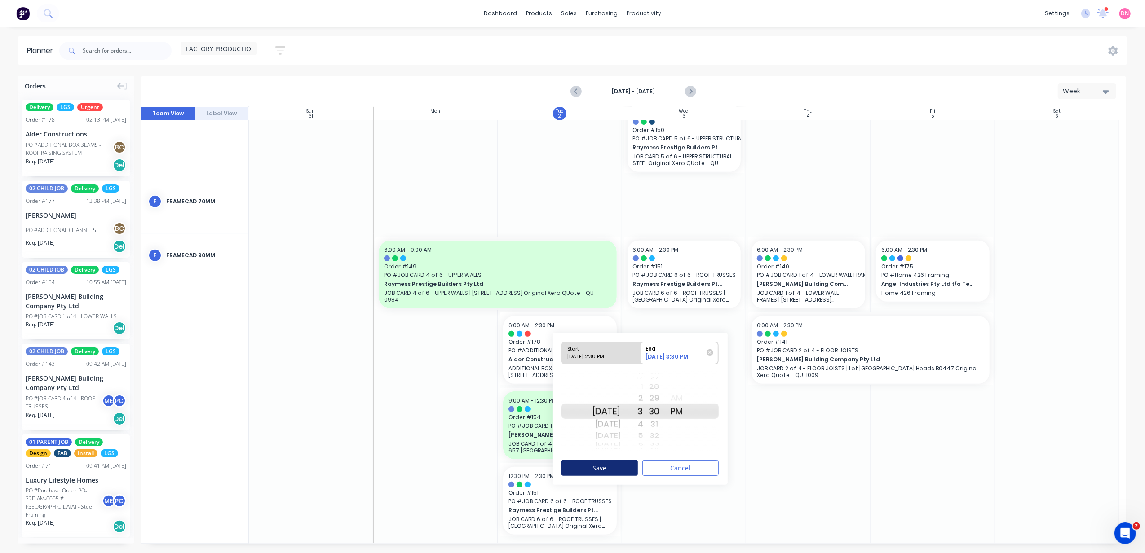
click at [626, 465] on button "Save" at bounding box center [599, 468] width 76 height 16
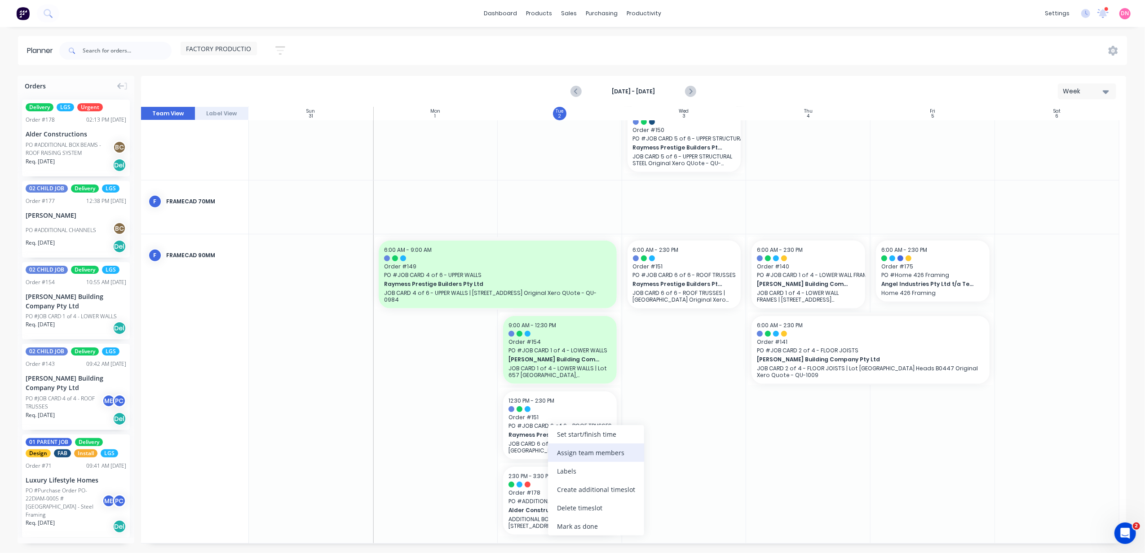
click at [609, 448] on div "Assign team members" at bounding box center [596, 453] width 96 height 18
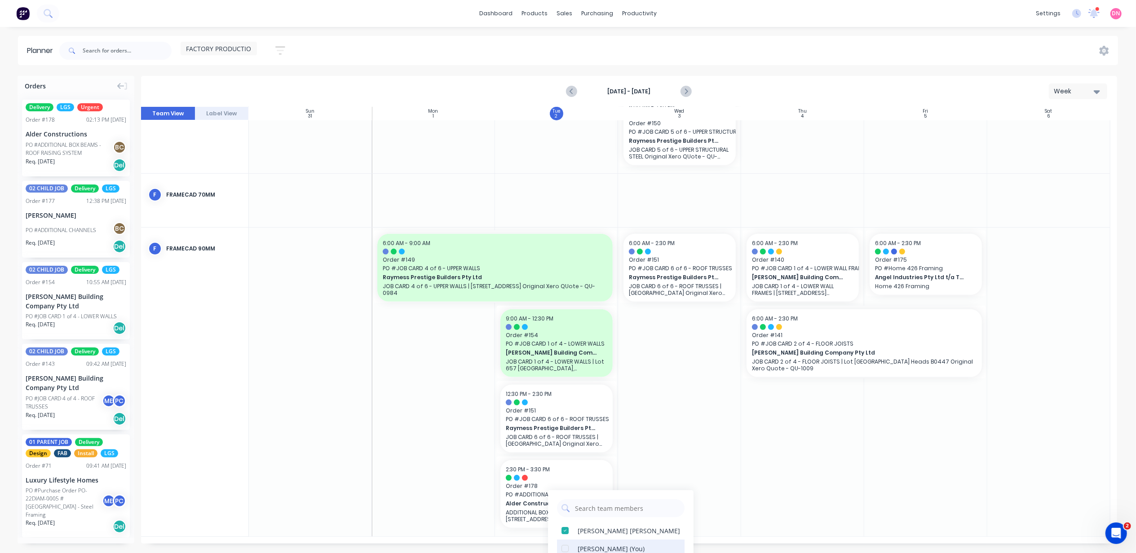
click at [566, 547] on div at bounding box center [565, 549] width 18 height 18
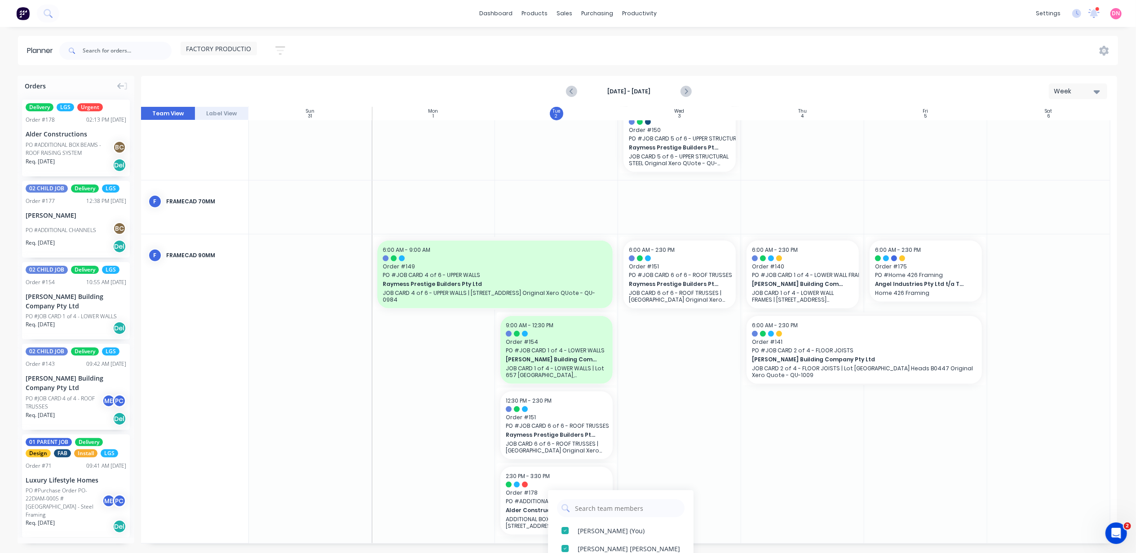
click at [726, 423] on div at bounding box center [679, 388] width 123 height 309
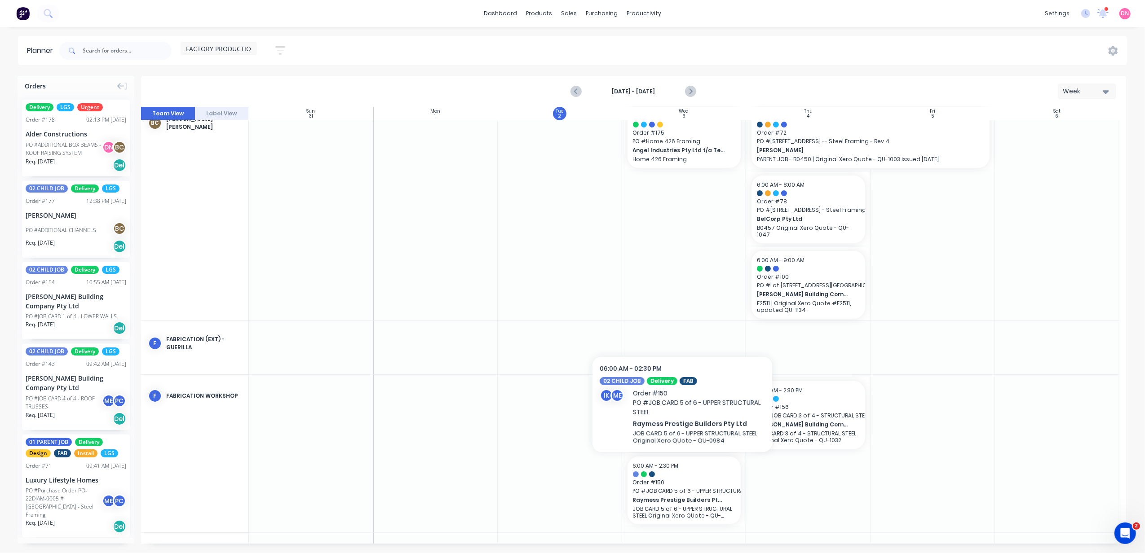
scroll to position [0, 0]
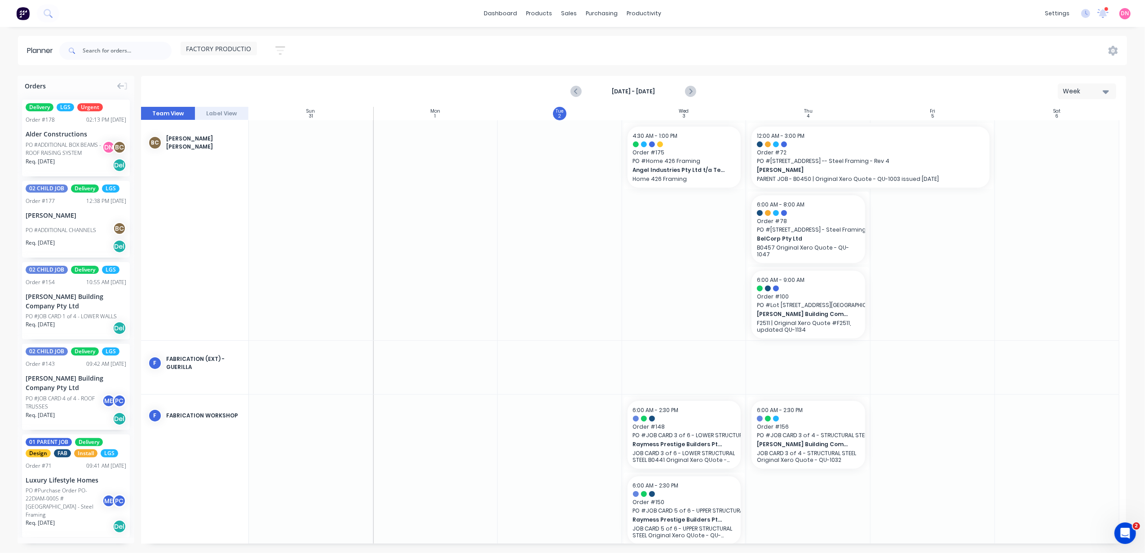
click at [1068, 90] on div "Week" at bounding box center [1083, 91] width 41 height 9
click at [1066, 114] on div "Day" at bounding box center [1070, 115] width 89 height 18
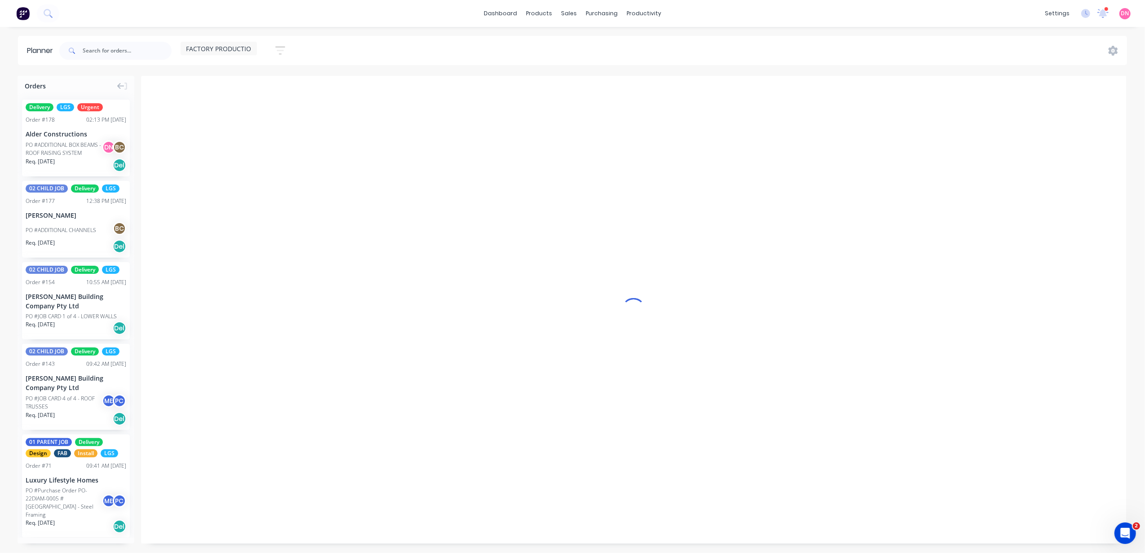
scroll to position [0, 344]
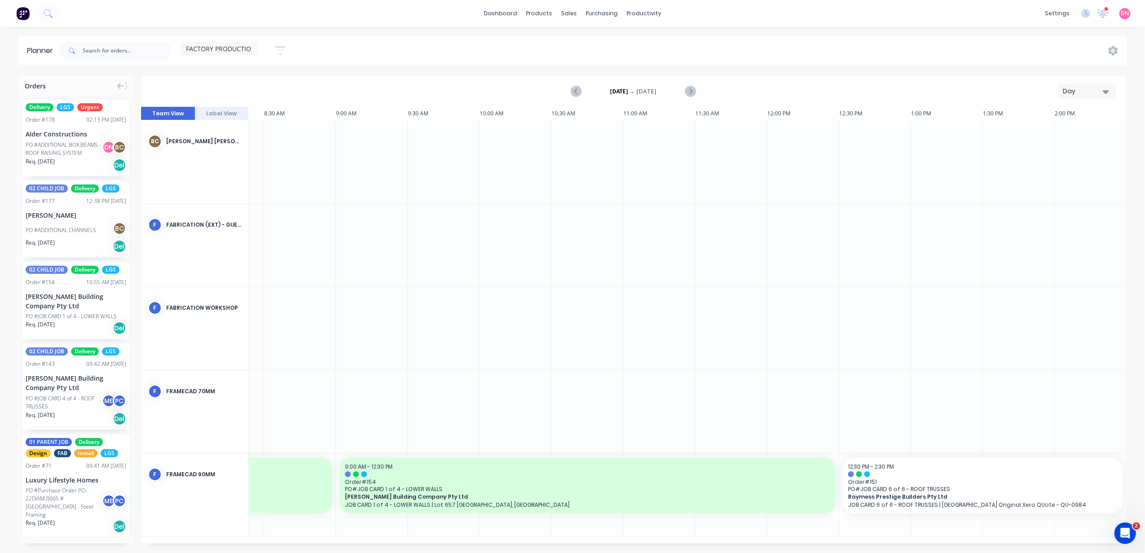
drag, startPoint x: 760, startPoint y: 539, endPoint x: 865, endPoint y: 536, distance: 104.7
click at [865, 536] on div "2:14 PM 11:30 AM 02 Tue Tuesday, September 2, 2025 6:00 AM 6:30 AM 7:00 AM 7:30…" at bounding box center [633, 325] width 985 height 437
click at [282, 47] on icon "button" at bounding box center [280, 50] width 10 height 9
click at [162, 53] on input "text" at bounding box center [127, 51] width 89 height 18
click at [200, 45] on span "FACTORY PRODUCTION" at bounding box center [221, 48] width 70 height 9
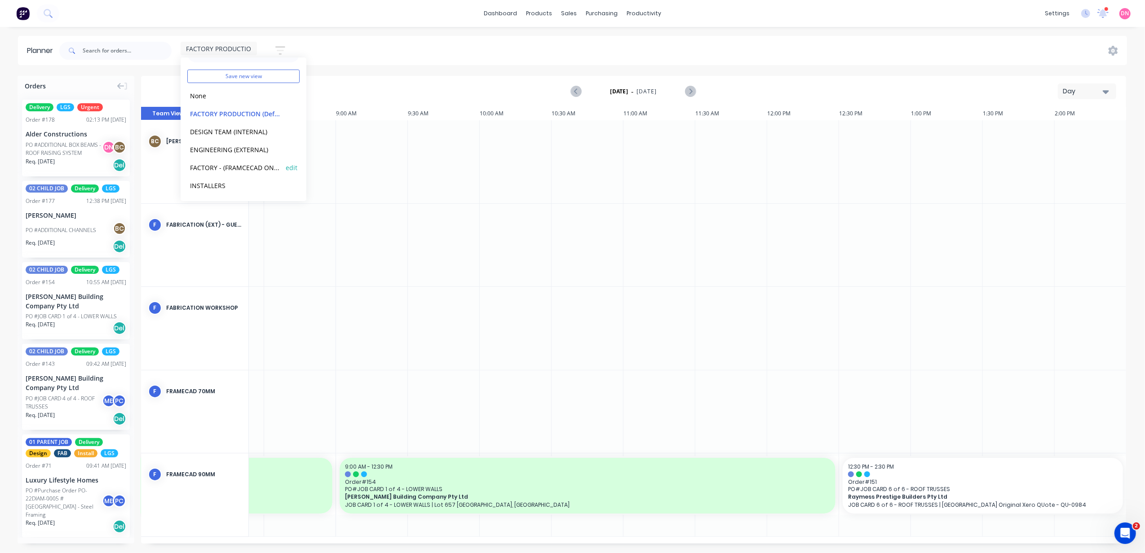
scroll to position [0, 0]
click at [250, 131] on button "FACTORY PRODUCTION (Default)" at bounding box center [235, 133] width 96 height 10
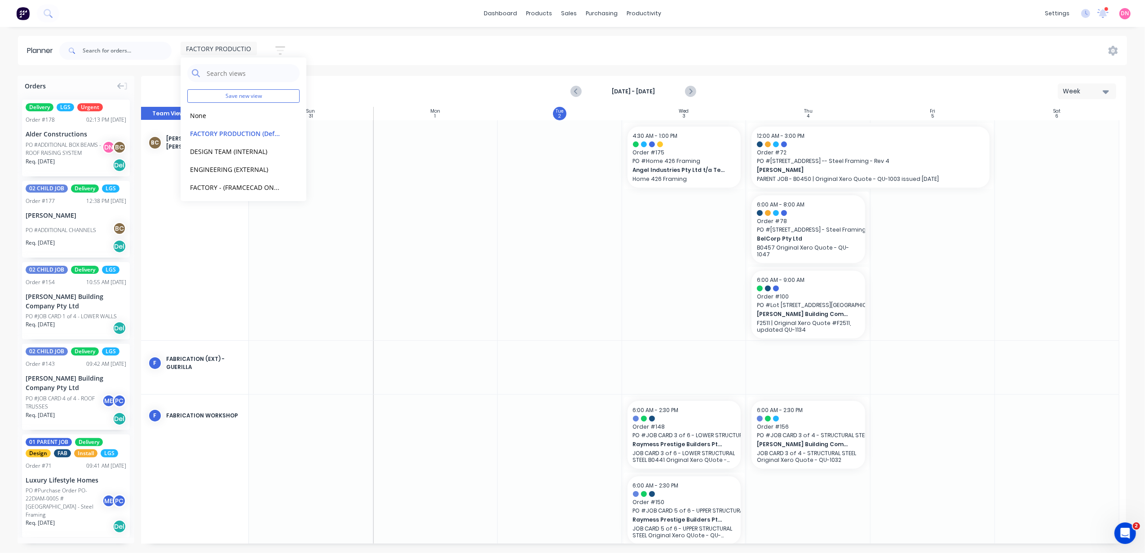
click at [555, 265] on div at bounding box center [560, 230] width 124 height 220
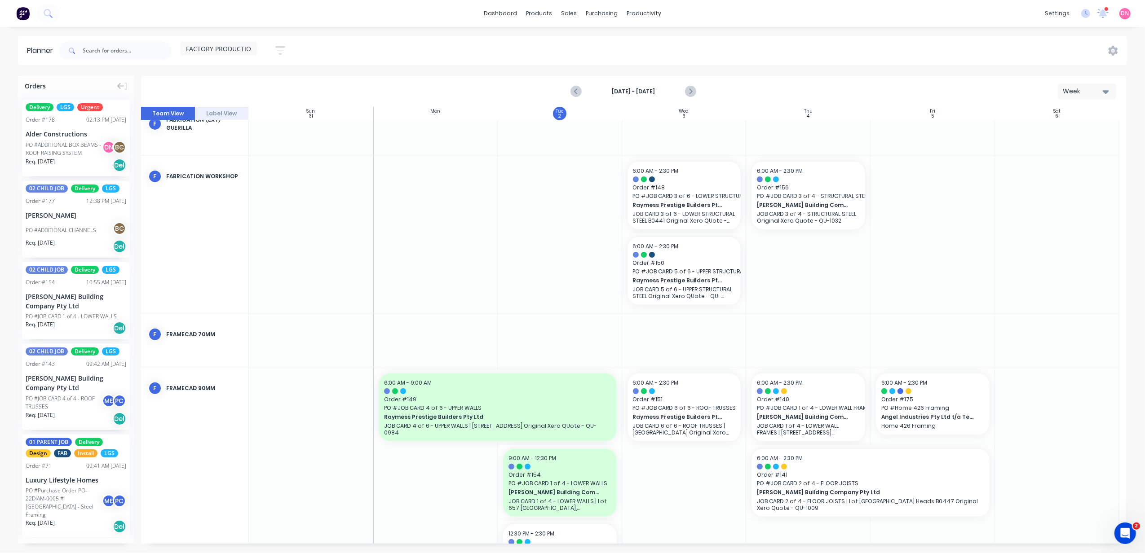
scroll to position [299, 0]
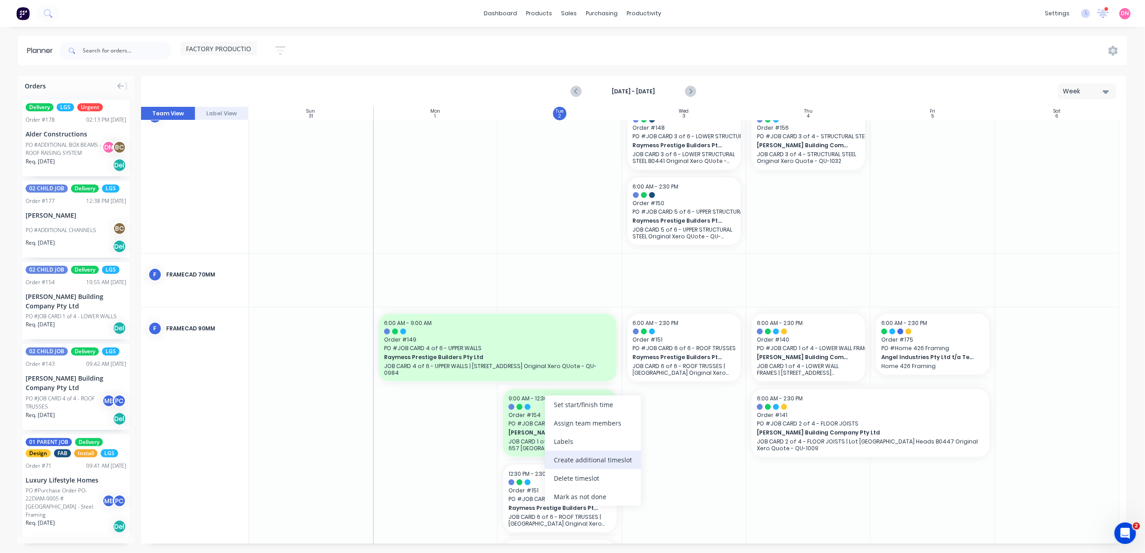
click at [610, 455] on div "Create additional timeslot" at bounding box center [593, 460] width 96 height 18
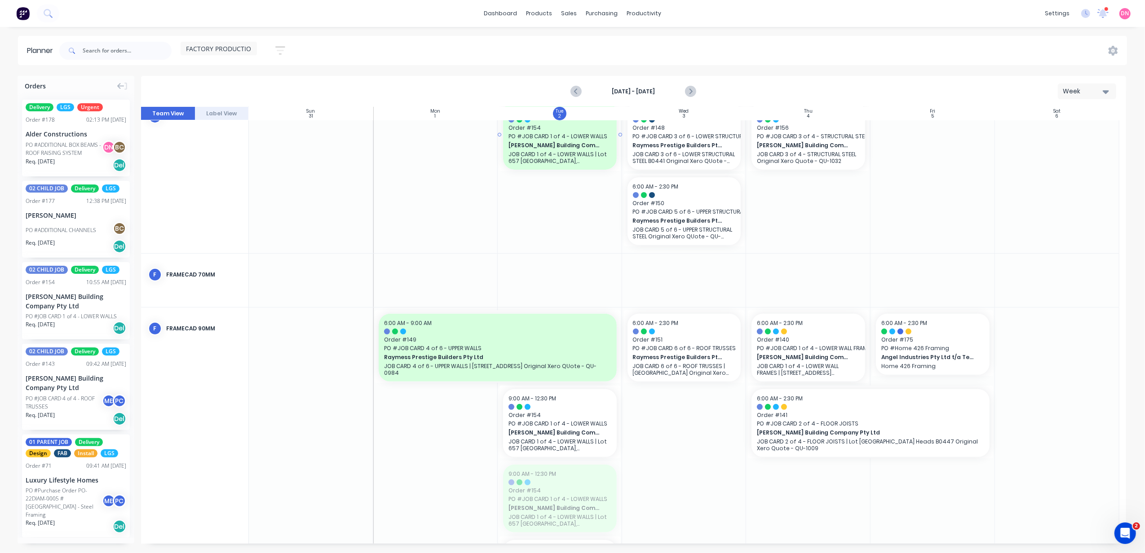
drag, startPoint x: 570, startPoint y: 503, endPoint x: 588, endPoint y: 166, distance: 337.8
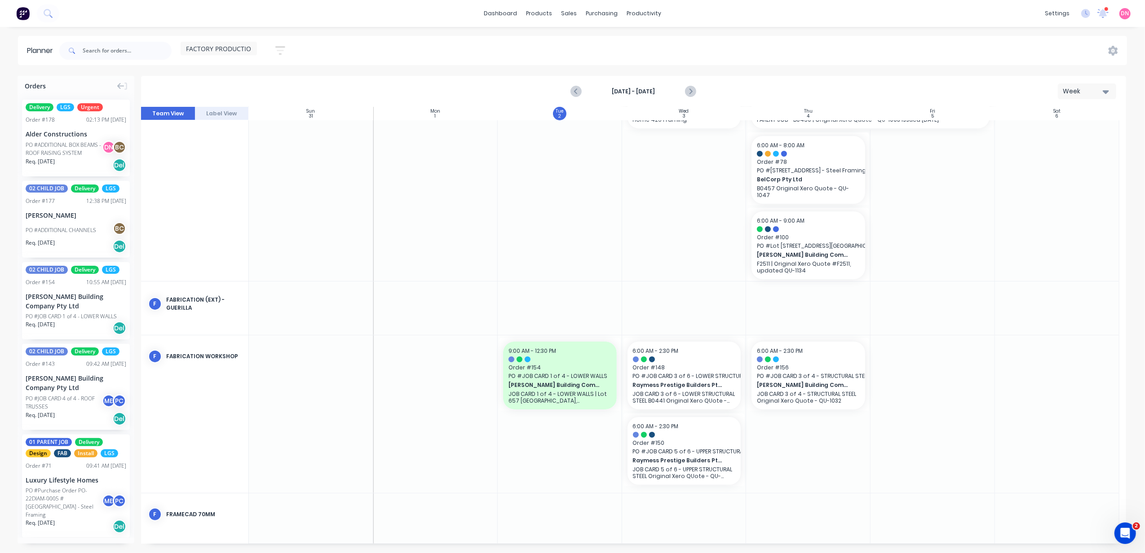
scroll to position [0, 0]
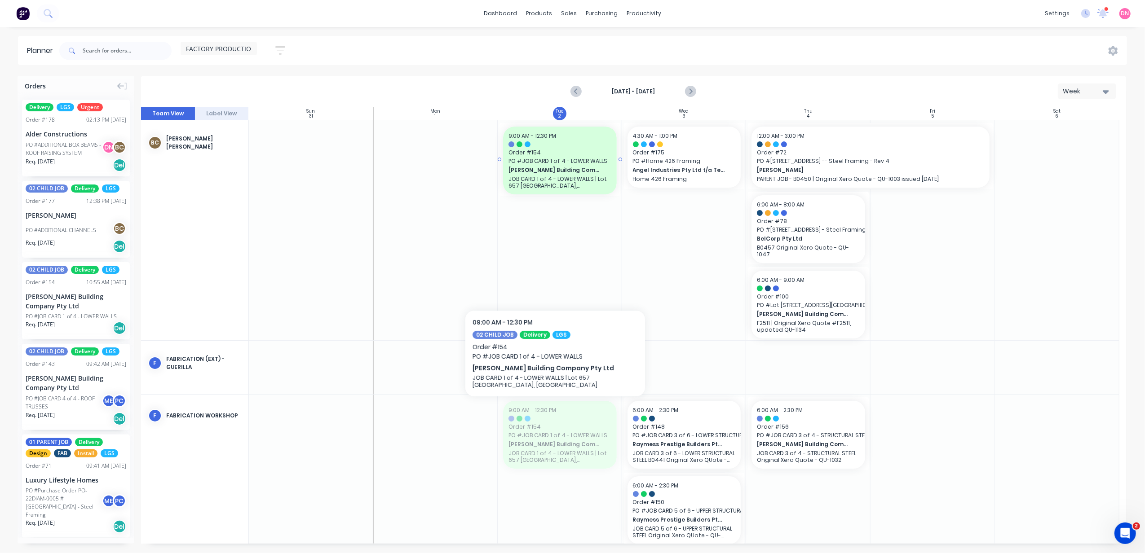
drag, startPoint x: 572, startPoint y: 372, endPoint x: 569, endPoint y: 208, distance: 163.9
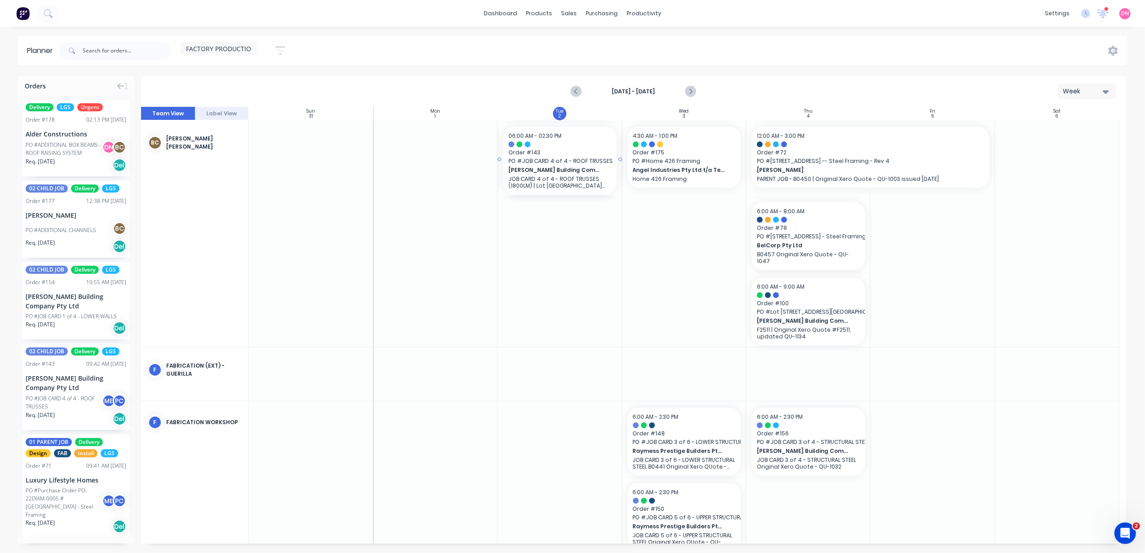
drag, startPoint x: 74, startPoint y: 369, endPoint x: 605, endPoint y: 227, distance: 550.5
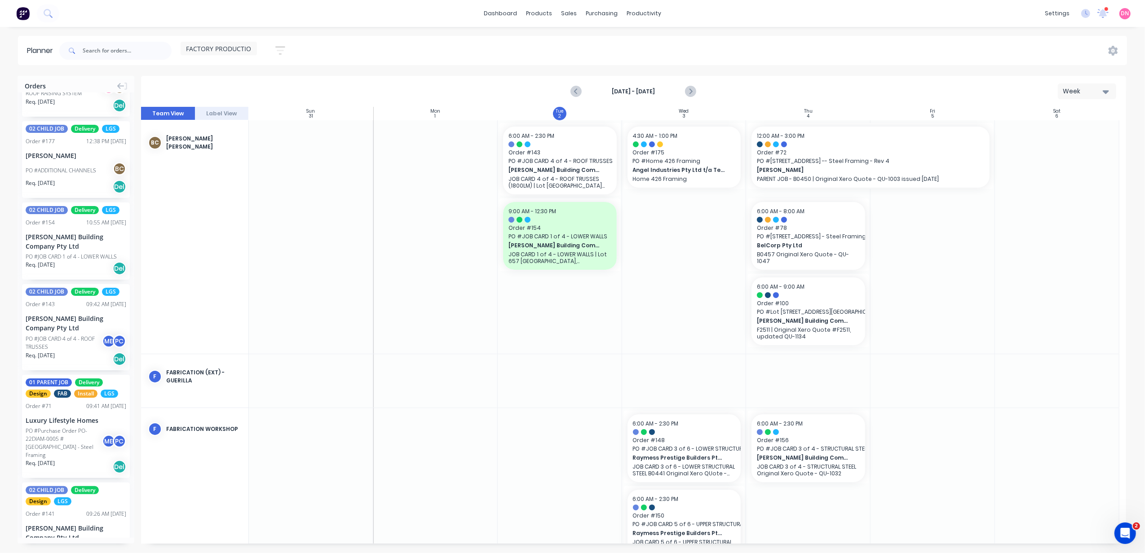
scroll to position [119, 0]
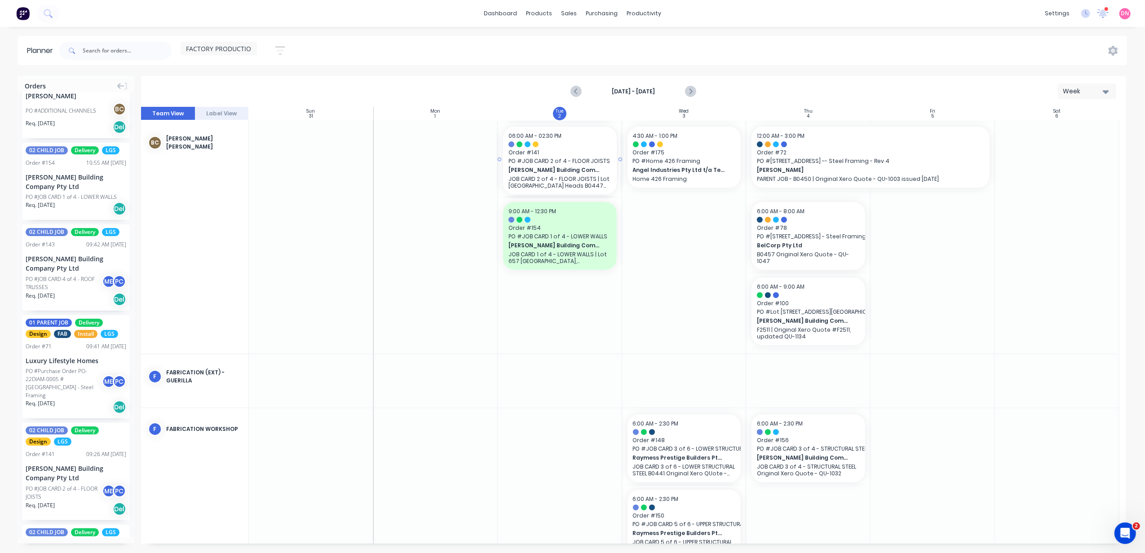
drag, startPoint x: 93, startPoint y: 417, endPoint x: 551, endPoint y: 230, distance: 494.7
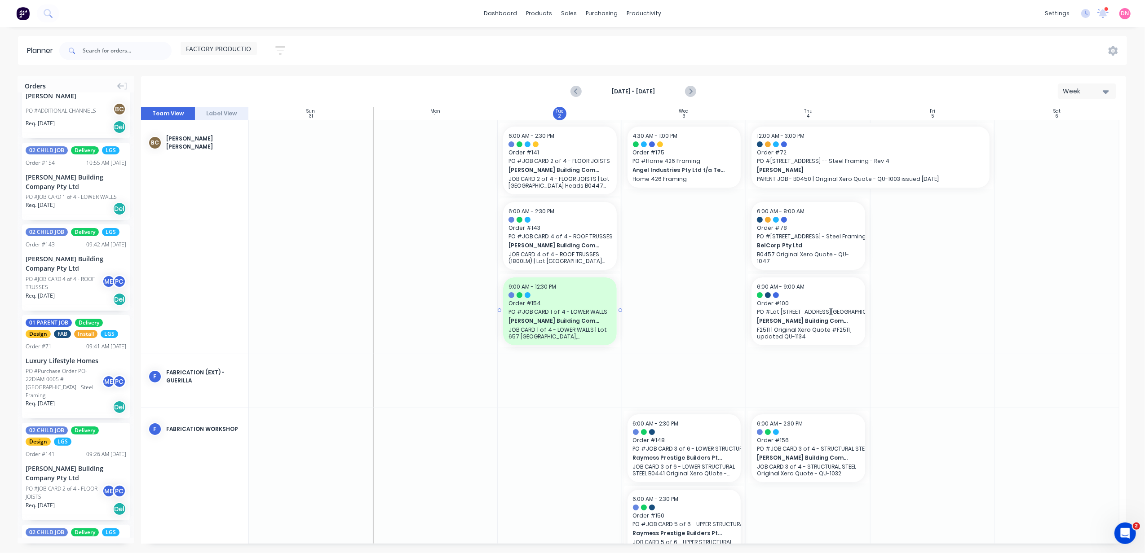
drag, startPoint x: 577, startPoint y: 314, endPoint x: 568, endPoint y: 135, distance: 179.9
drag, startPoint x: 573, startPoint y: 158, endPoint x: 587, endPoint y: 280, distance: 123.0
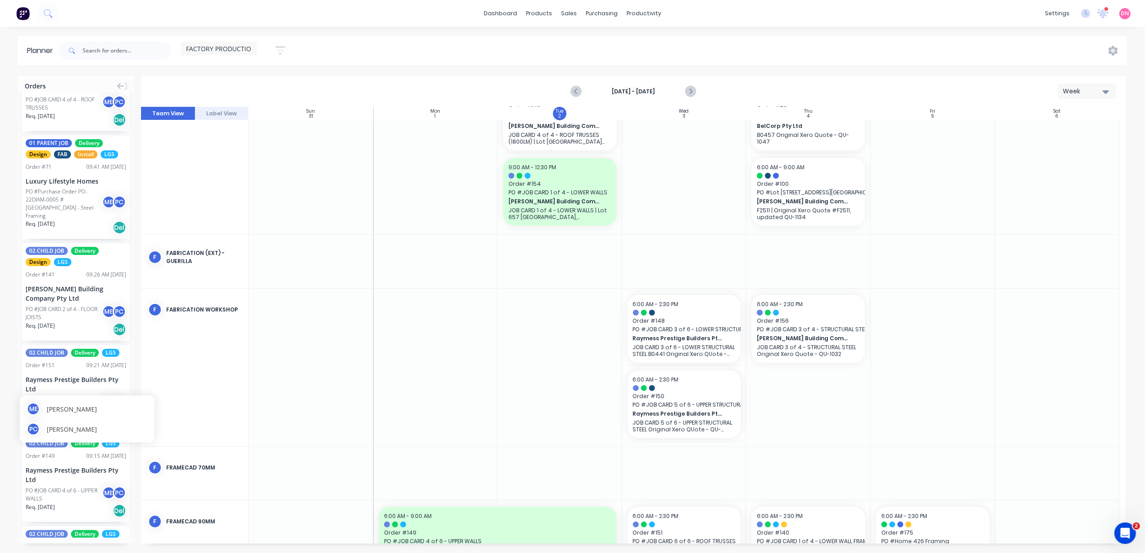
scroll to position [419, 0]
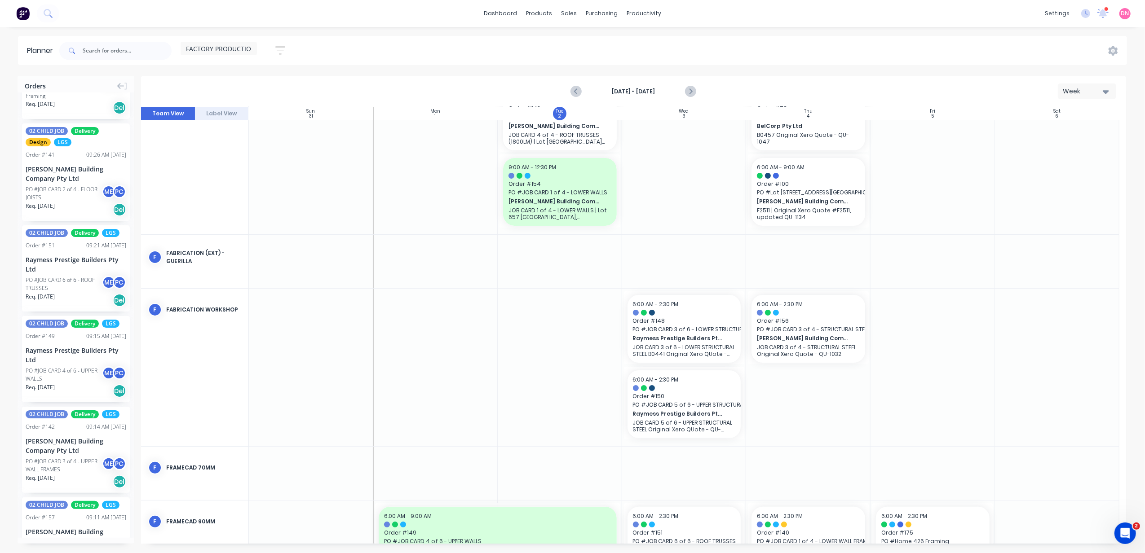
drag, startPoint x: 69, startPoint y: 440, endPoint x: 569, endPoint y: 191, distance: 558.7
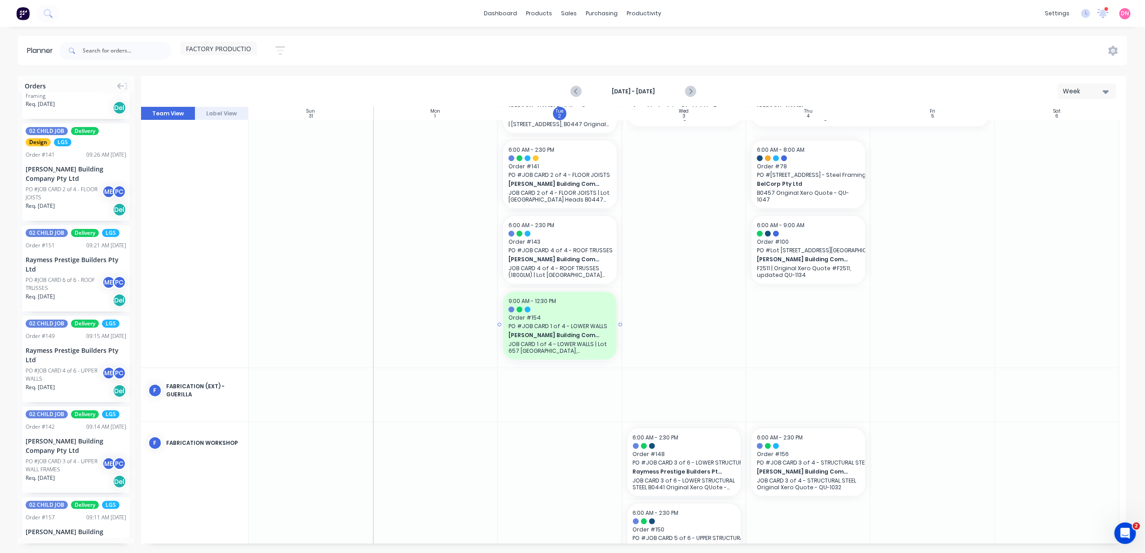
scroll to position [0, 0]
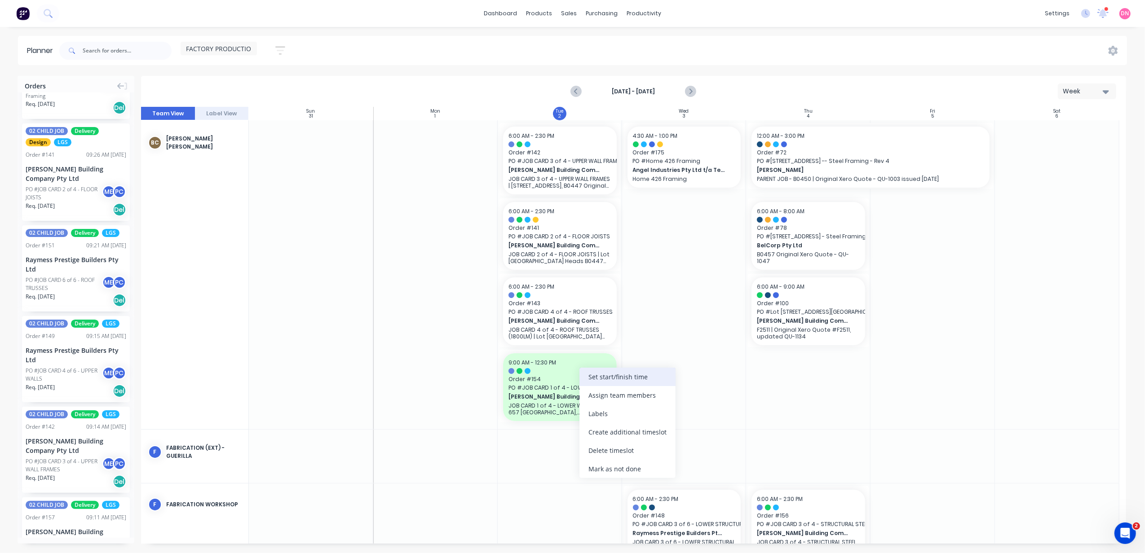
click at [600, 383] on div "Set start/finish time" at bounding box center [627, 377] width 96 height 18
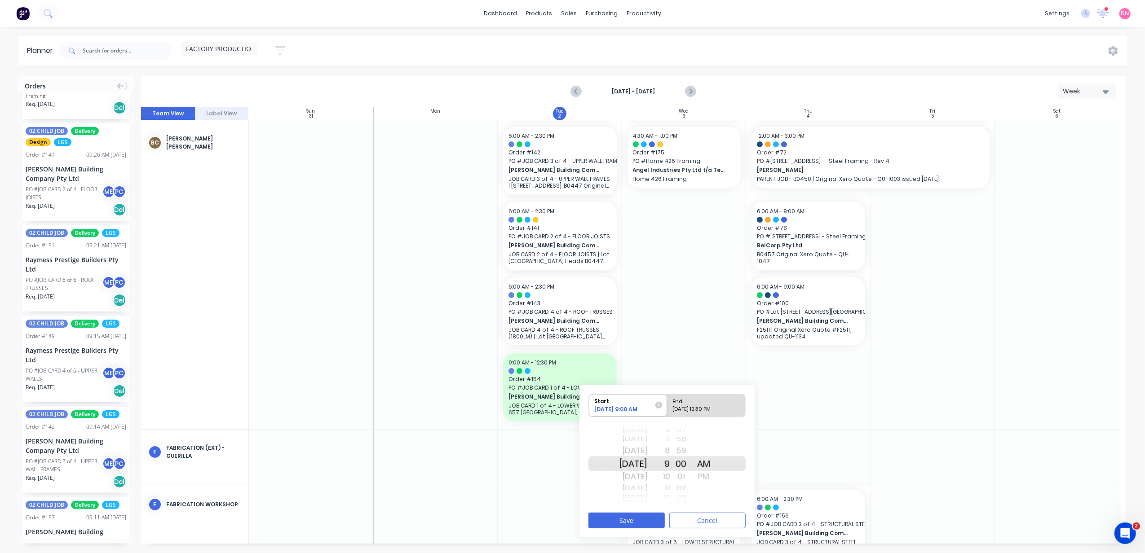
click at [683, 444] on div "59" at bounding box center [681, 451] width 22 height 14
click at [670, 435] on div "7" at bounding box center [659, 440] width 22 height 12
click at [670, 451] on div "6" at bounding box center [659, 451] width 22 height 14
click at [640, 519] on button "Save" at bounding box center [626, 521] width 76 height 16
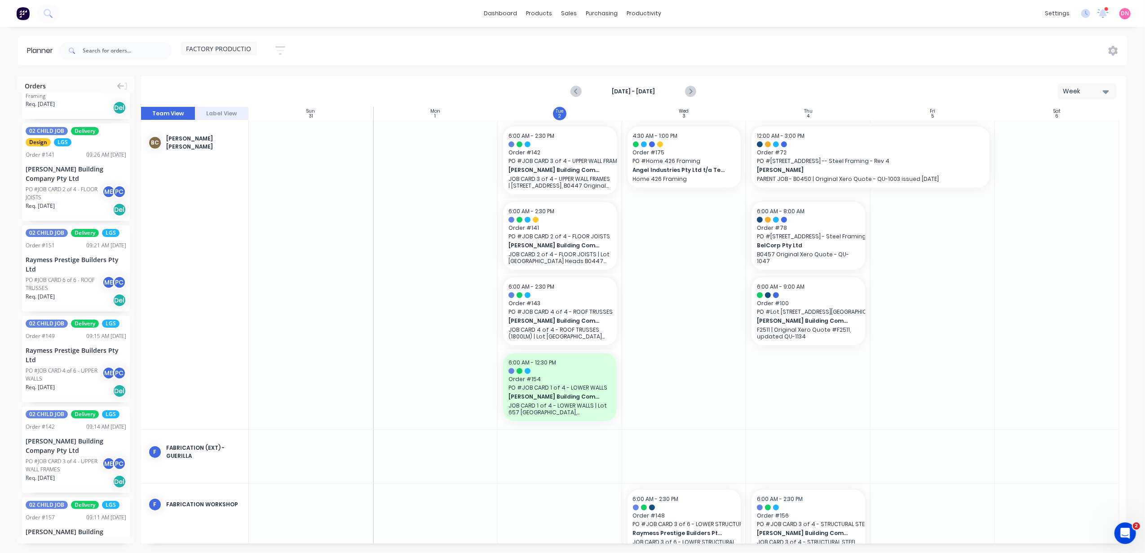
click at [1091, 94] on div "Week" at bounding box center [1083, 91] width 41 height 9
click at [1080, 121] on div "Day" at bounding box center [1070, 115] width 89 height 18
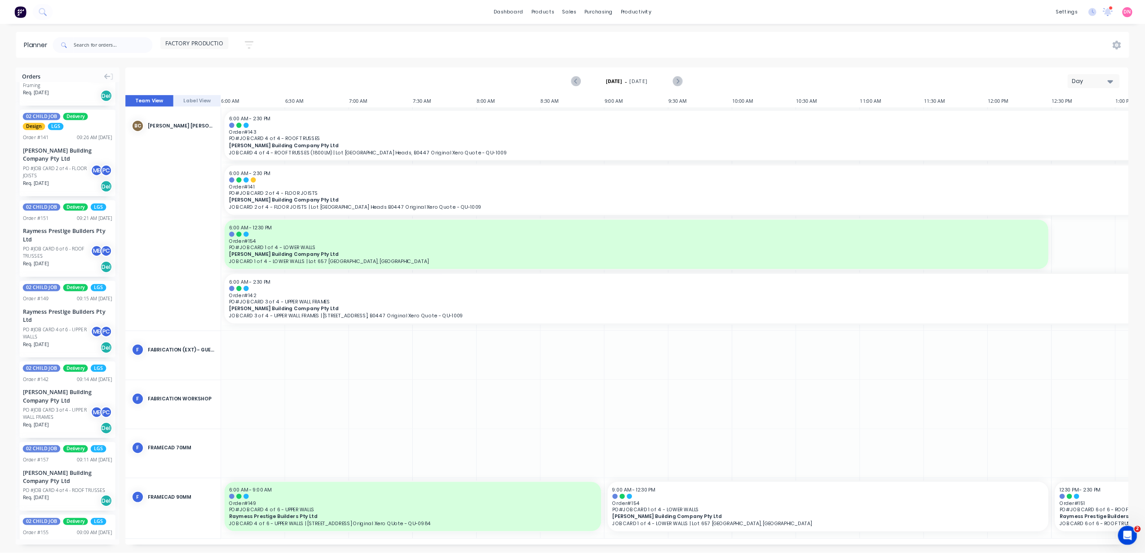
scroll to position [419, 0]
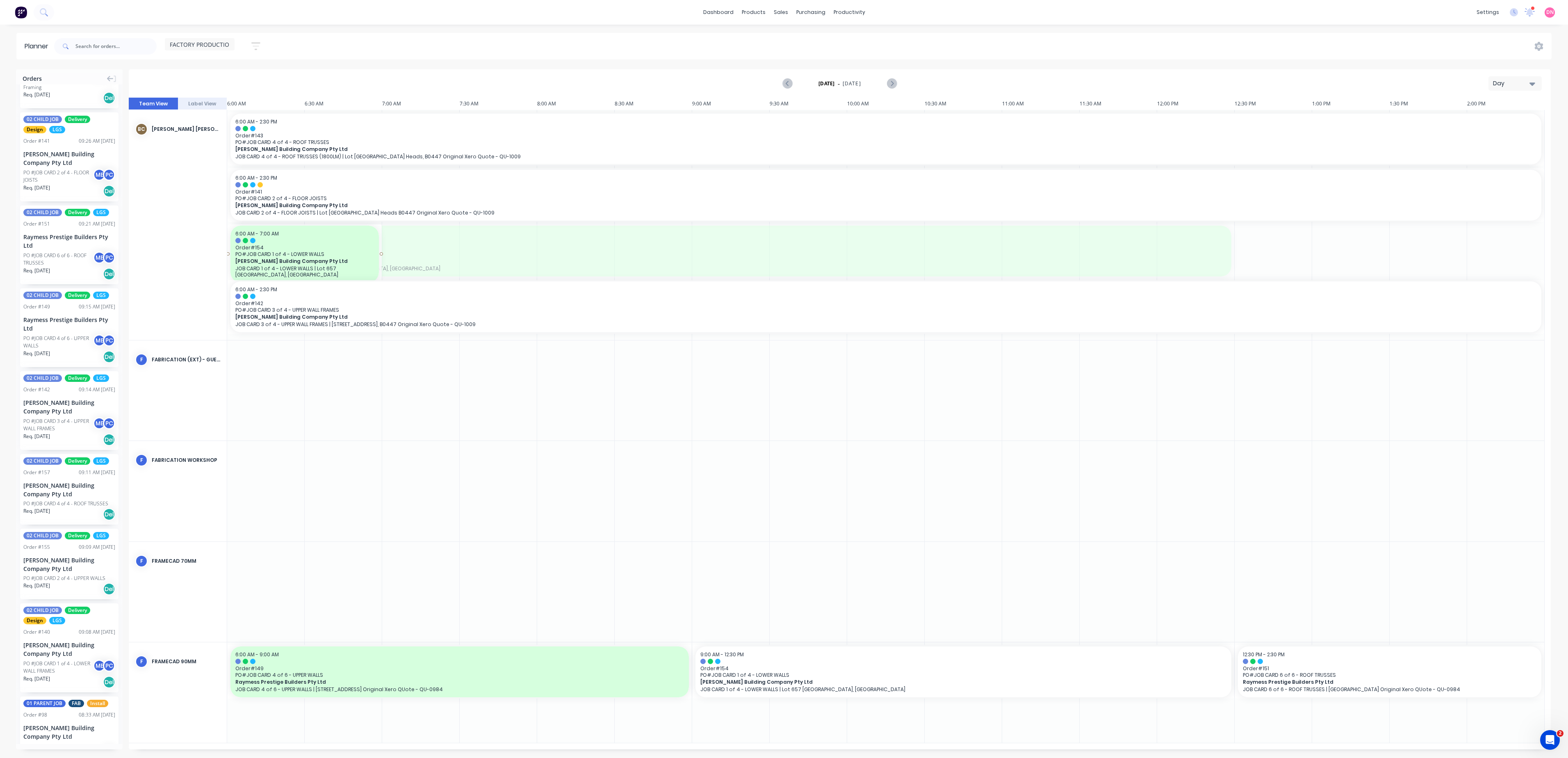
drag, startPoint x: 1235, startPoint y: 249, endPoint x: 365, endPoint y: 260, distance: 870.1
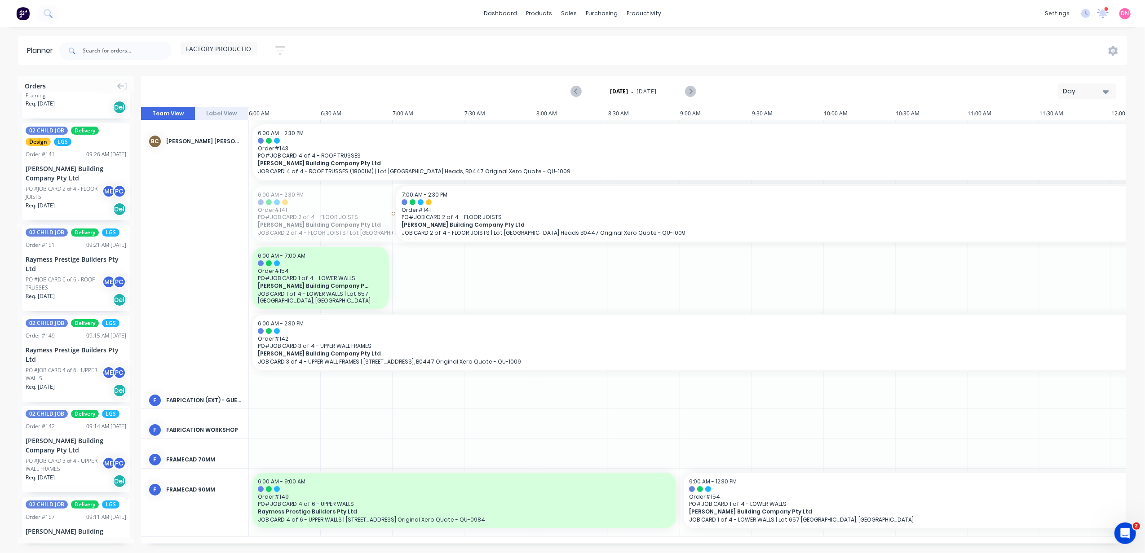
drag, startPoint x: 250, startPoint y: 212, endPoint x: 392, endPoint y: 207, distance: 142.0
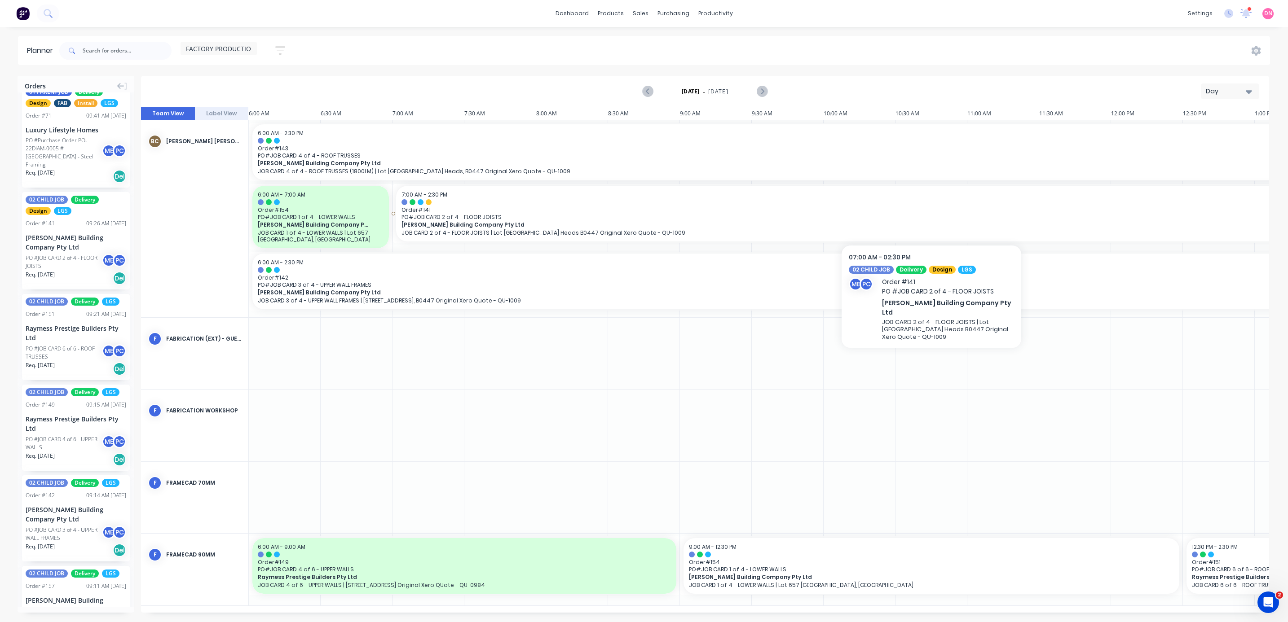
scroll to position [350, 0]
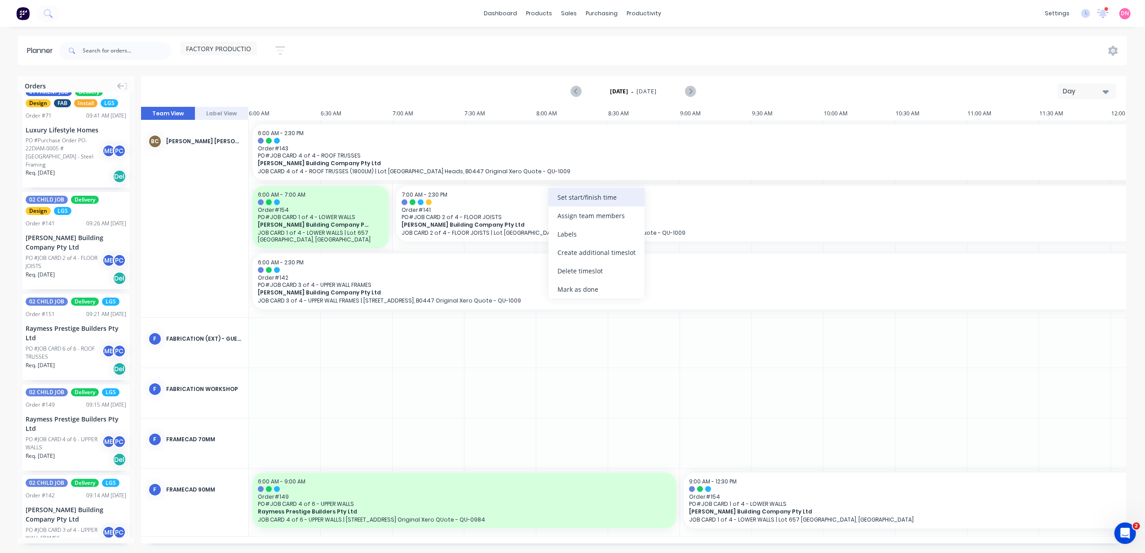
click at [602, 198] on div "Set start/finish time" at bounding box center [596, 197] width 96 height 18
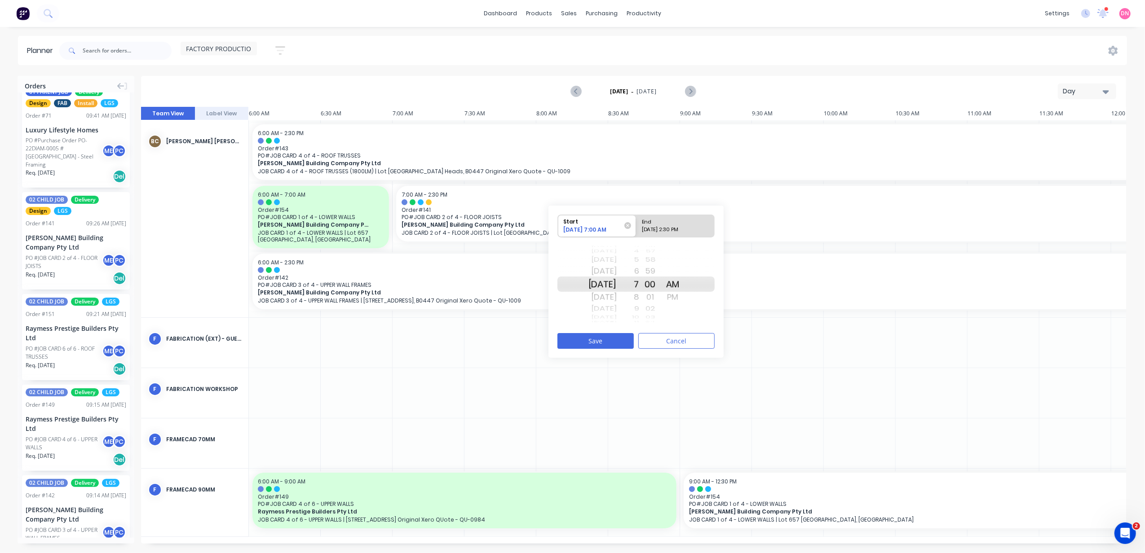
click at [662, 227] on div "[DATE] 2:30 PM" at bounding box center [671, 231] width 65 height 11
click at [636, 227] on input "End 09/02/2025 2:30 PM" at bounding box center [636, 226] width 0 height 22
radio input "true"
click at [639, 269] on div "1" at bounding box center [628, 271] width 22 height 14
click at [622, 338] on button "Save" at bounding box center [595, 341] width 76 height 16
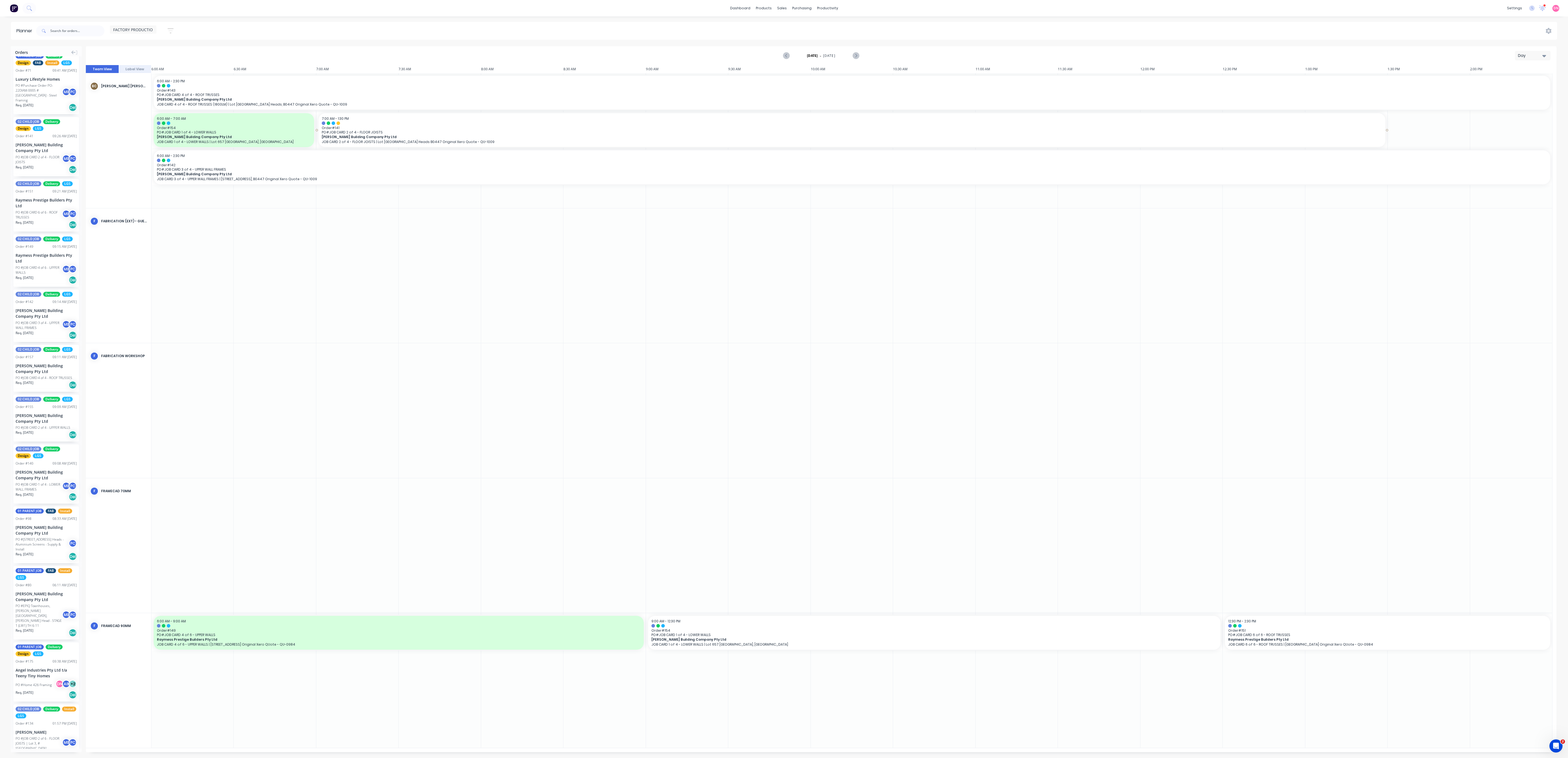
click at [696, 129] on div "7:00 AM - 1:30 PM Order # 141 PO # JOB CARD 2 of 4 - FLOOR JOISTS Blackwood Bui…" at bounding box center [852, 128] width 1071 height 37
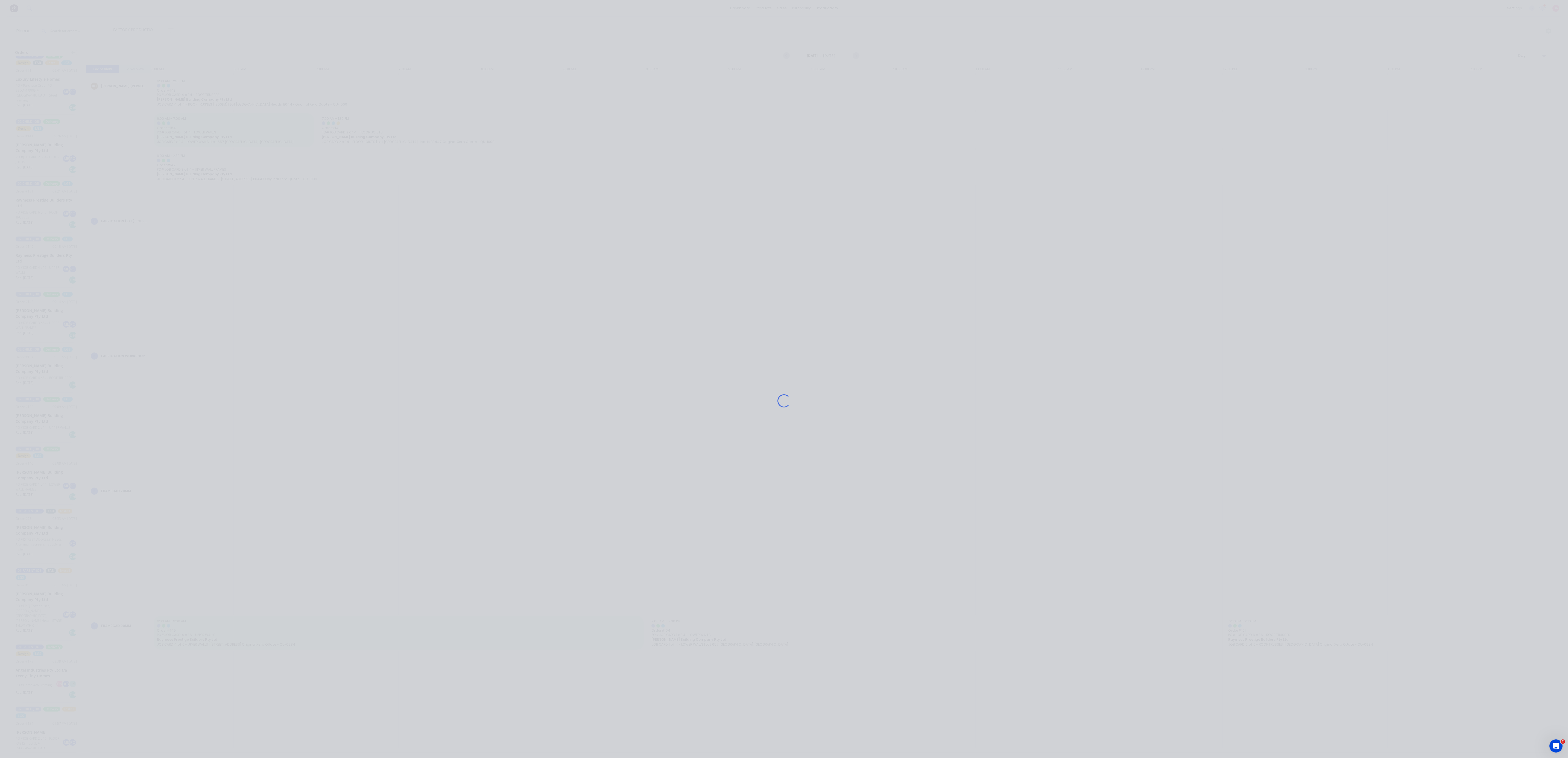
click at [696, 130] on div "Loading..." at bounding box center [784, 379] width 1568 height 758
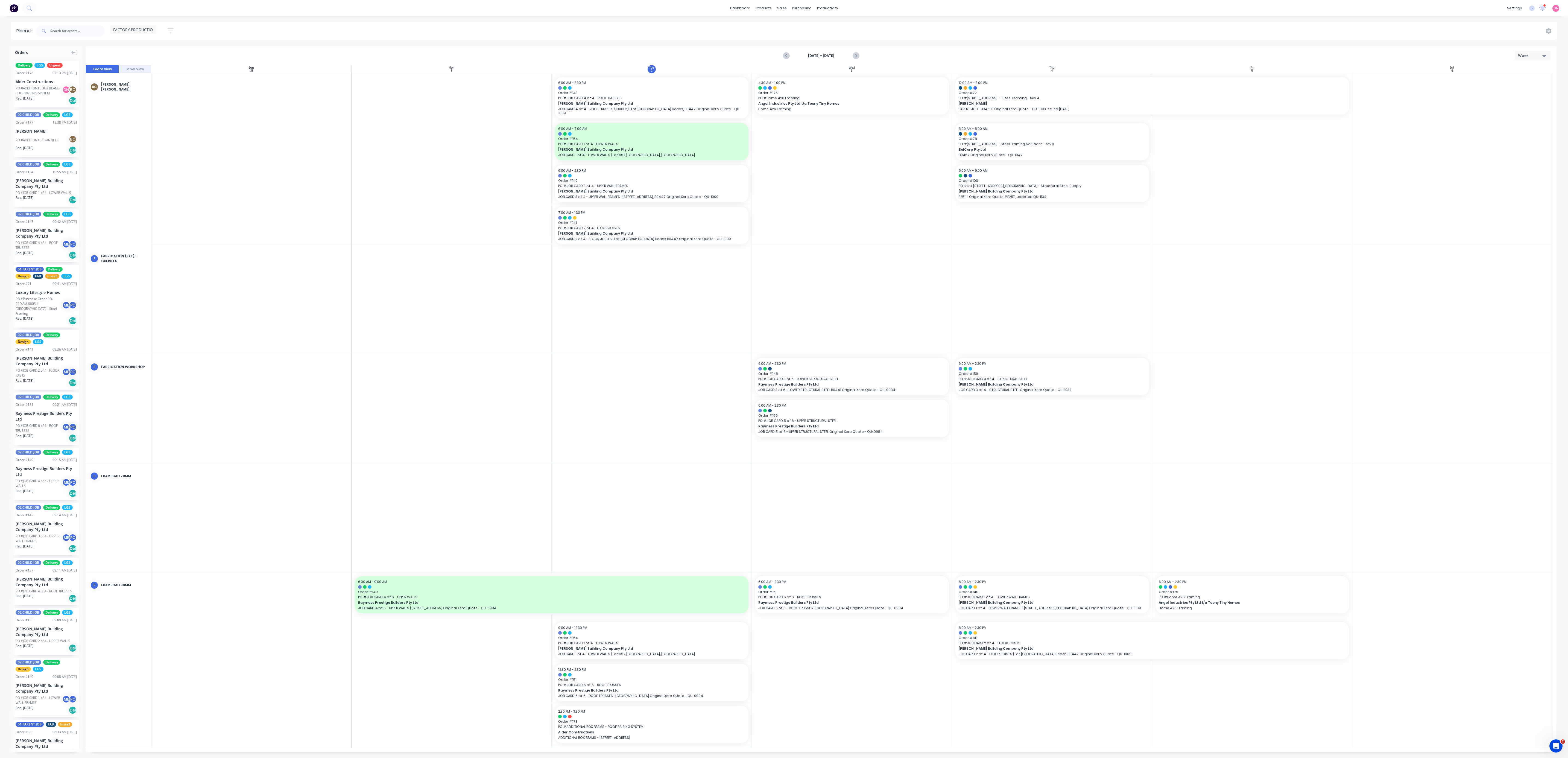
click at [1536, 57] on div "Week" at bounding box center [1530, 55] width 25 height 5
click at [1533, 66] on div "Day" at bounding box center [1522, 70] width 54 height 11
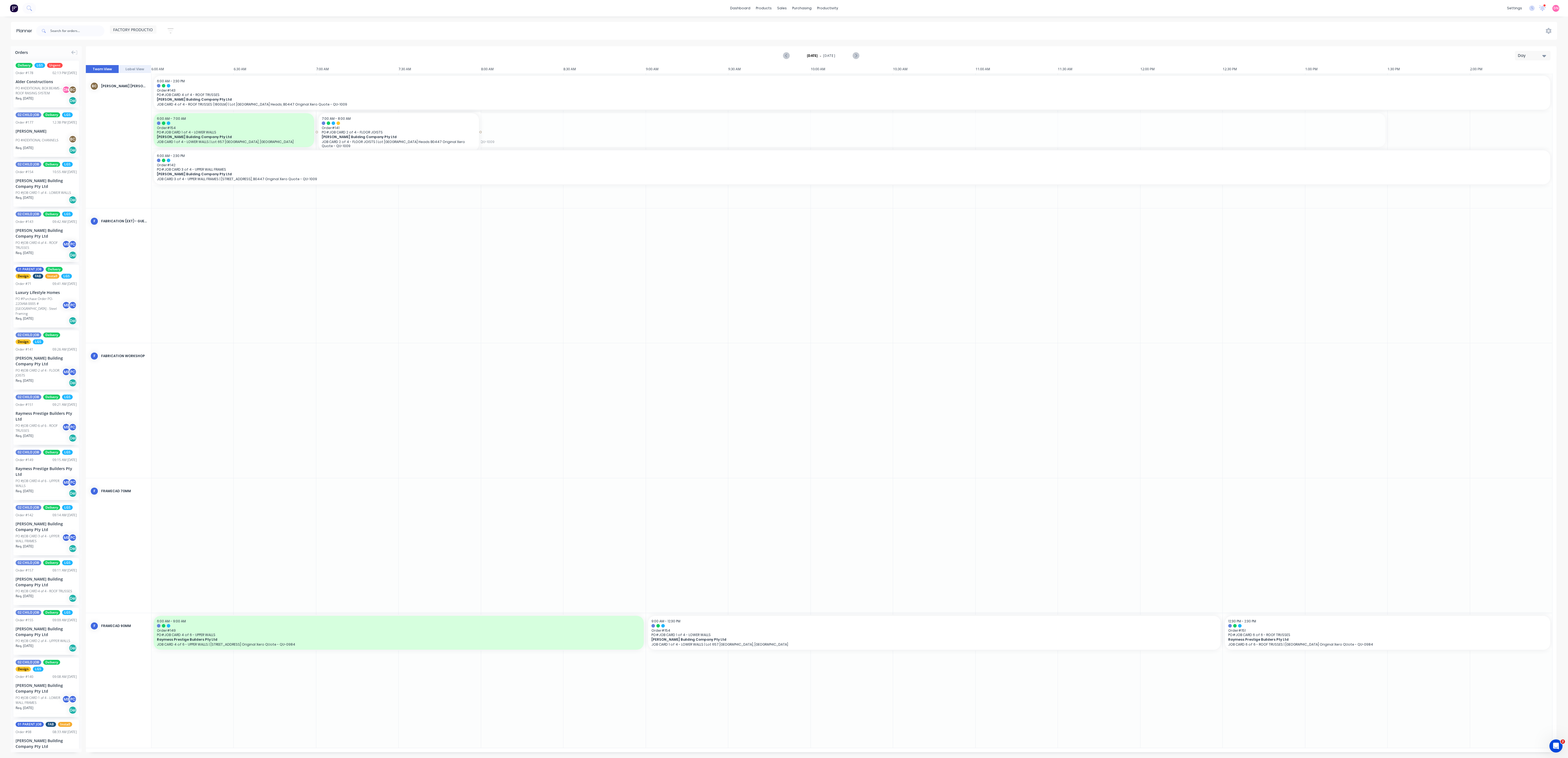
drag, startPoint x: 1387, startPoint y: 132, endPoint x: 452, endPoint y: 135, distance: 935.0
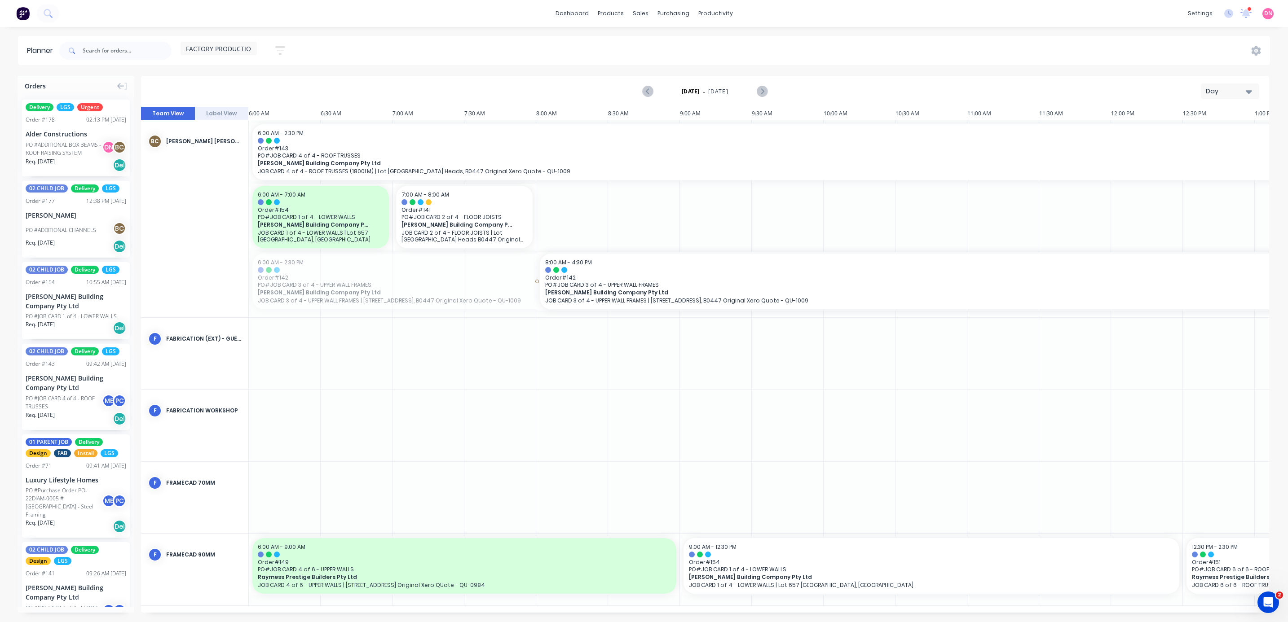
drag, startPoint x: 418, startPoint y: 279, endPoint x: 690, endPoint y: 193, distance: 285.5
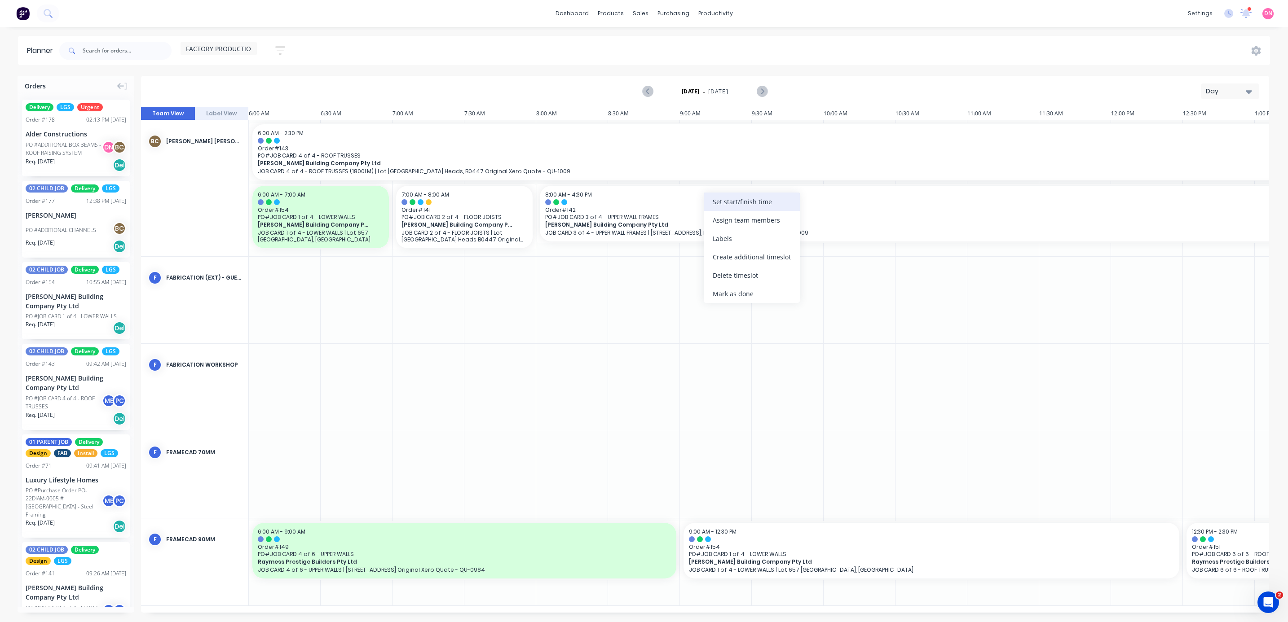
click at [746, 206] on div "Set start/finish time" at bounding box center [752, 202] width 96 height 18
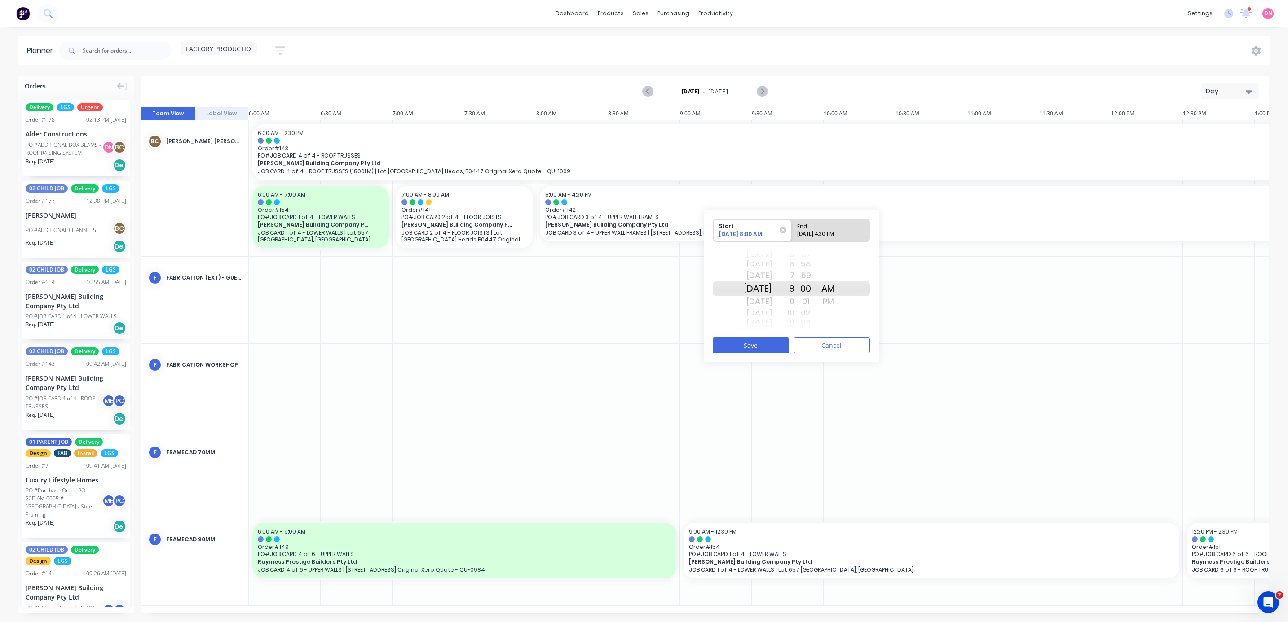
click at [826, 232] on div "[DATE] 4:30 PM" at bounding box center [826, 235] width 65 height 11
click at [792, 232] on input "End 09/02/2025 4:30 PM" at bounding box center [791, 231] width 0 height 22
radio input "true"
click at [794, 264] on div "2" at bounding box center [783, 265] width 22 height 12
click at [776, 339] on button "Save" at bounding box center [751, 346] width 76 height 16
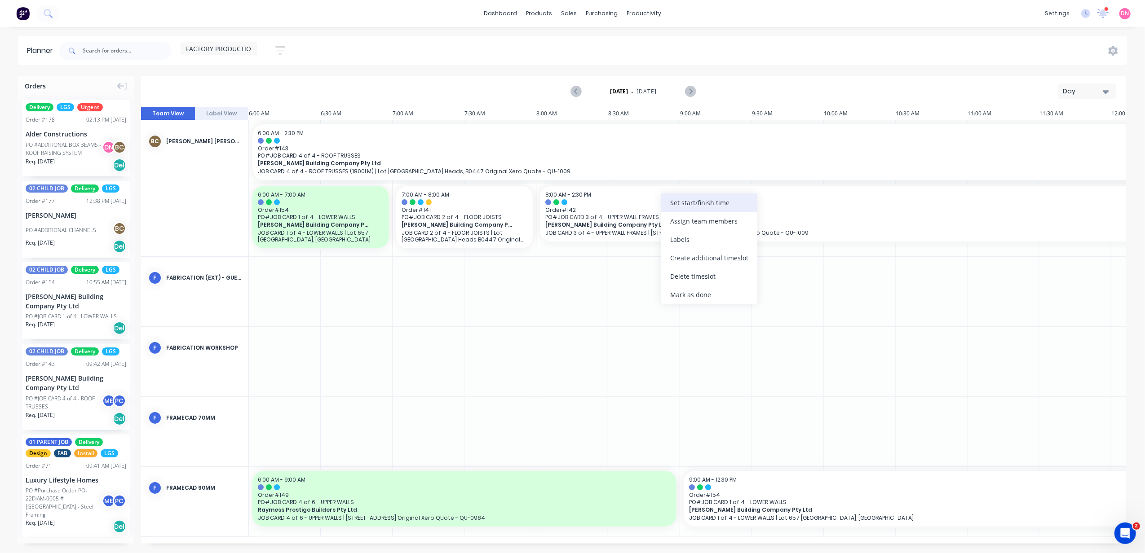
click at [674, 205] on div "Set start/finish time" at bounding box center [709, 203] width 96 height 18
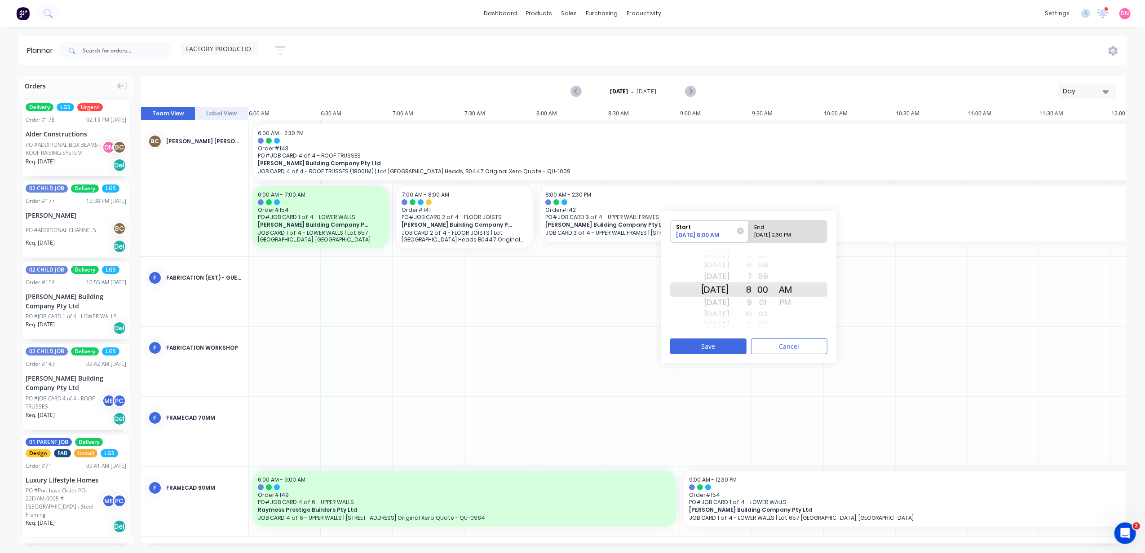
click at [778, 227] on div "End" at bounding box center [783, 226] width 65 height 11
click at [749, 227] on input "End 09/02/2025 2:30 PM" at bounding box center [749, 232] width 0 height 22
radio input "true"
click at [752, 278] on div "1" at bounding box center [740, 276] width 22 height 14
click at [733, 343] on button "Save" at bounding box center [708, 347] width 76 height 16
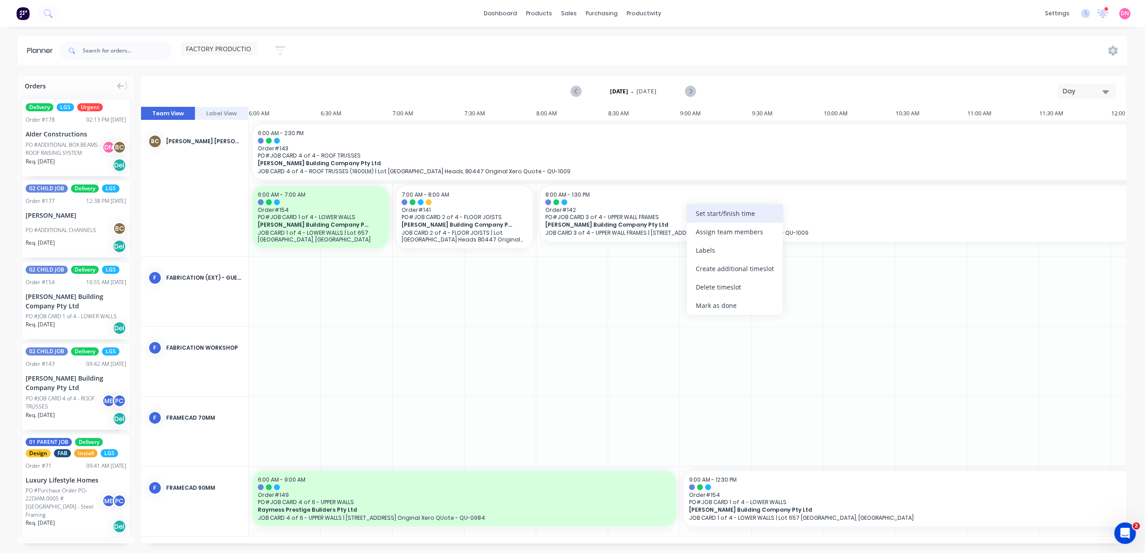
click at [705, 215] on div "Set start/finish time" at bounding box center [735, 213] width 96 height 18
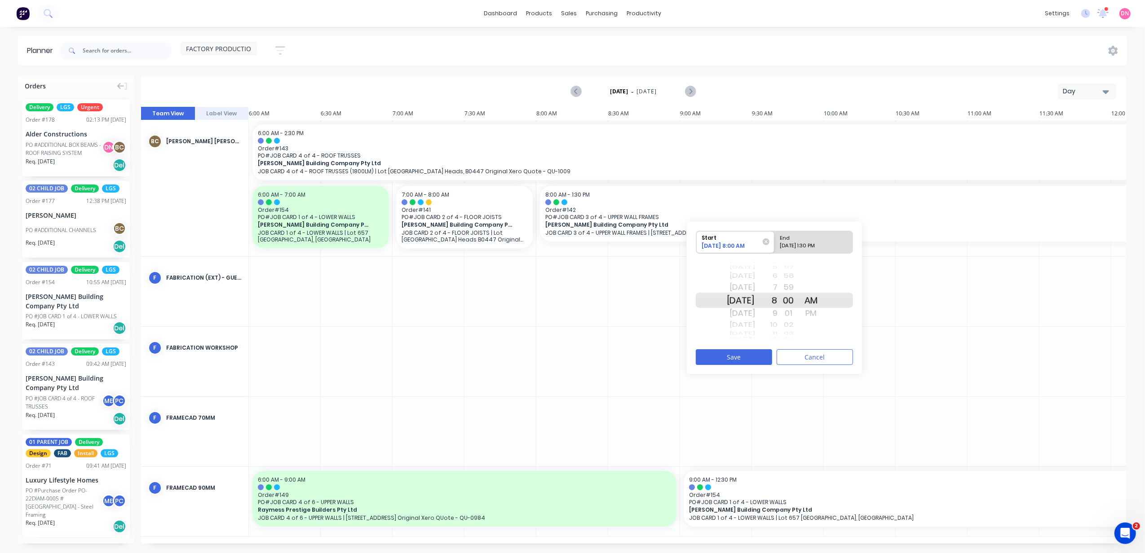
click at [800, 241] on div "End" at bounding box center [809, 236] width 65 height 11
click at [775, 241] on input "End 09/02/2025 1:30 PM" at bounding box center [774, 242] width 0 height 22
radio input "true"
click at [777, 277] on div "11" at bounding box center [766, 276] width 22 height 12
click at [758, 354] on button "Save" at bounding box center [734, 357] width 76 height 16
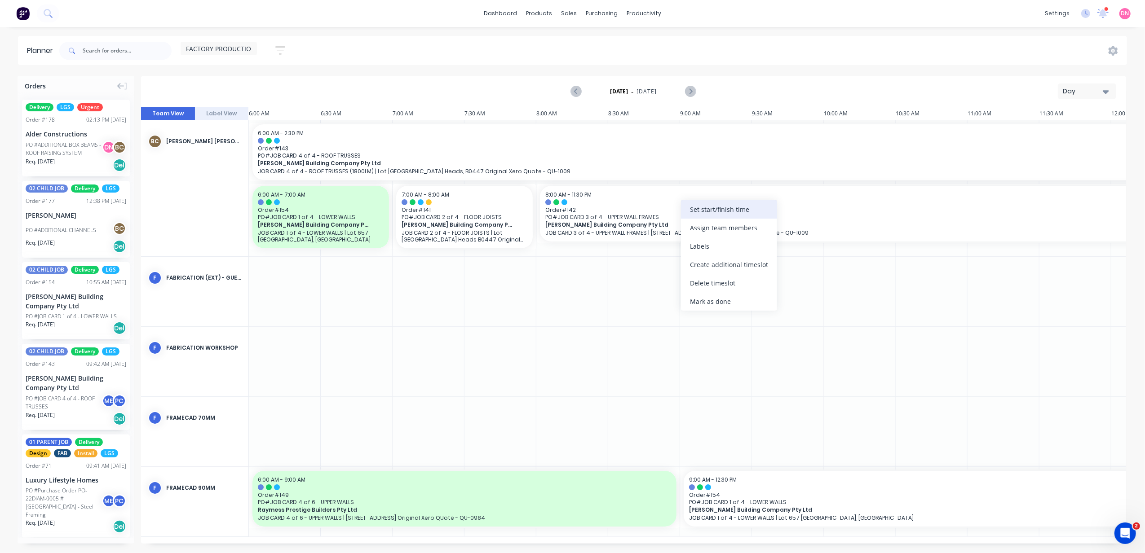
click at [723, 210] on div "Set start/finish time" at bounding box center [729, 209] width 96 height 18
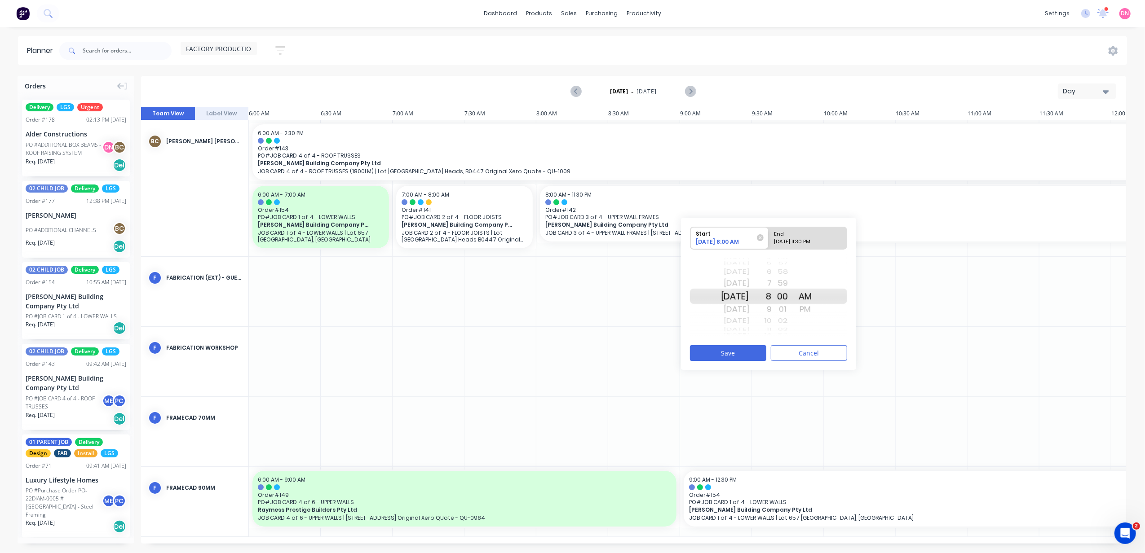
click at [805, 241] on div "09/02/2025 11:30 PM" at bounding box center [803, 243] width 65 height 11
click at [769, 241] on input "End 09/02/2025 11:30 PM" at bounding box center [768, 238] width 0 height 22
radio input "true"
click at [816, 284] on div "AM" at bounding box center [805, 283] width 22 height 14
click at [753, 356] on button "Save" at bounding box center [728, 353] width 76 height 16
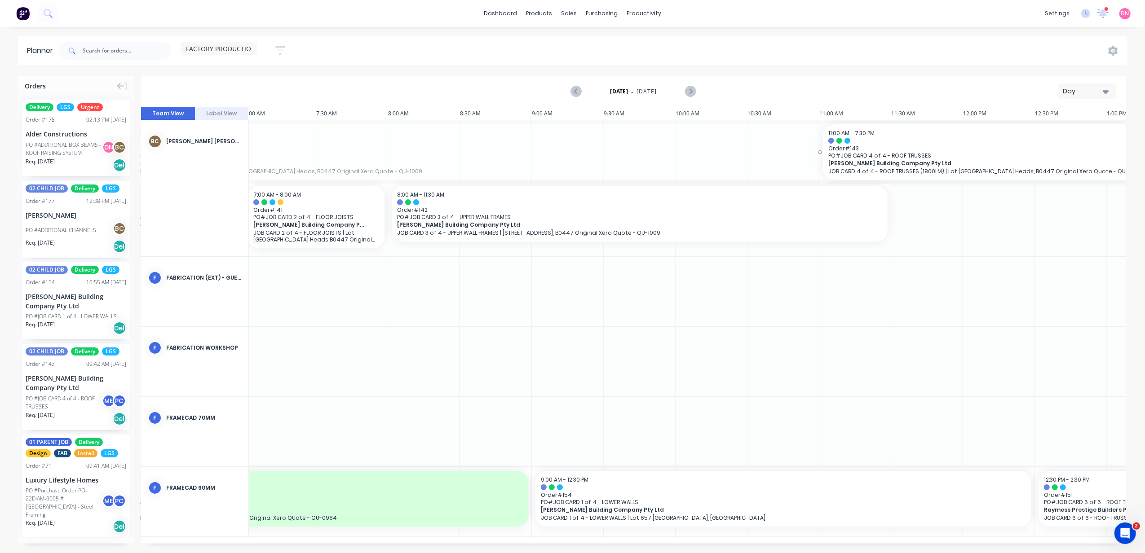
drag, startPoint x: 550, startPoint y: 157, endPoint x: 1148, endPoint y: 150, distance: 598.7
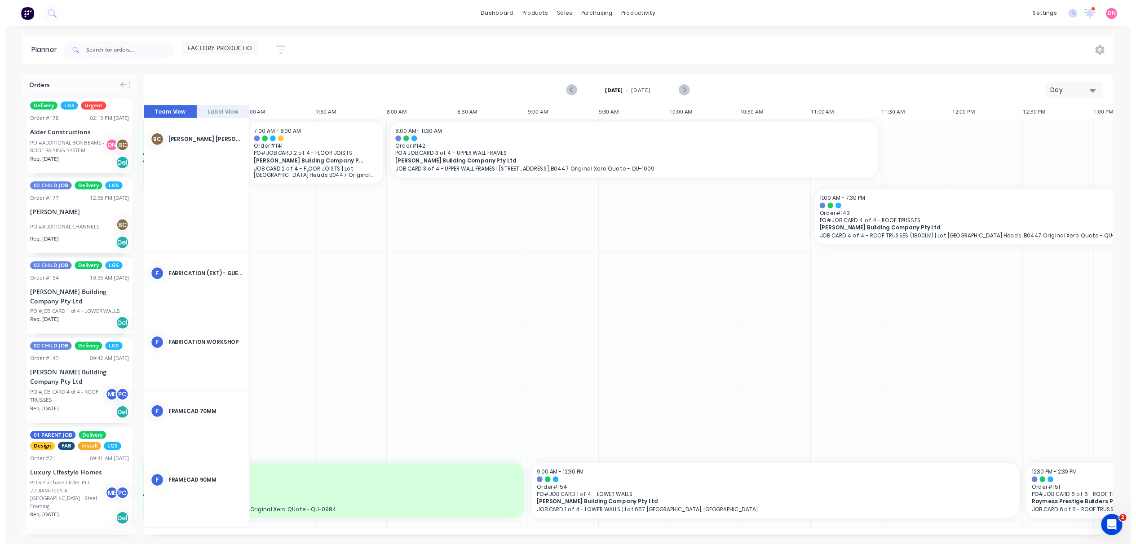
scroll to position [0, 155]
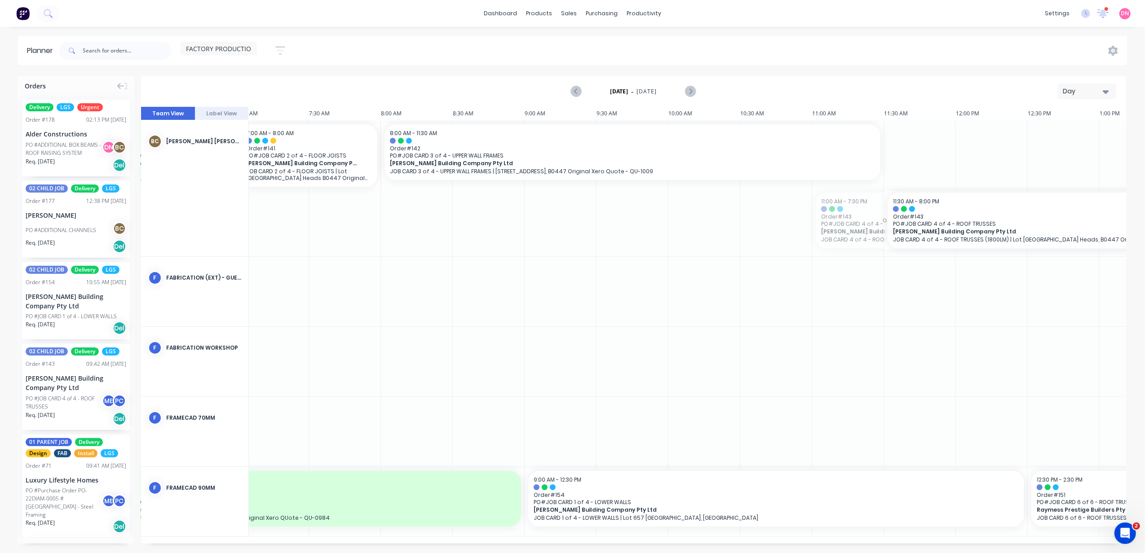
drag, startPoint x: 919, startPoint y: 216, endPoint x: 999, endPoint y: 184, distance: 86.4
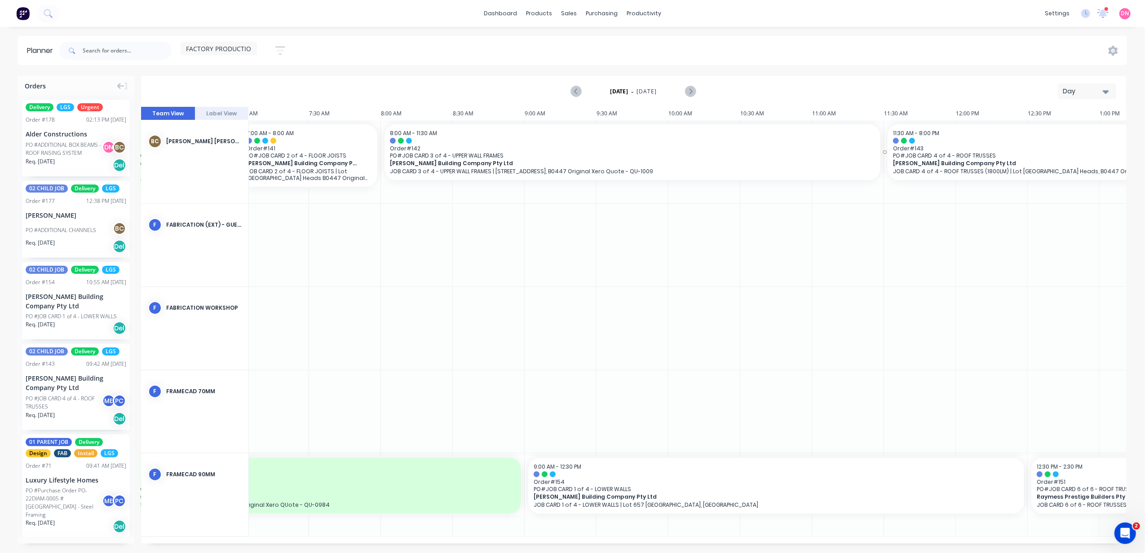
click at [999, 123] on div at bounding box center [1099, 152] width 430 height 58
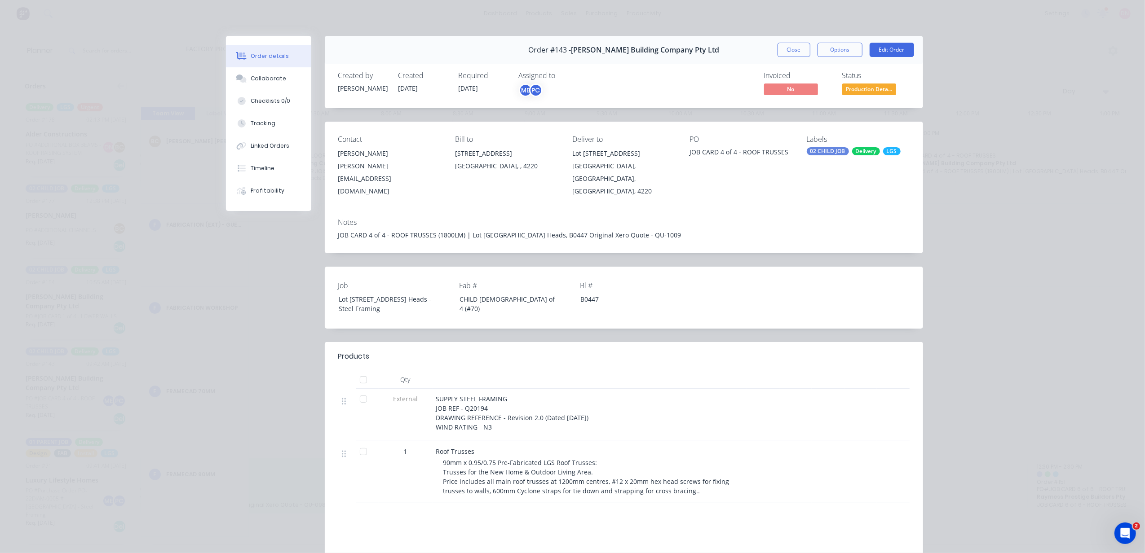
drag, startPoint x: 992, startPoint y: 144, endPoint x: 586, endPoint y: 114, distance: 407.1
click at [869, 190] on div "Contact Adrian Woolley a.woolley@blackwoodbuilding.co Bill to 2080 Gold Coast H…" at bounding box center [624, 166] width 598 height 89
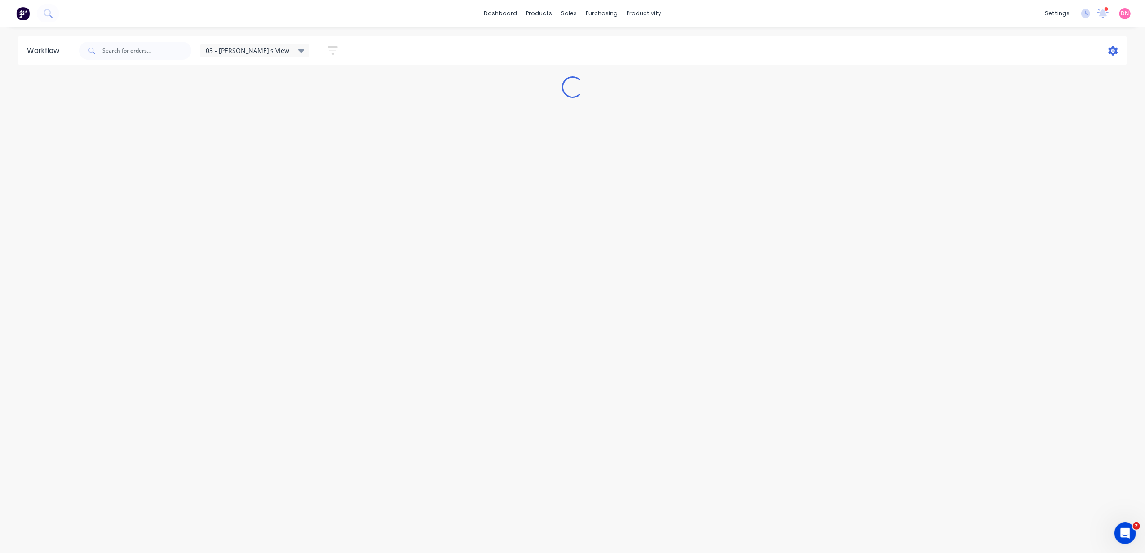
click at [1115, 51] on icon at bounding box center [1113, 51] width 10 height 10
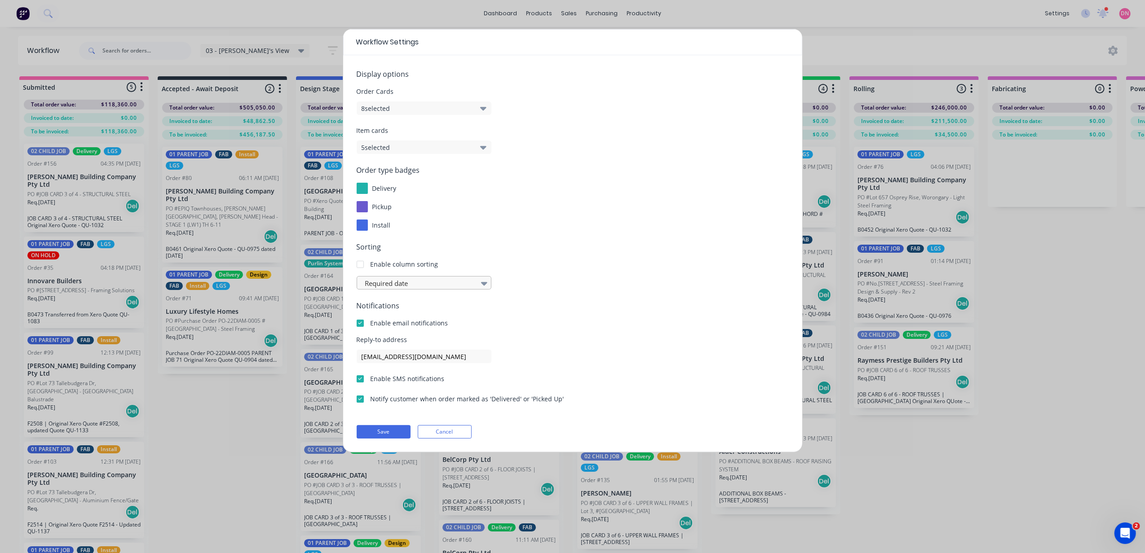
click at [425, 282] on div at bounding box center [419, 283] width 110 height 11
click at [439, 152] on button "5 selected" at bounding box center [424, 147] width 135 height 13
click at [448, 104] on button "8 selected" at bounding box center [424, 107] width 135 height 13
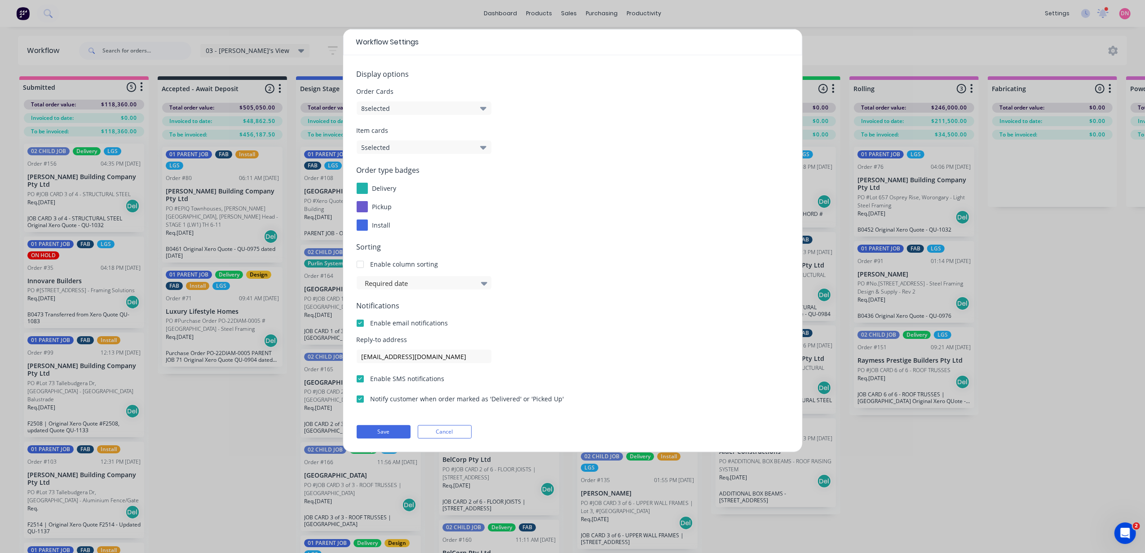
click at [516, 101] on div "Order Cards 8 selected" at bounding box center [573, 101] width 432 height 28
drag, startPoint x: 408, startPoint y: 430, endPoint x: 459, endPoint y: 437, distance: 50.8
click at [459, 437] on button "Cancel" at bounding box center [445, 431] width 54 height 13
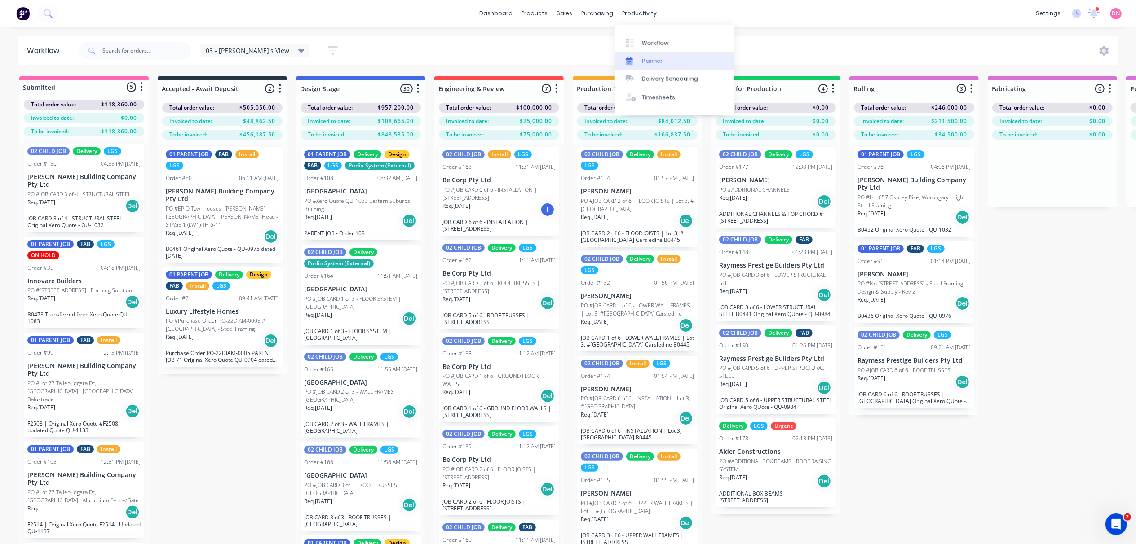
click at [636, 56] on link "Planner" at bounding box center [674, 61] width 119 height 18
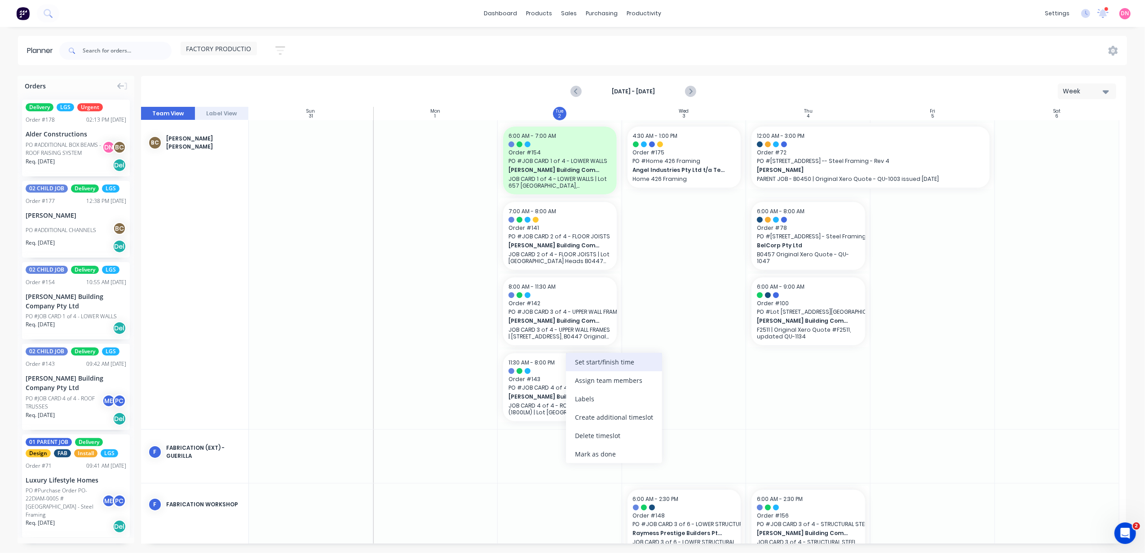
click at [579, 371] on div "Set start/finish time" at bounding box center [614, 362] width 96 height 18
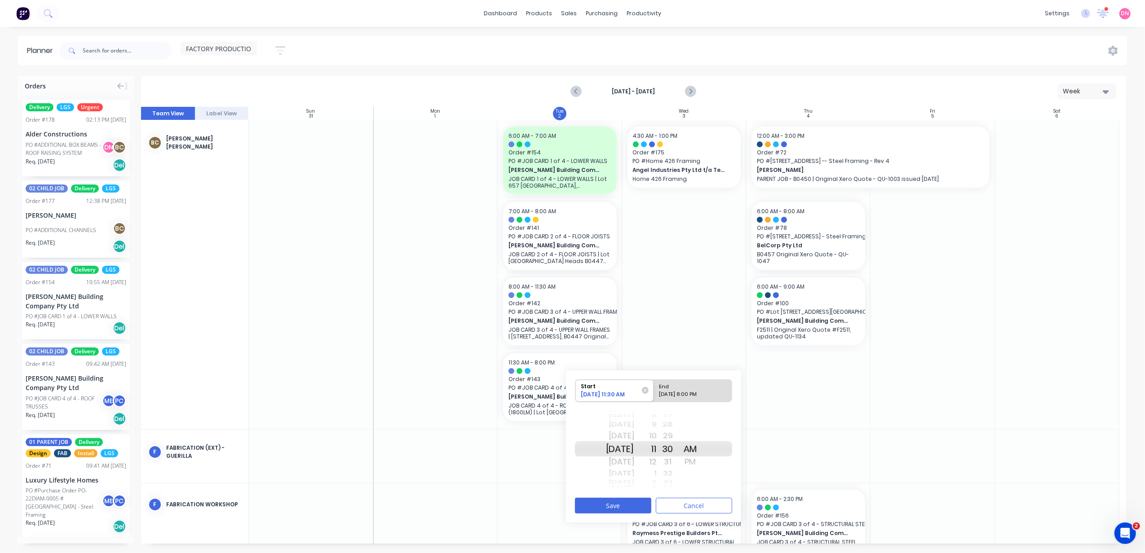
click at [697, 401] on div "[DATE] 8:00 PM" at bounding box center [688, 396] width 65 height 11
click at [654, 401] on input "End [DATE] 8:00 PM" at bounding box center [653, 391] width 0 height 22
radio input "true"
click at [668, 434] on div "59" at bounding box center [668, 436] width 22 height 14
click at [677, 462] on div "00" at bounding box center [668, 462] width 22 height 14
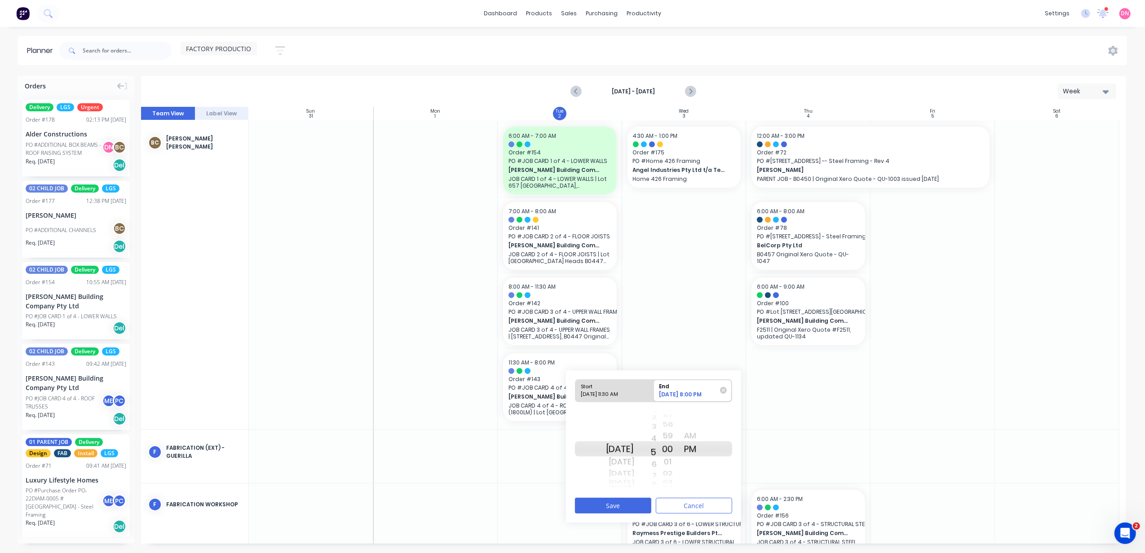
drag, startPoint x: 667, startPoint y: 437, endPoint x: 668, endPoint y: 477, distance: 40.4
click at [669, 491] on div "[DATE] [DATE] [DATE] [DATE] [DATE] [DATE] [DATE] [DATE] [DATE] [DATE] [DATE] [D…" at bounding box center [653, 449] width 157 height 84
drag, startPoint x: 668, startPoint y: 446, endPoint x: 708, endPoint y: 428, distance: 43.8
click at [701, 371] on div "Start [DATE] 11:30 AM End [DATE] 4:00 PM [DATE] [DATE] [DATE] [DATE] [DATE] [DA…" at bounding box center [653, 447] width 175 height 152
drag, startPoint x: 680, startPoint y: 473, endPoint x: 688, endPoint y: 352, distance: 121.1
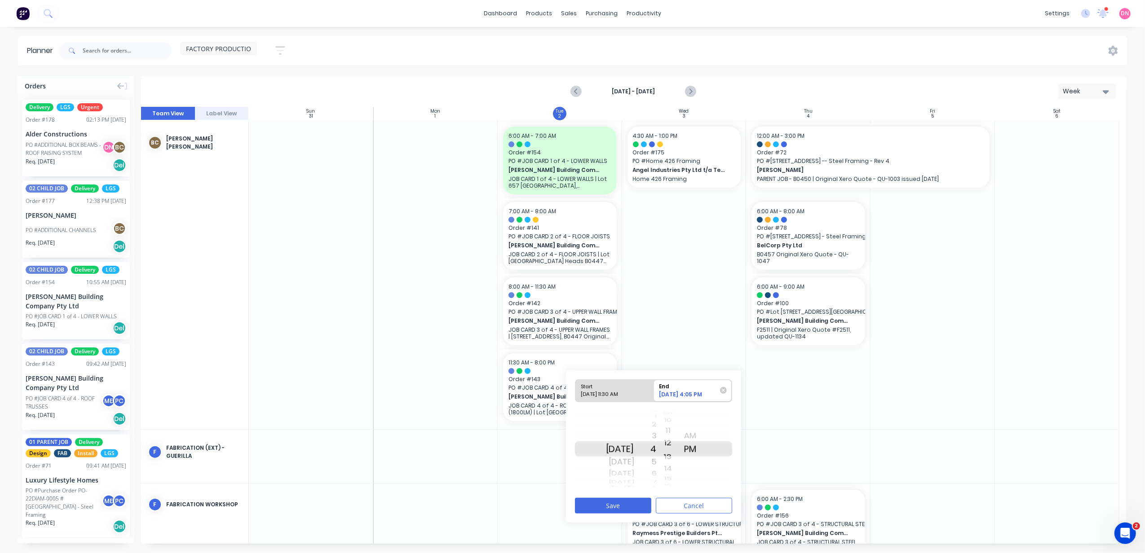
click at [688, 352] on div "Orders Delivery LGS Urgent Order # 178 02:13 PM [DATE] Alder Constructions PO #…" at bounding box center [572, 314] width 1145 height 477
drag, startPoint x: 675, startPoint y: 464, endPoint x: 719, endPoint y: 209, distance: 258.9
click at [657, 426] on div "2" at bounding box center [645, 425] width 22 height 12
click at [637, 509] on button "Save" at bounding box center [613, 506] width 76 height 16
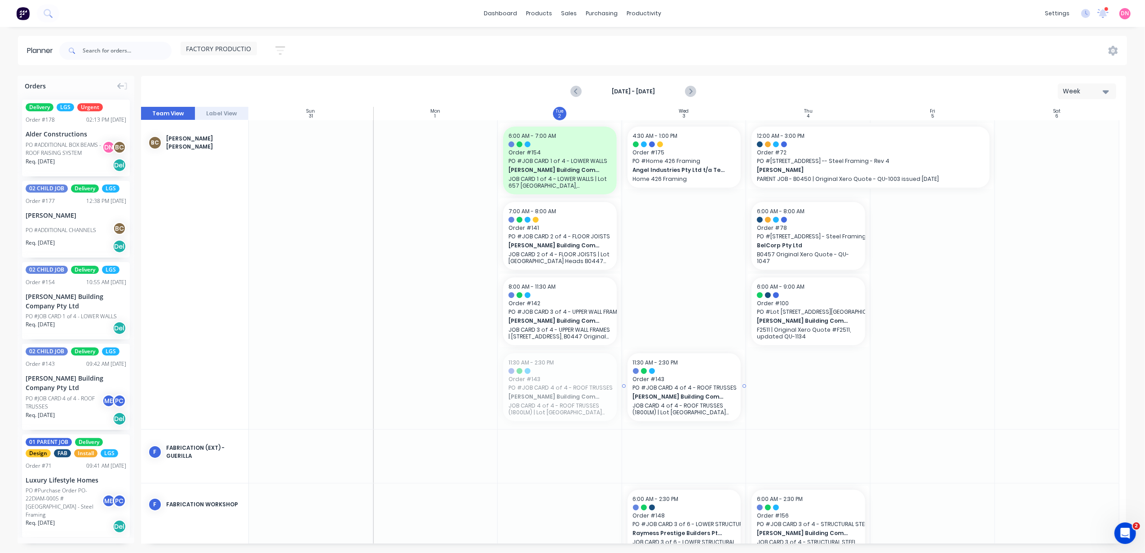
drag, startPoint x: 541, startPoint y: 378, endPoint x: 688, endPoint y: 216, distance: 219.7
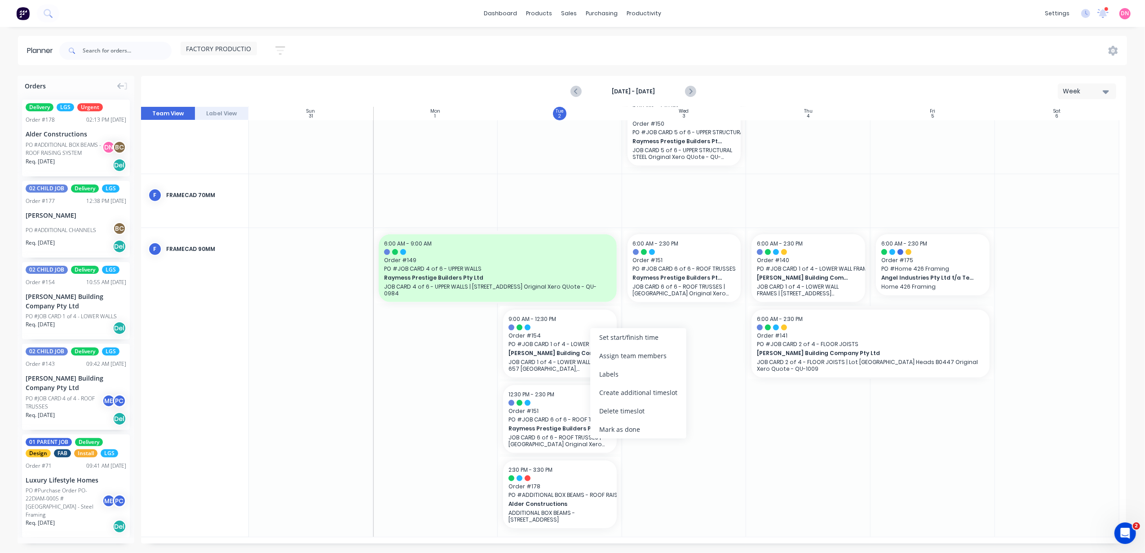
scroll to position [385, 0]
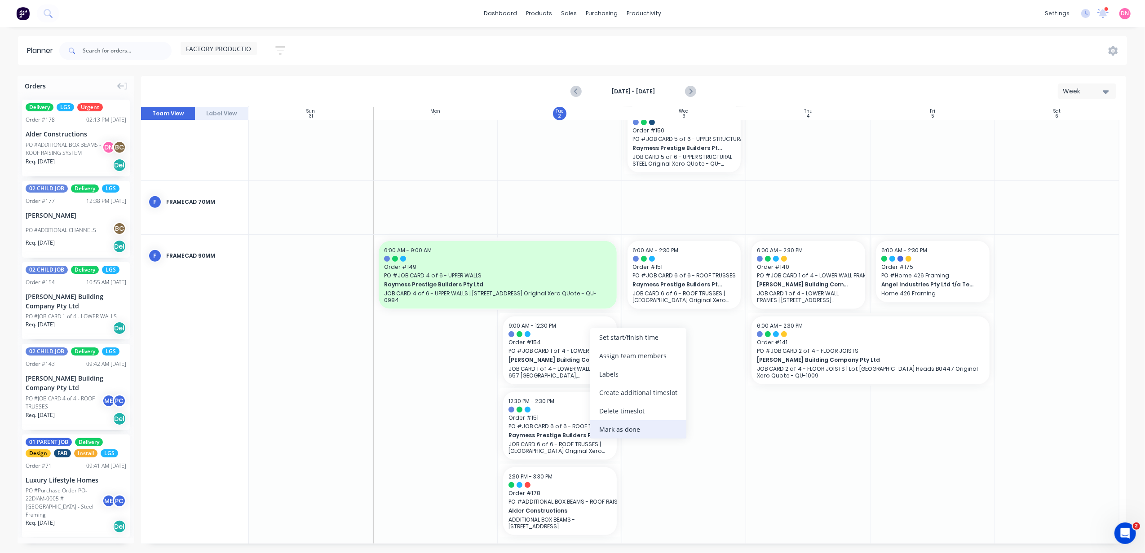
click at [657, 432] on div "Mark as done" at bounding box center [638, 429] width 96 height 18
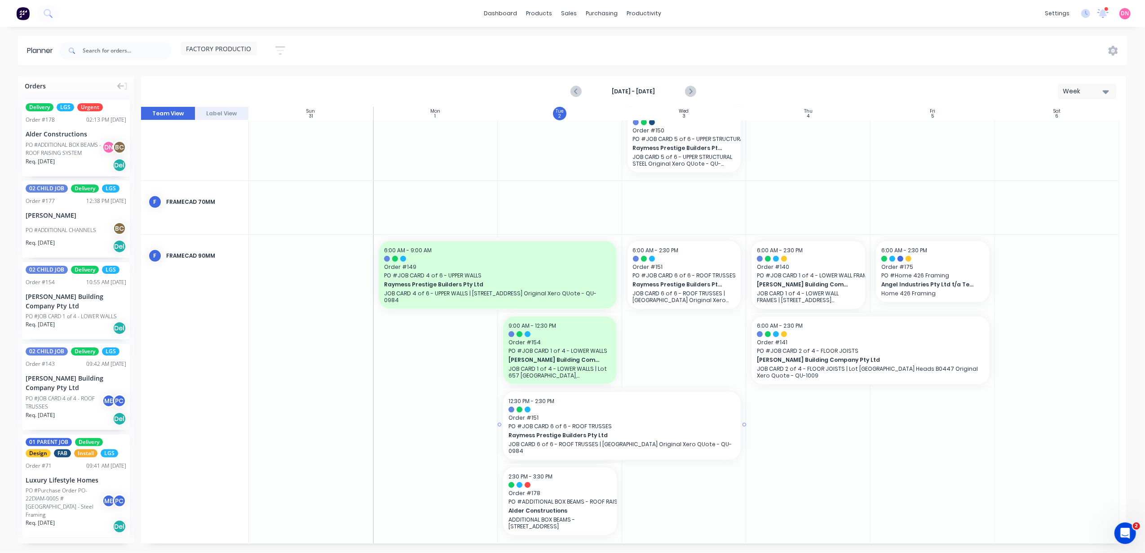
drag, startPoint x: 620, startPoint y: 425, endPoint x: 720, endPoint y: 428, distance: 100.6
click at [741, 333] on div "Delete timeslot" at bounding box center [744, 330] width 96 height 18
click at [845, 446] on div at bounding box center [808, 389] width 124 height 309
drag, startPoint x: 796, startPoint y: 272, endPoint x: 693, endPoint y: 273, distance: 102.9
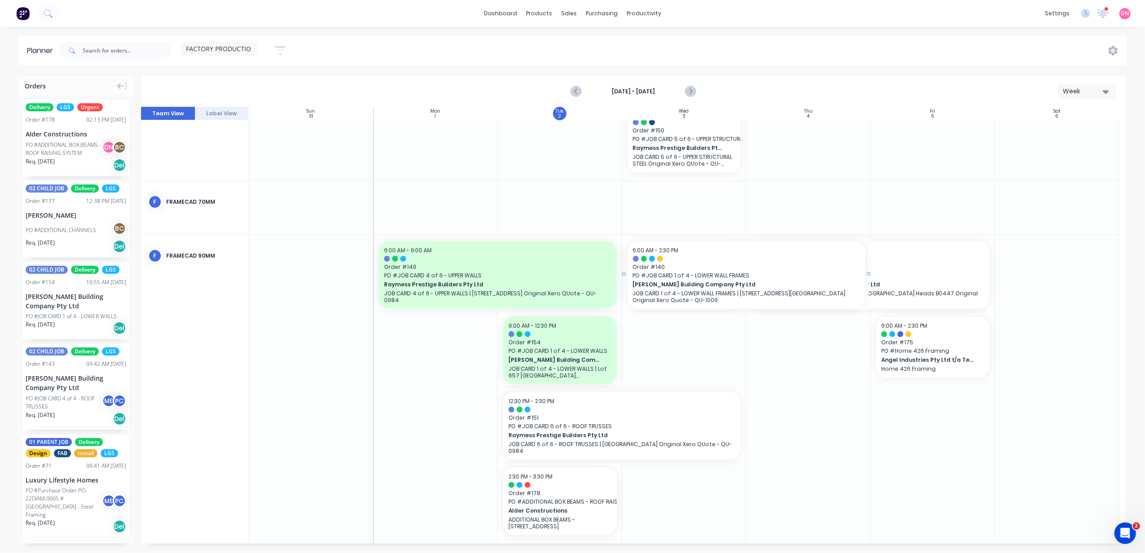
drag, startPoint x: 742, startPoint y: 271, endPoint x: 825, endPoint y: 272, distance: 83.1
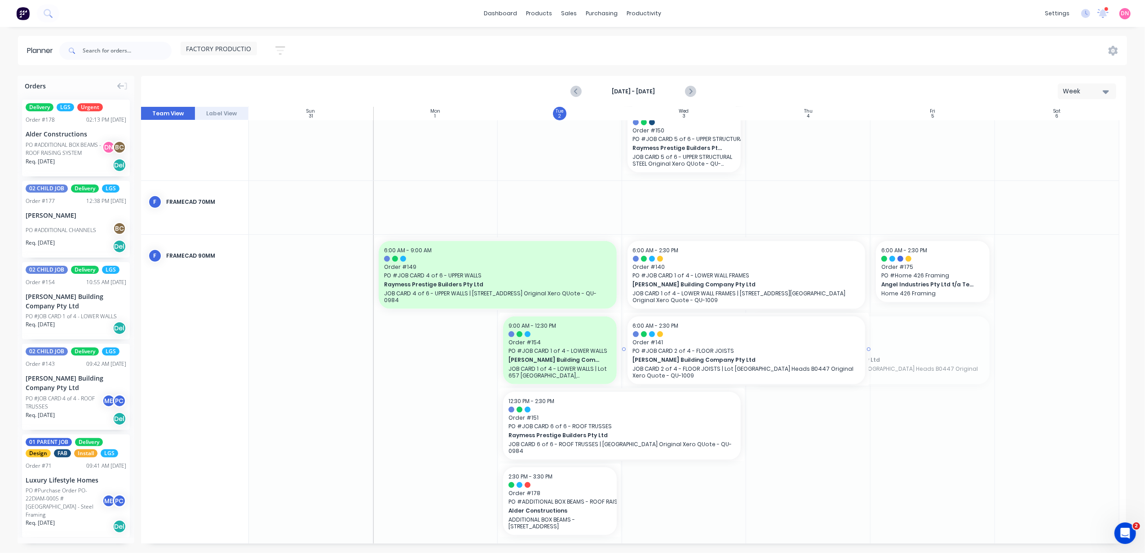
drag, startPoint x: 783, startPoint y: 356, endPoint x: 693, endPoint y: 354, distance: 89.8
drag, startPoint x: 866, startPoint y: 348, endPoint x: 935, endPoint y: 349, distance: 69.2
click at [943, 435] on div at bounding box center [932, 389] width 124 height 309
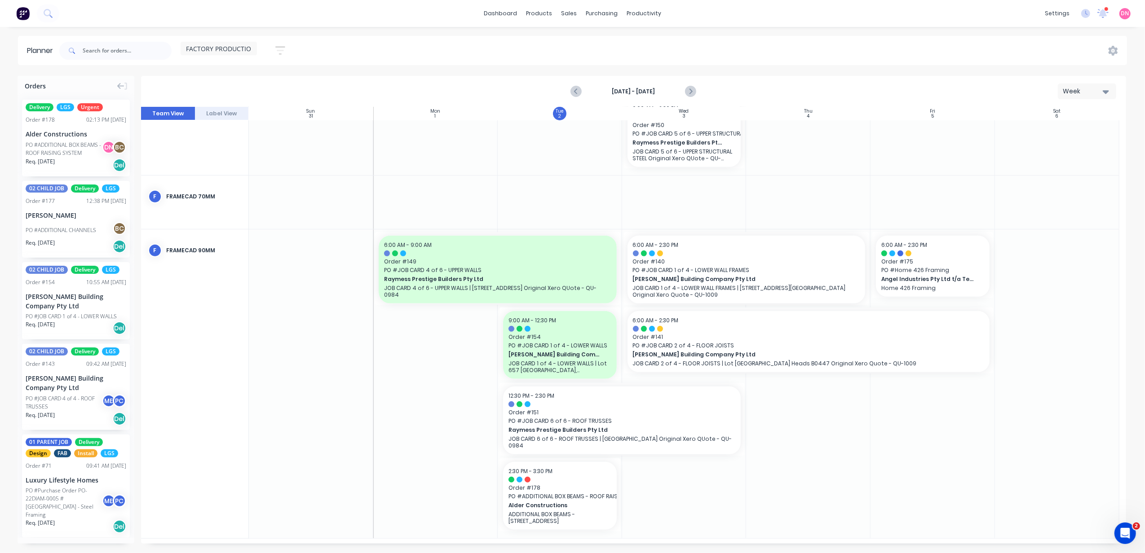
scroll to position [392, 0]
